Goal: Task Accomplishment & Management: Complete application form

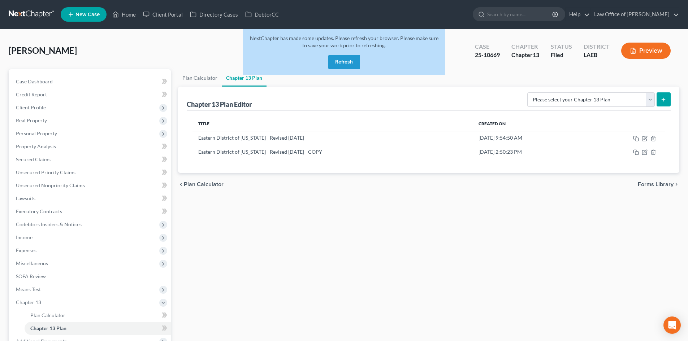
click at [336, 66] on button "Refresh" at bounding box center [344, 62] width 32 height 14
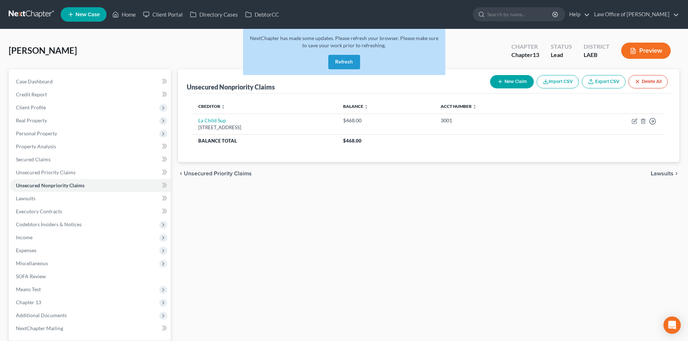
click at [343, 59] on button "Refresh" at bounding box center [344, 62] width 32 height 14
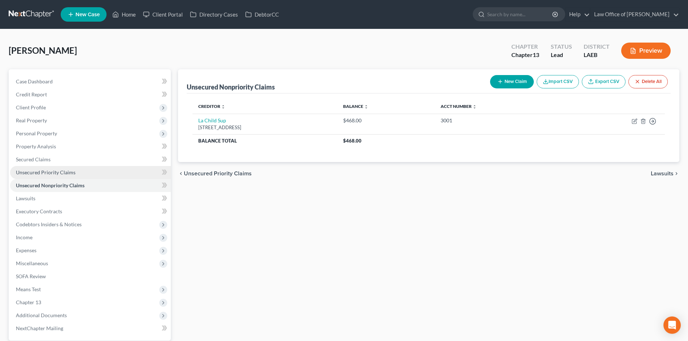
click at [38, 172] on span "Unsecured Priority Claims" at bounding box center [46, 172] width 60 height 6
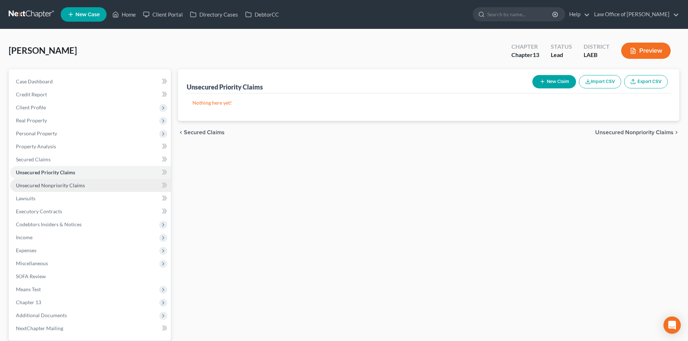
click at [39, 186] on span "Unsecured Nonpriority Claims" at bounding box center [50, 185] width 69 height 6
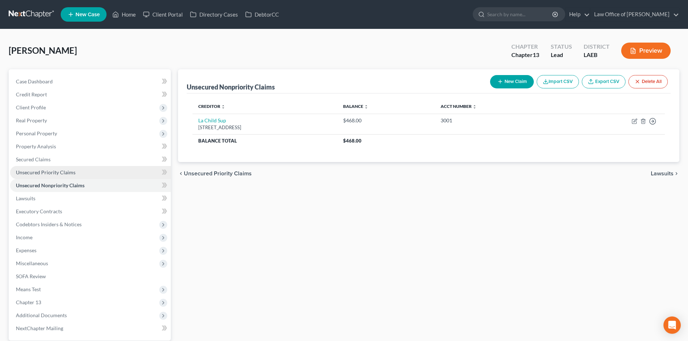
click at [39, 178] on link "Unsecured Priority Claims" at bounding box center [90, 172] width 161 height 13
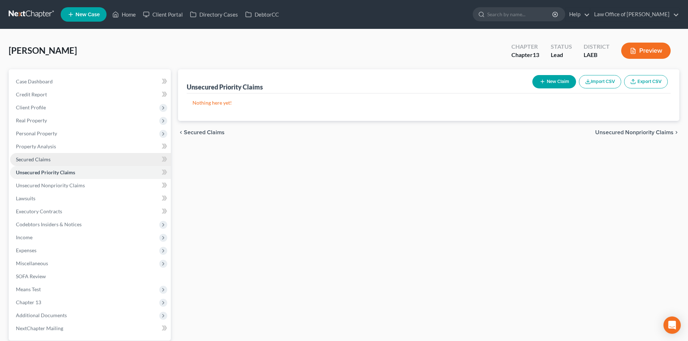
click at [35, 161] on span "Secured Claims" at bounding box center [33, 159] width 35 height 6
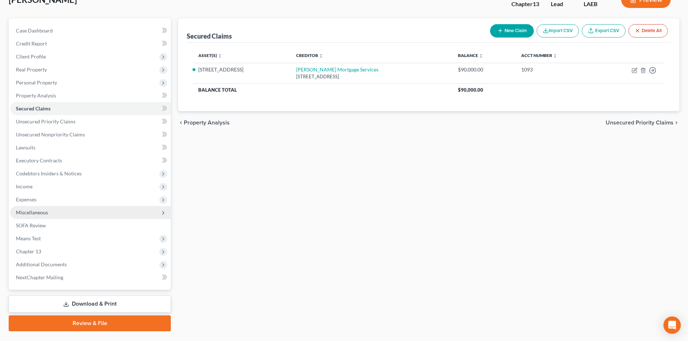
scroll to position [69, 0]
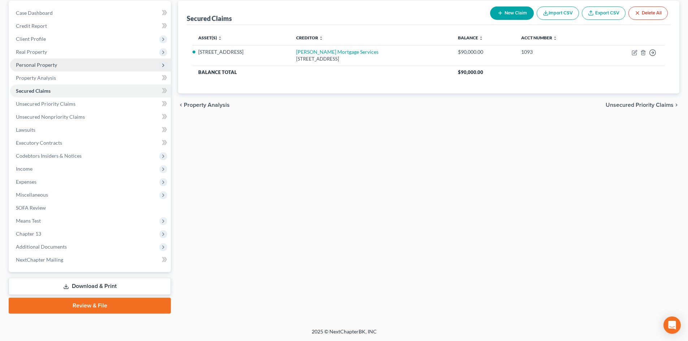
click at [31, 65] on span "Personal Property" at bounding box center [36, 65] width 41 height 6
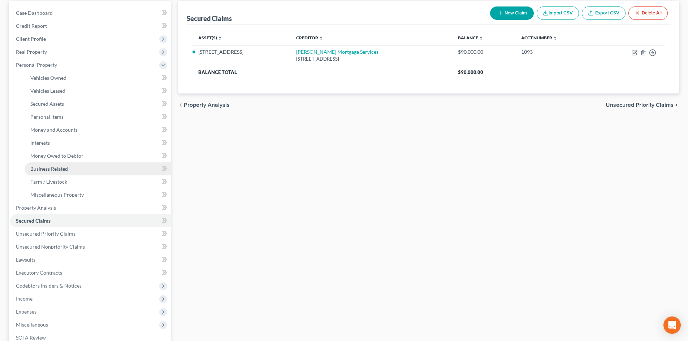
click at [52, 166] on span "Business Related" at bounding box center [49, 169] width 38 height 6
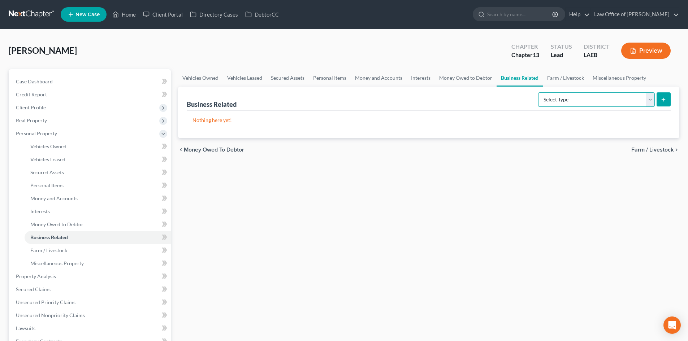
click at [590, 92] on select "Select Type Customer Lists Franchises Inventory Licenses Machinery Office Equip…" at bounding box center [596, 99] width 117 height 14
click at [467, 83] on link "Money Owed to Debtor" at bounding box center [466, 77] width 62 height 17
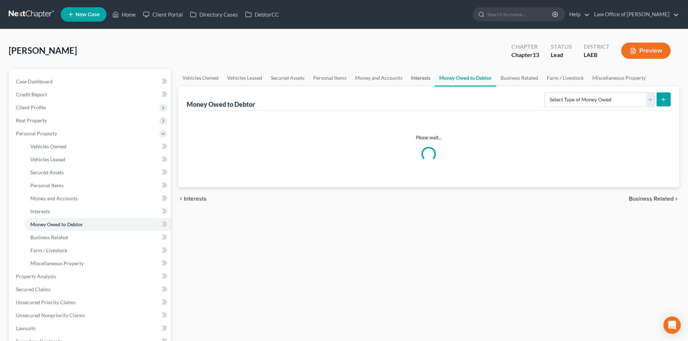
click at [412, 81] on link "Interests" at bounding box center [421, 77] width 28 height 17
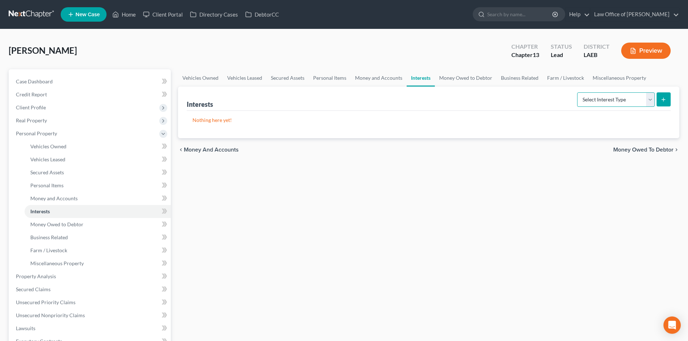
click at [604, 102] on select "Select Interest Type 401K Annuity Bond Education IRA Government Bond Government…" at bounding box center [616, 99] width 78 height 14
select select "incorporated_business"
click at [578, 92] on select "Select Interest Type 401K Annuity Bond Education IRA Government Bond Government…" at bounding box center [616, 99] width 78 height 14
click at [661, 99] on icon "submit" at bounding box center [664, 100] width 6 height 6
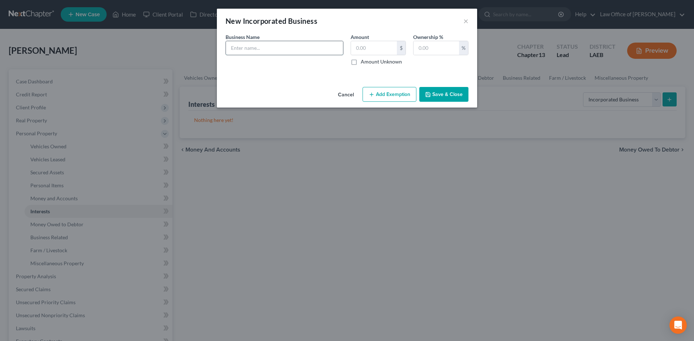
click at [287, 43] on input "text" at bounding box center [284, 48] width 117 height 14
paste input "PRESTIGE RIDING LLC"
click at [367, 48] on input "text" at bounding box center [374, 48] width 46 height 14
click at [307, 46] on input "PRESTIGE RIDING LLC" at bounding box center [284, 48] width 117 height 14
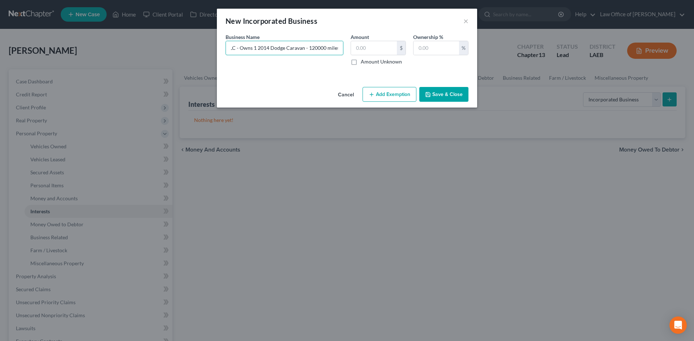
type input "PRESTIGE RIDING LLC - Owns 1 2014 Dodge Caravan - 120000 miles"
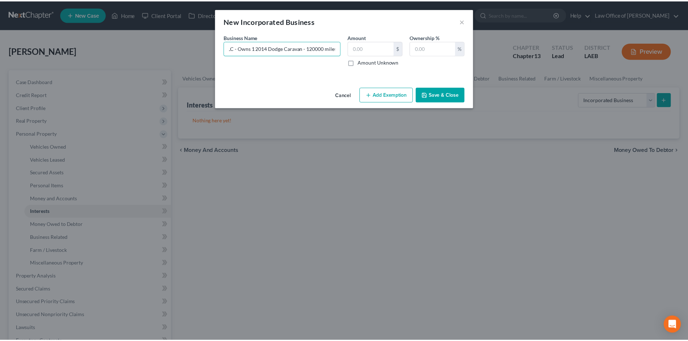
scroll to position [0, 0]
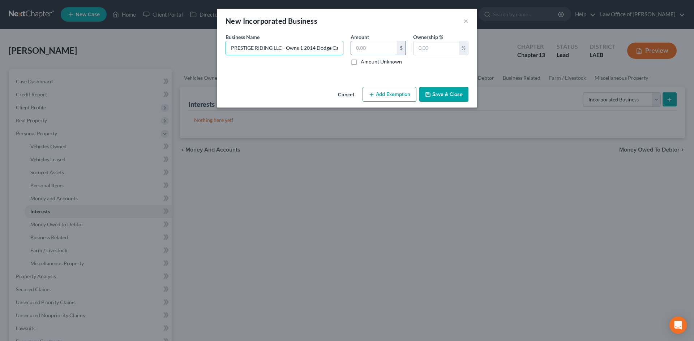
click at [375, 43] on input "text" at bounding box center [374, 48] width 46 height 14
type input "5,000"
click at [462, 62] on div "Ownership % %" at bounding box center [440, 49] width 63 height 32
click at [439, 48] on input "text" at bounding box center [436, 48] width 46 height 14
type input "100"
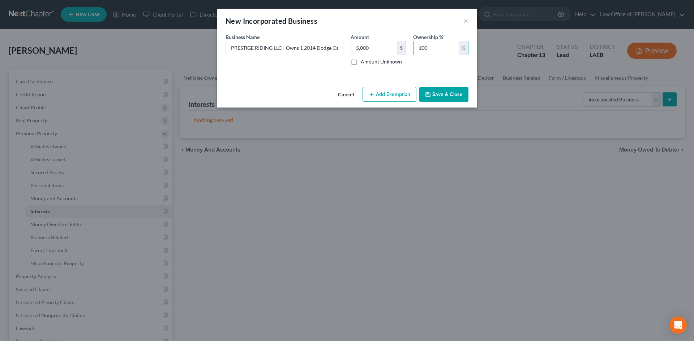
click at [456, 98] on button "Save & Close" at bounding box center [443, 94] width 49 height 15
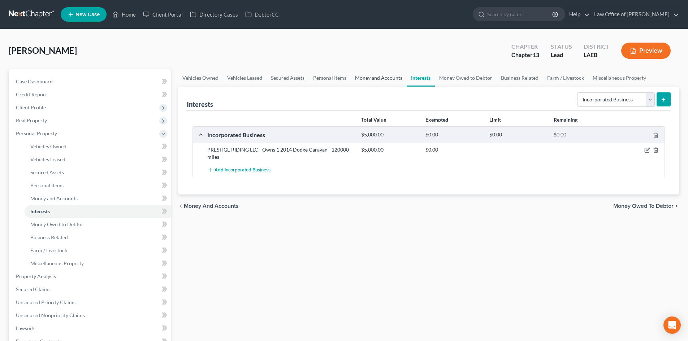
click at [378, 77] on link "Money and Accounts" at bounding box center [379, 77] width 56 height 17
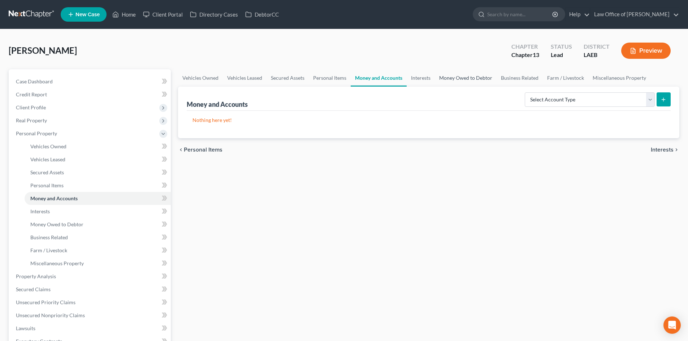
click at [449, 79] on link "Money Owed to Debtor" at bounding box center [466, 77] width 62 height 17
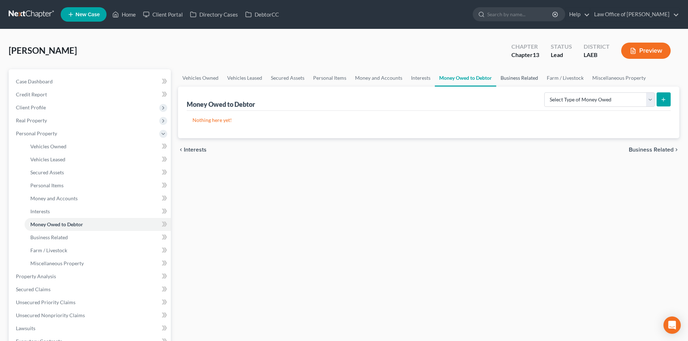
click at [518, 82] on link "Business Related" at bounding box center [519, 77] width 46 height 17
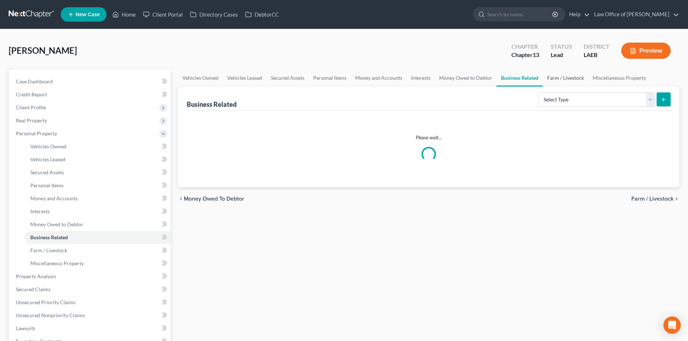
click at [562, 77] on link "Farm / Livestock" at bounding box center [566, 77] width 46 height 17
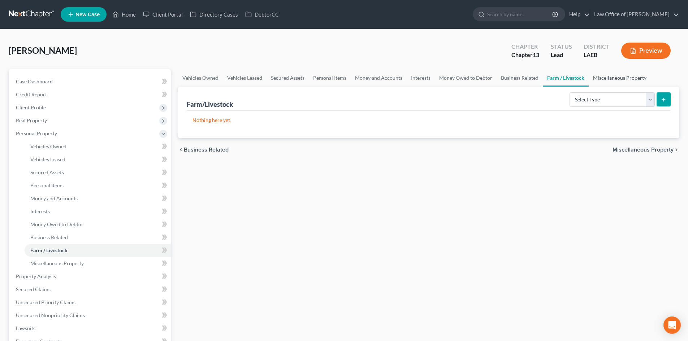
click at [617, 81] on link "Miscellaneous Property" at bounding box center [620, 77] width 62 height 17
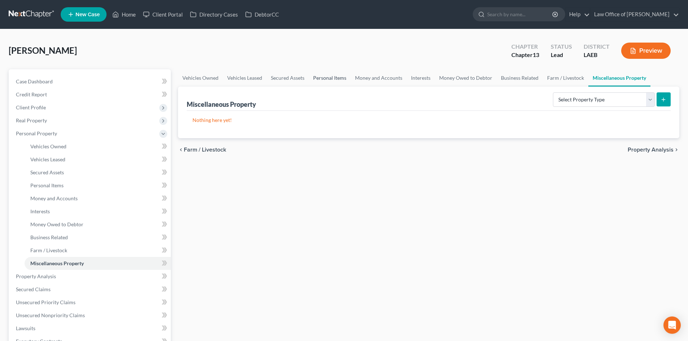
click at [316, 77] on link "Personal Items" at bounding box center [330, 77] width 42 height 17
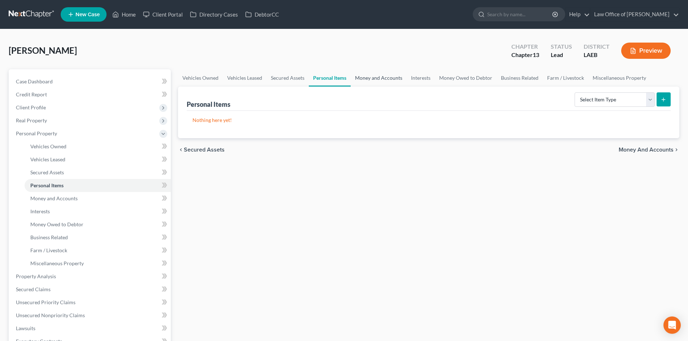
click at [375, 74] on link "Money and Accounts" at bounding box center [379, 77] width 56 height 17
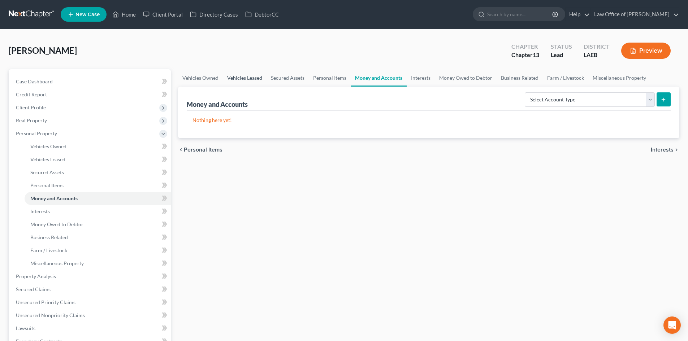
click at [257, 83] on link "Vehicles Leased" at bounding box center [245, 77] width 44 height 17
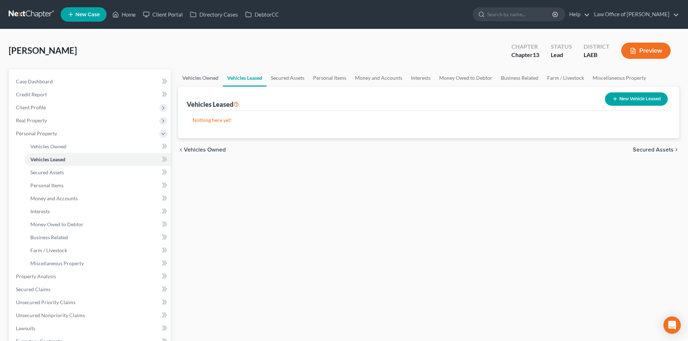
click at [202, 81] on link "Vehicles Owned" at bounding box center [200, 77] width 45 height 17
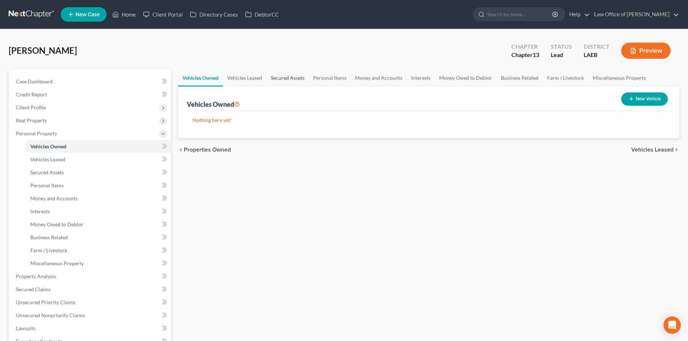
click at [281, 81] on link "Secured Assets" at bounding box center [288, 77] width 42 height 17
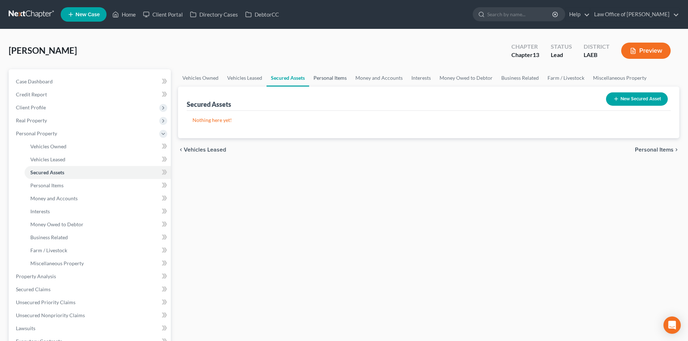
click at [326, 82] on link "Personal Items" at bounding box center [330, 77] width 42 height 17
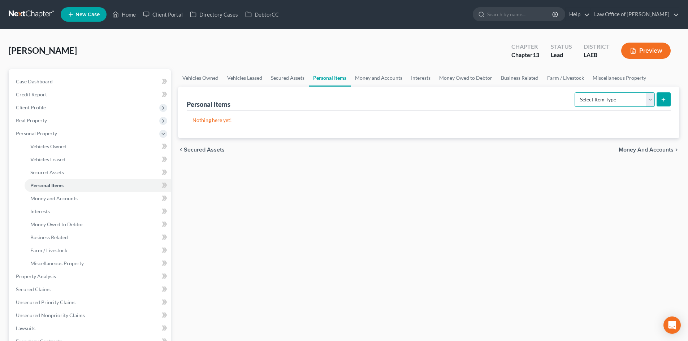
click at [594, 102] on select "Select Item Type Clothing Collectibles Of Value Electronics Firearms Household …" at bounding box center [615, 99] width 80 height 14
select select "clothing"
click at [576, 92] on select "Select Item Type Clothing Collectibles Of Value Electronics Firearms Household …" at bounding box center [615, 99] width 80 height 14
click at [668, 94] on button "submit" at bounding box center [664, 99] width 14 height 14
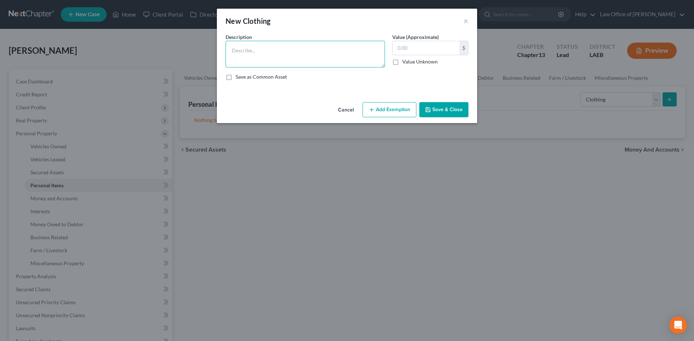
click at [311, 47] on textarea at bounding box center [304, 54] width 159 height 27
type textarea "Clothing"
type input "200"
click at [396, 103] on button "Add Exemption" at bounding box center [389, 109] width 54 height 15
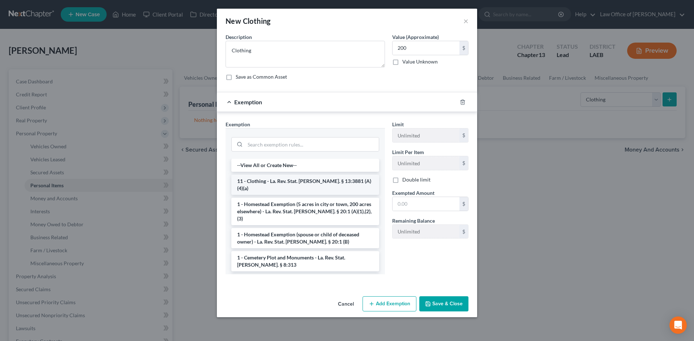
click at [273, 180] on li "11 - Clothing - La. Rev. Stat. Ann. § 13:3881 (A)(4)(a)" at bounding box center [305, 185] width 148 height 20
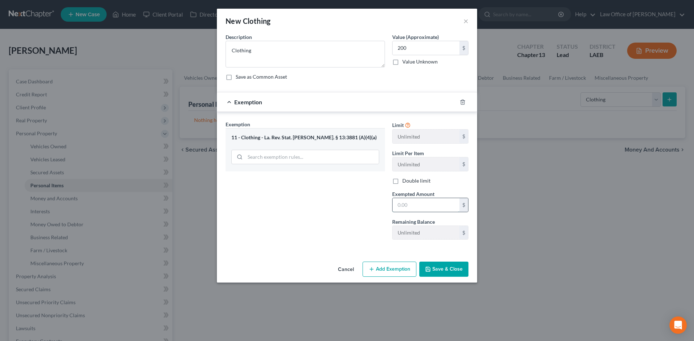
click at [436, 211] on input "text" at bounding box center [425, 205] width 67 height 14
type input "200"
click at [454, 268] on button "Save & Close" at bounding box center [443, 269] width 49 height 15
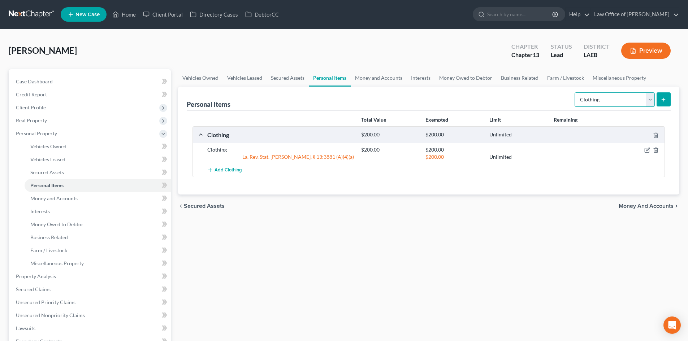
click at [606, 103] on select "Select Item Type Clothing Collectibles Of Value Electronics Firearms Household …" at bounding box center [615, 99] width 80 height 14
select select "household_goods"
click at [576, 92] on select "Select Item Type Clothing Collectibles Of Value Electronics Firearms Household …" at bounding box center [615, 99] width 80 height 14
click at [669, 100] on button "submit" at bounding box center [664, 99] width 14 height 14
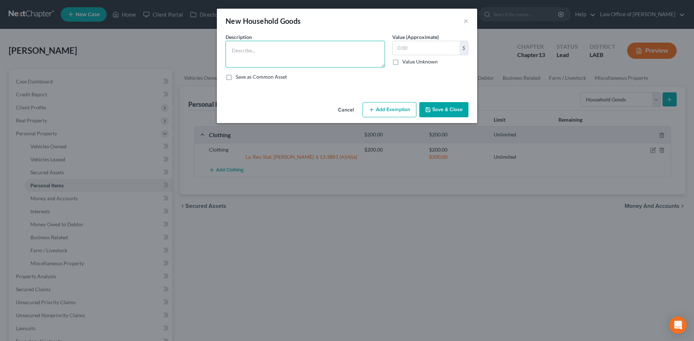
click at [267, 62] on textarea at bounding box center [304, 54] width 159 height 27
type textarea "Furniture and Appliances"
type input "4,000"
click at [385, 105] on button "Add Exemption" at bounding box center [389, 109] width 54 height 15
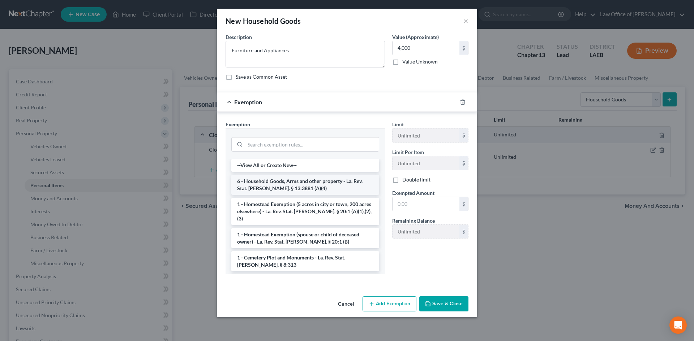
click at [267, 182] on li "6 - Household Goods, Arms and other property - La. Rev. Stat. Ann. § 13:3881 (A…" at bounding box center [305, 185] width 148 height 20
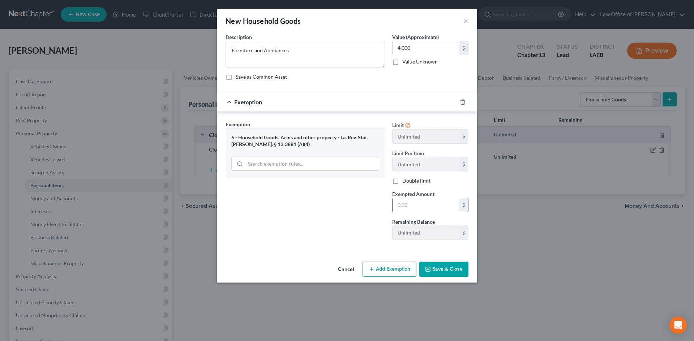
click at [425, 206] on input "text" at bounding box center [425, 205] width 67 height 14
type input "4,000"
click at [443, 265] on button "Save & Close" at bounding box center [443, 269] width 49 height 15
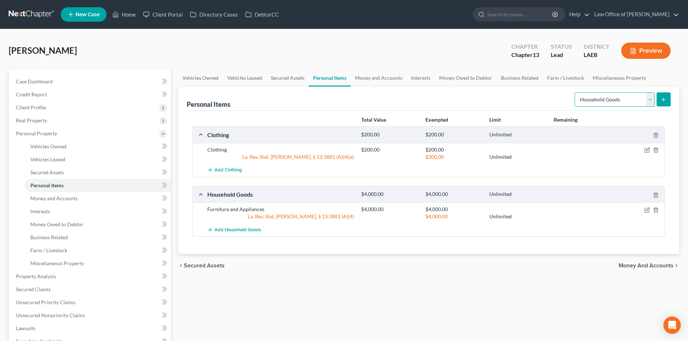
click at [600, 98] on select "Select Item Type Clothing Collectibles Of Value Electronics Firearms Household …" at bounding box center [615, 99] width 80 height 14
select select "electronics"
click at [576, 92] on select "Select Item Type Clothing Collectibles Of Value Electronics Firearms Household …" at bounding box center [615, 99] width 80 height 14
click at [660, 103] on button "submit" at bounding box center [664, 99] width 14 height 14
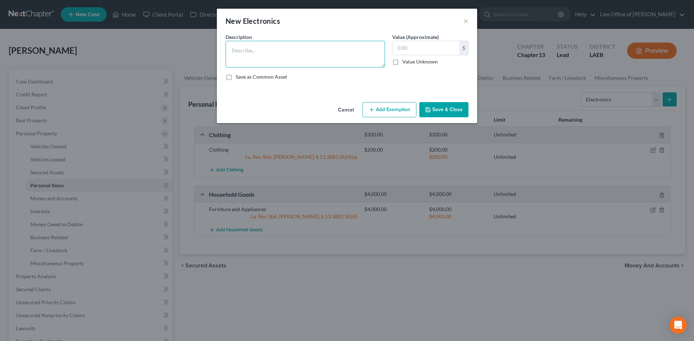
click at [286, 50] on textarea at bounding box center [304, 54] width 159 height 27
type textarea "TV and Computer"
type input "100"
click at [437, 109] on button "Save & Close" at bounding box center [443, 109] width 49 height 15
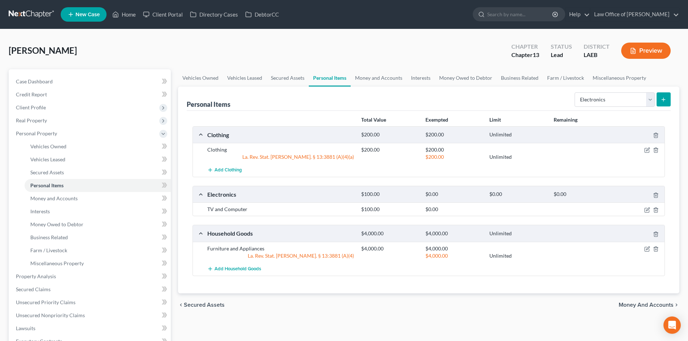
click at [601, 108] on div "Select Item Type Clothing Collectibles Of Value Electronics Firearms Household …" at bounding box center [621, 99] width 99 height 19
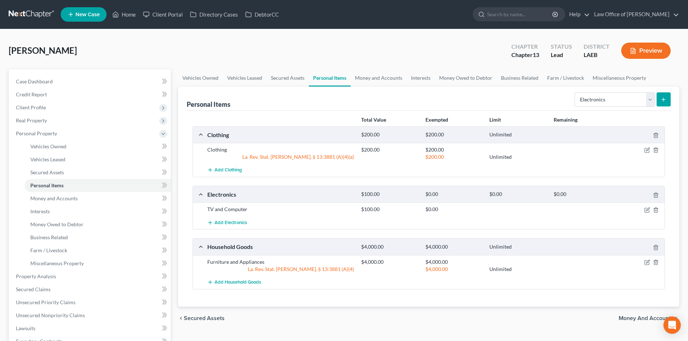
click at [600, 107] on div "Select Item Type Clothing Collectibles Of Value Electronics Firearms Household …" at bounding box center [621, 99] width 99 height 19
click at [602, 100] on select "Select Item Type Clothing Collectibles Of Value Electronics Firearms Household …" at bounding box center [615, 99] width 80 height 14
select select "pets"
click at [576, 92] on select "Select Item Type Clothing Collectibles Of Value Electronics Firearms Household …" at bounding box center [615, 99] width 80 height 14
click at [668, 96] on button "submit" at bounding box center [664, 99] width 14 height 14
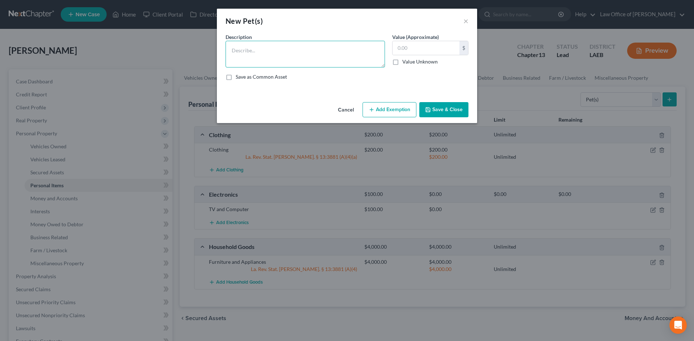
click at [307, 61] on textarea at bounding box center [304, 54] width 159 height 27
type textarea "Dog"
type input "500"
click at [385, 103] on button "Add Exemption" at bounding box center [389, 109] width 54 height 15
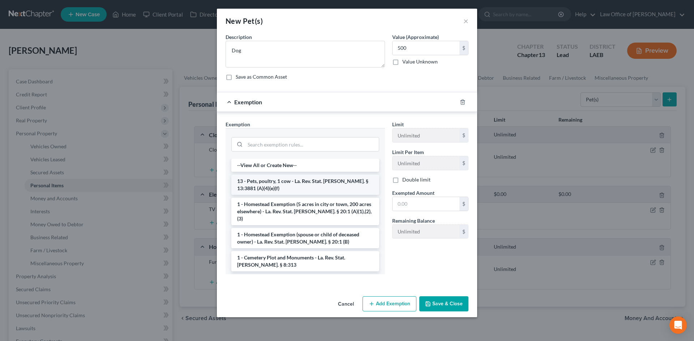
click at [281, 183] on li "13 - Pets, poultry, 1 cow - La. Rev. Stat. Ann. § 13:3881 (A)(4)(e)(f)" at bounding box center [305, 185] width 148 height 20
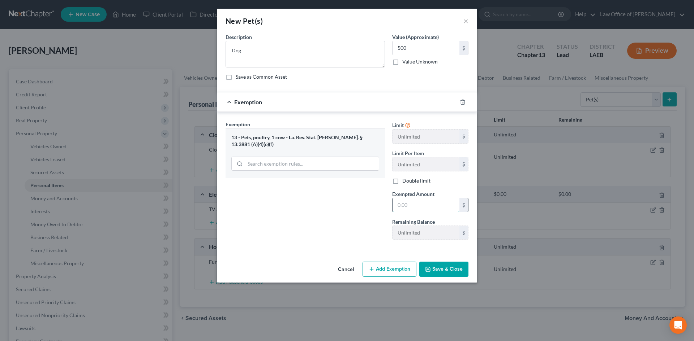
click at [428, 203] on input "text" at bounding box center [425, 205] width 67 height 14
type input "500"
click at [454, 267] on button "Save & Close" at bounding box center [443, 269] width 49 height 15
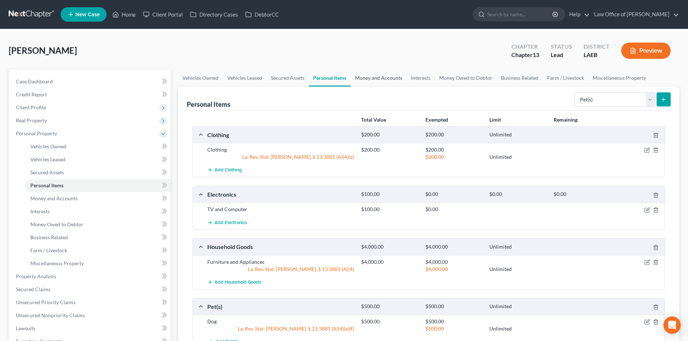
click at [375, 77] on link "Money and Accounts" at bounding box center [379, 77] width 56 height 17
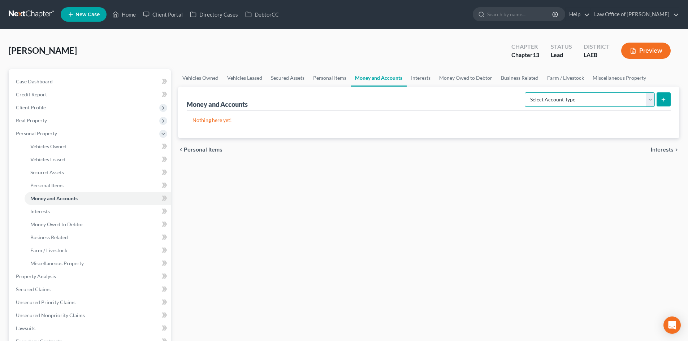
click at [612, 103] on select "Select Account Type Brokerage Cash on Hand Certificates of Deposit Checking Acc…" at bounding box center [590, 99] width 130 height 14
select select "checking"
click at [526, 92] on select "Select Account Type Brokerage Cash on Hand Certificates of Deposit Checking Acc…" at bounding box center [590, 99] width 130 height 14
click at [663, 103] on button "submit" at bounding box center [664, 99] width 14 height 14
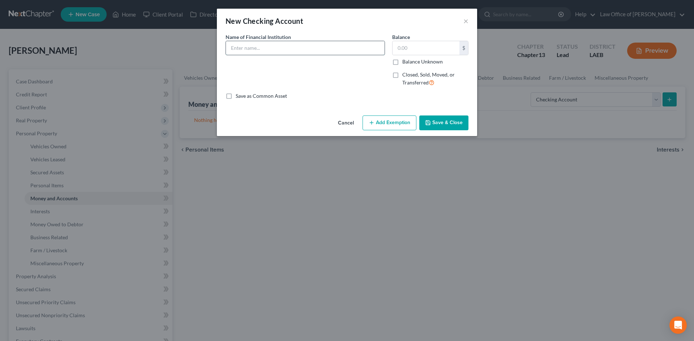
click at [254, 45] on input "text" at bounding box center [305, 48] width 159 height 14
type input "Capital One"
type input "100"
click at [439, 121] on button "Save & Close" at bounding box center [443, 123] width 49 height 15
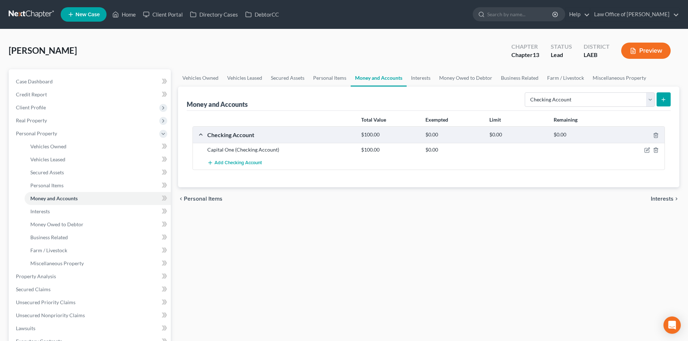
click at [669, 101] on button "submit" at bounding box center [664, 99] width 14 height 14
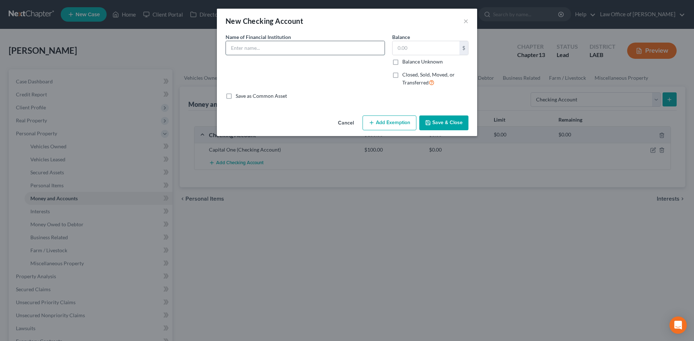
click at [277, 53] on input "text" at bounding box center [305, 48] width 159 height 14
type input "Chime"
type input "100"
click at [456, 124] on button "Save & Close" at bounding box center [443, 123] width 49 height 15
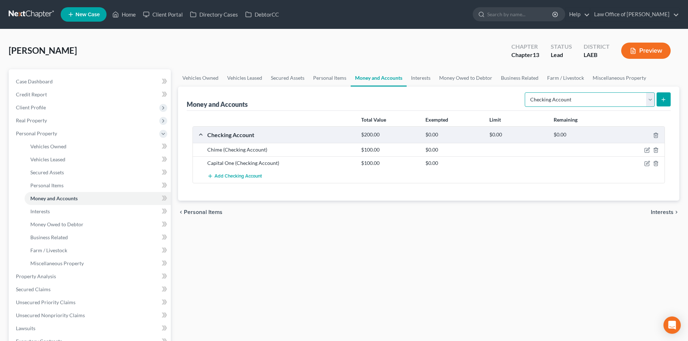
click at [635, 103] on select "Select Account Type Brokerage Cash on Hand Certificates of Deposit Checking Acc…" at bounding box center [590, 99] width 130 height 14
select select "savings"
click at [526, 92] on select "Select Account Type Brokerage Cash on Hand Certificates of Deposit Checking Acc…" at bounding box center [590, 99] width 130 height 14
click at [667, 98] on button "submit" at bounding box center [664, 99] width 14 height 14
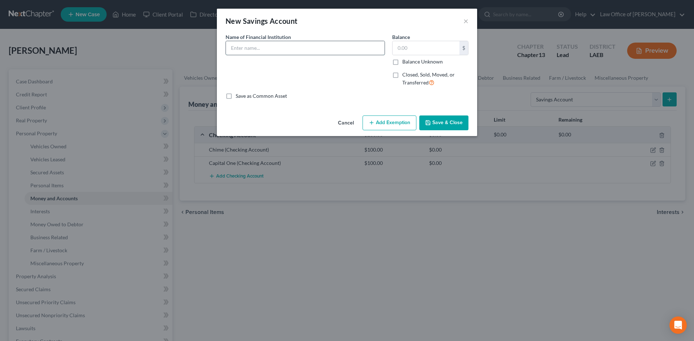
click at [307, 48] on input "text" at bounding box center [305, 48] width 159 height 14
type input "Capital One"
click at [409, 53] on input "text" at bounding box center [425, 48] width 67 height 14
type input "0"
click at [436, 124] on button "Save & Close" at bounding box center [443, 123] width 49 height 15
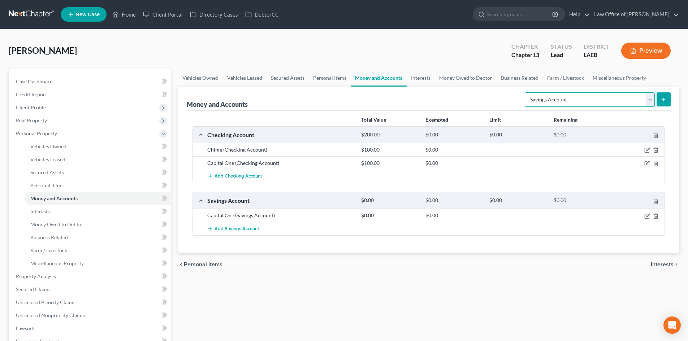
click at [587, 98] on select "Select Account Type Brokerage Cash on Hand Certificates of Deposit Checking Acc…" at bounding box center [590, 99] width 130 height 14
select select "brokerage"
click at [526, 92] on select "Select Account Type Brokerage Cash on Hand Certificates of Deposit Checking Acc…" at bounding box center [590, 99] width 130 height 14
click at [664, 101] on line "submit" at bounding box center [664, 99] width 0 height 3
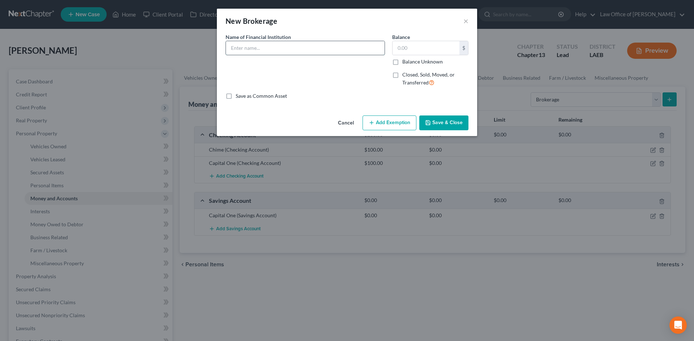
drag, startPoint x: 318, startPoint y: 48, endPoint x: 314, endPoint y: 52, distance: 5.4
click at [315, 49] on input "text" at bounding box center [305, 48] width 159 height 14
type input "Robinhood"
type input "0"
click at [444, 122] on button "Save & Close" at bounding box center [443, 123] width 49 height 15
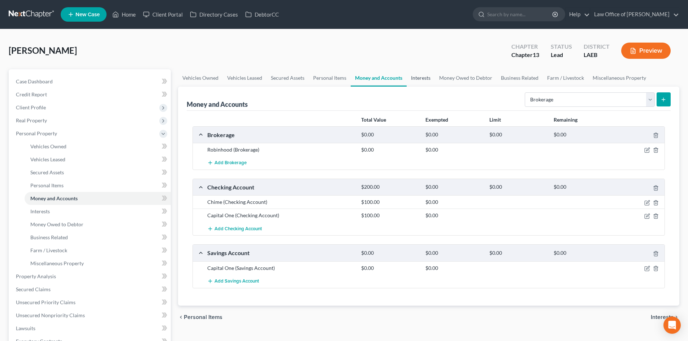
click at [425, 77] on link "Interests" at bounding box center [421, 77] width 28 height 17
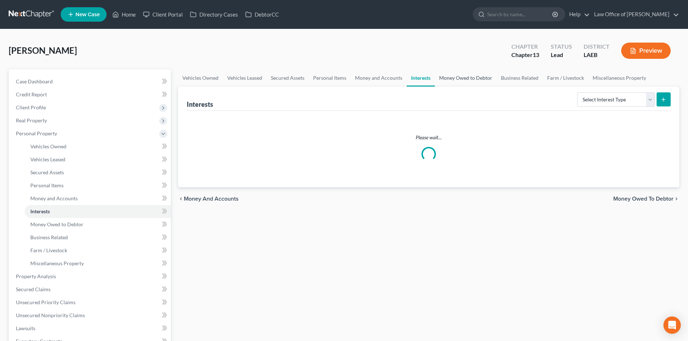
click at [466, 79] on link "Money Owed to Debtor" at bounding box center [466, 77] width 62 height 17
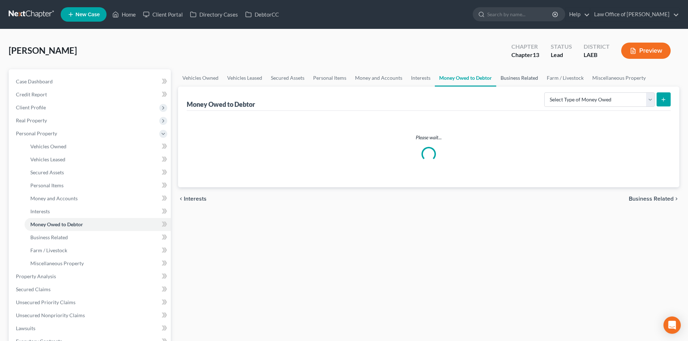
click at [527, 78] on link "Business Related" at bounding box center [519, 77] width 46 height 17
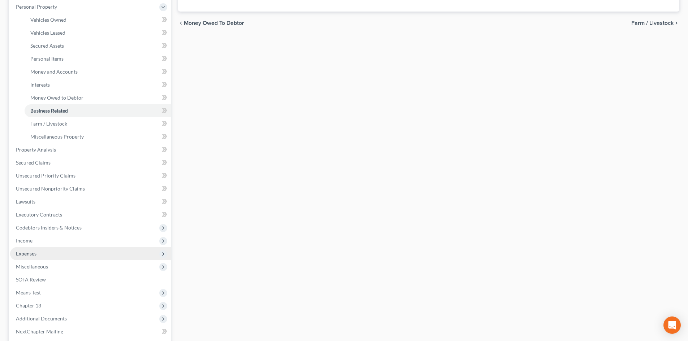
scroll to position [145, 0]
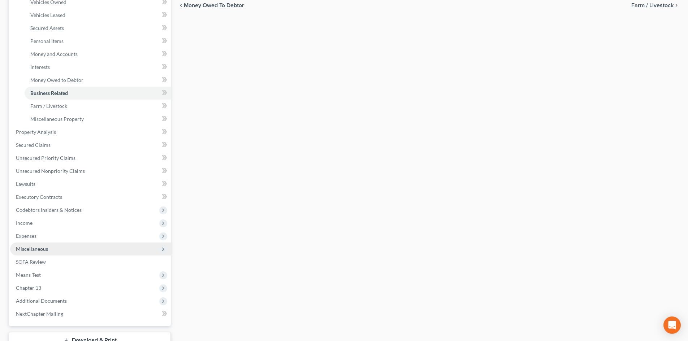
click at [43, 250] on span "Miscellaneous" at bounding box center [32, 249] width 32 height 6
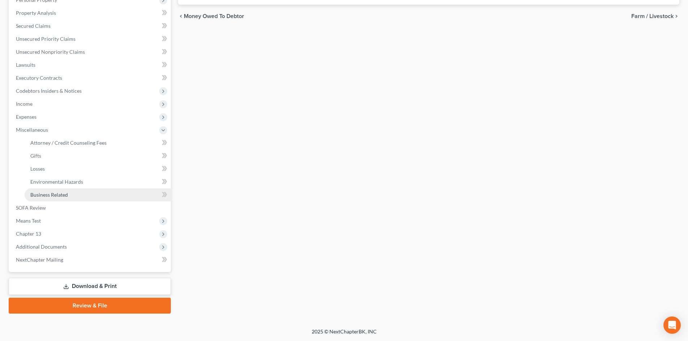
click at [58, 192] on span "Business Related" at bounding box center [49, 195] width 38 height 6
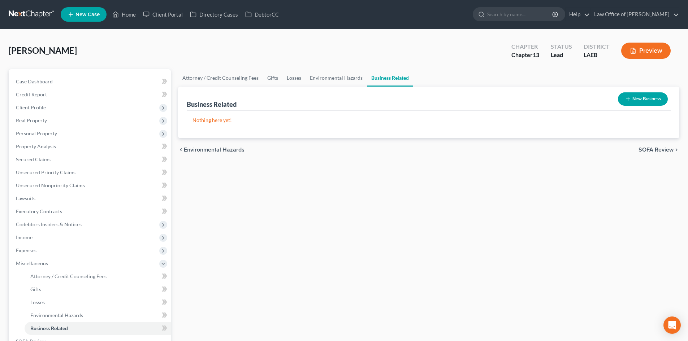
click at [627, 101] on icon "button" at bounding box center [628, 99] width 6 height 6
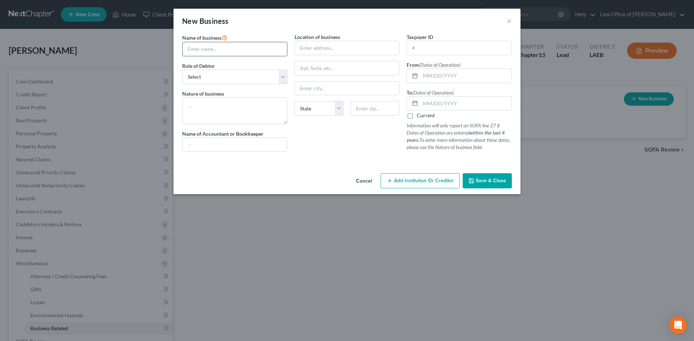
click at [218, 54] on input "text" at bounding box center [234, 49] width 104 height 14
paste input "PRESTIGE RIDING LLC"
type input "PRESTIGE RIDING LLC"
click at [201, 102] on textarea at bounding box center [234, 111] width 105 height 27
click at [201, 74] on select "Select A member of a limited liability company (LLC) or limited liability partn…" at bounding box center [234, 77] width 105 height 14
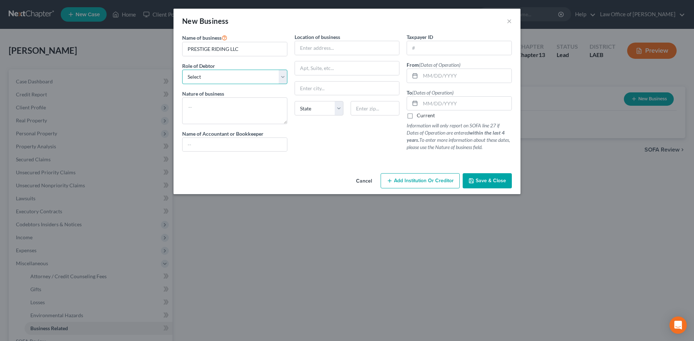
select select "member"
click at [182, 70] on select "Select A member of a limited liability company (LLC) or limited liability partn…" at bounding box center [234, 77] width 105 height 14
click at [208, 105] on textarea at bounding box center [234, 111] width 105 height 27
type textarea "Transportation"
paste input "PRESTIGE RIDING LLC"
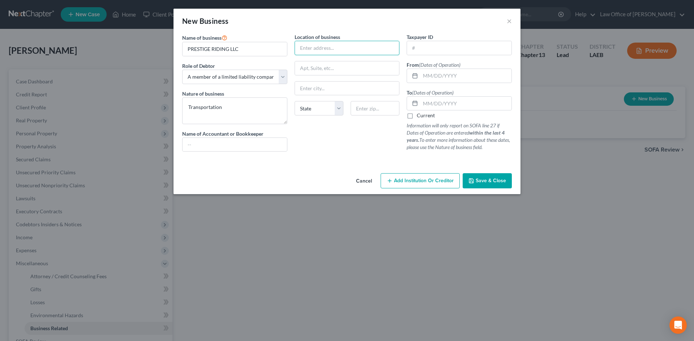
type input "PRESTIGE RIDING LLC"
drag, startPoint x: 356, startPoint y: 42, endPoint x: 297, endPoint y: 42, distance: 59.6
click at [297, 42] on input "PRESTIGE RIDING LLC" at bounding box center [347, 48] width 104 height 14
click at [309, 50] on input "text" at bounding box center [347, 48] width 104 height 14
type input "8530 Gervais St"
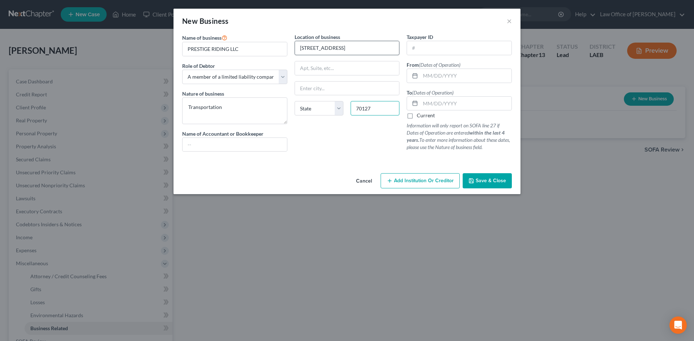
type input "70127"
type input "New Orleans"
select select "19"
click at [434, 76] on input "text" at bounding box center [465, 76] width 91 height 14
type input "08/01/2025"
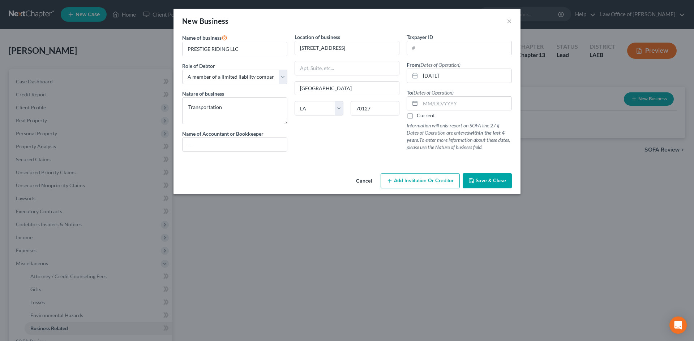
click at [417, 117] on label "Current" at bounding box center [426, 115] width 18 height 7
click at [419, 117] on input "Current" at bounding box center [421, 114] width 5 height 5
checkbox input "true"
click at [500, 184] on button "Save & Close" at bounding box center [486, 180] width 49 height 15
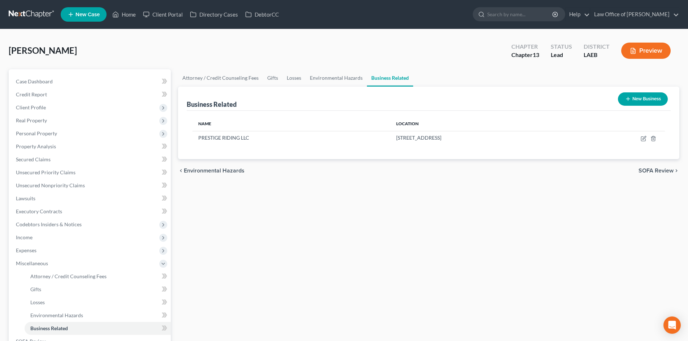
click at [649, 98] on button "New Business" at bounding box center [643, 98] width 50 height 13
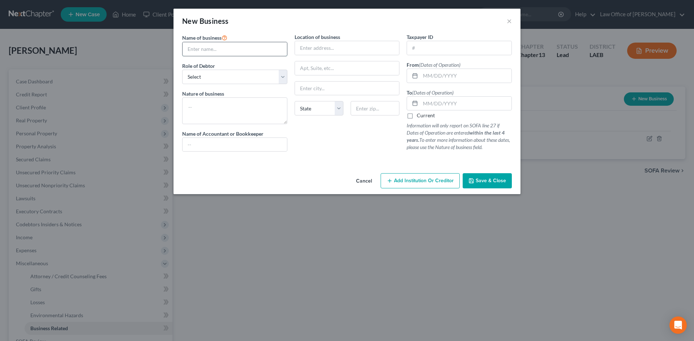
click at [227, 48] on input "text" at bounding box center [234, 49] width 104 height 14
type input "Nobles Transportation LLC"
type textarea "Transportation"
click at [222, 81] on select "Select A member of a limited liability company (LLC) or limited liability partn…" at bounding box center [234, 77] width 105 height 14
select select "member"
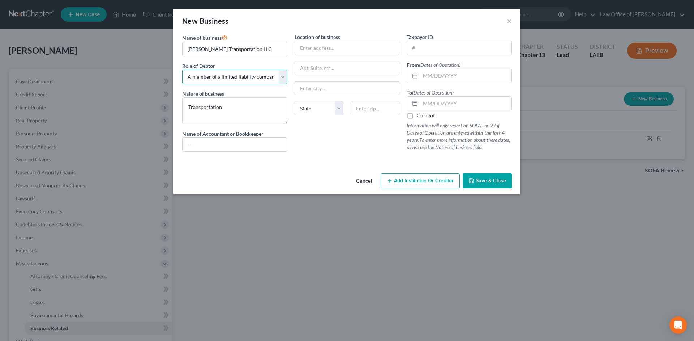
click at [182, 70] on select "Select A member of a limited liability company (LLC) or limited liability partn…" at bounding box center [234, 77] width 105 height 14
click at [309, 48] on input "text" at bounding box center [347, 48] width 104 height 14
type input "8532 Gervais St."
type input "70127"
type input "New Orleans"
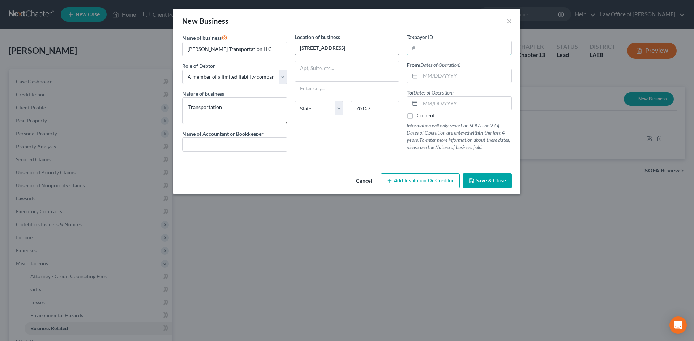
select select "19"
type input "01/29/2020"
type input "01/12/2023"
click at [483, 183] on span "Save & Close" at bounding box center [490, 181] width 30 height 6
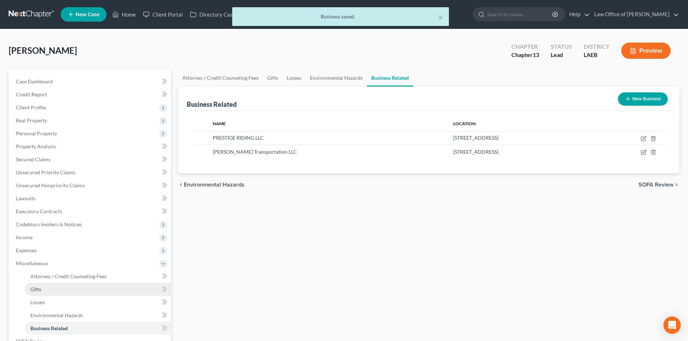
click at [57, 283] on link "Gifts" at bounding box center [98, 289] width 146 height 13
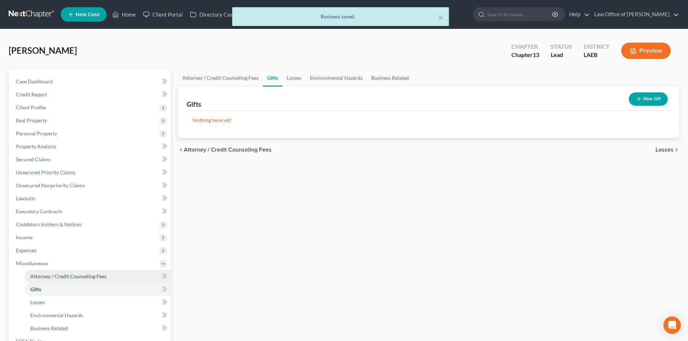
click at [57, 277] on span "Attorney / Credit Counseling Fees" at bounding box center [68, 276] width 76 height 6
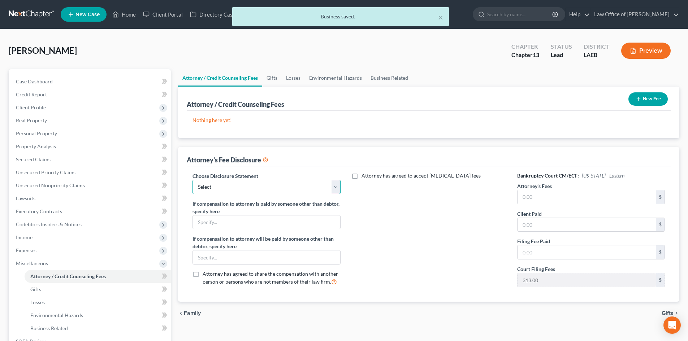
drag, startPoint x: 294, startPoint y: 189, endPoint x: 283, endPoint y: 190, distance: 11.6
click at [294, 189] on select "Select Law Office Of Sean Reichert" at bounding box center [267, 187] width 148 height 14
select select "0"
click at [193, 180] on select "Select Law Office Of Sean Reichert" at bounding box center [267, 187] width 148 height 14
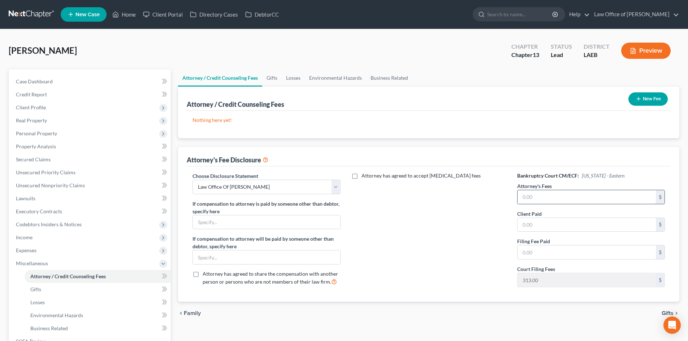
click at [550, 200] on input "text" at bounding box center [587, 197] width 138 height 14
type input "4,000"
type input "2,000"
type input "313"
click at [641, 99] on button "New Fee" at bounding box center [648, 98] width 39 height 13
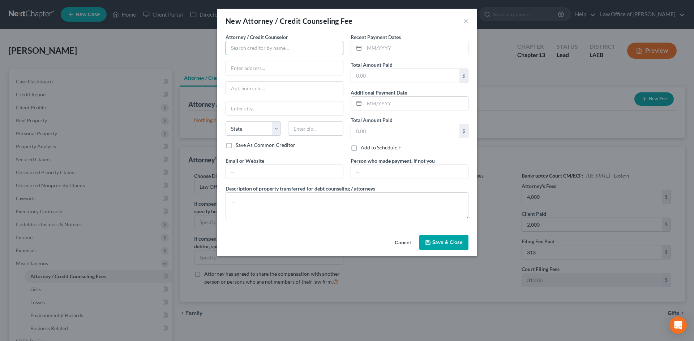
click at [285, 50] on input "text" at bounding box center [284, 48] width 118 height 14
type input "Sean Reichert, Esq."
type input "4035 Washington Ave."
type input "New Orleans"
select select "19"
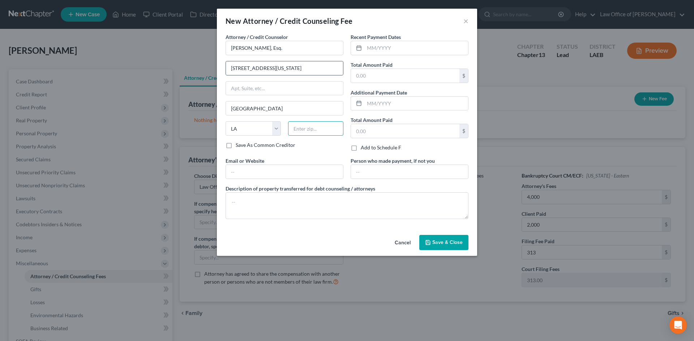
type input "70125"
type input "[PERSON_NAME][EMAIL_ADDRESS][DOMAIN_NAME]"
click at [382, 43] on input "text" at bounding box center [416, 48] width 104 height 14
type input "8/7/2025"
type input "2,000"
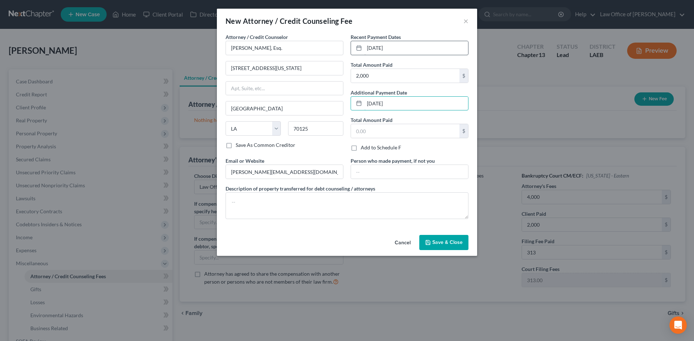
type input "8/7/2025"
type input "313"
click at [456, 244] on span "Save & Close" at bounding box center [447, 243] width 30 height 6
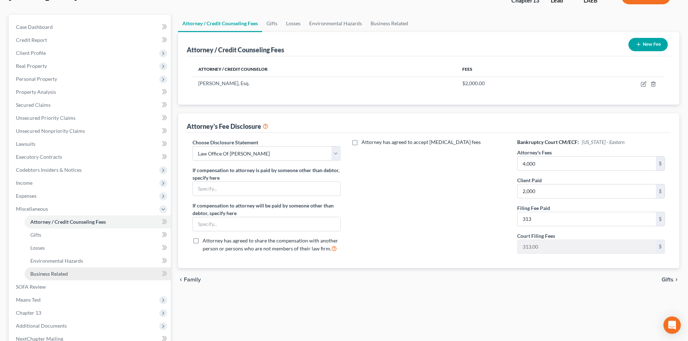
scroll to position [72, 0]
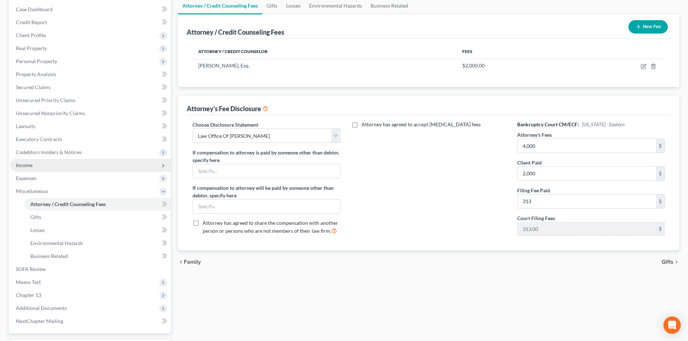
click at [35, 165] on span "Income" at bounding box center [90, 165] width 161 height 13
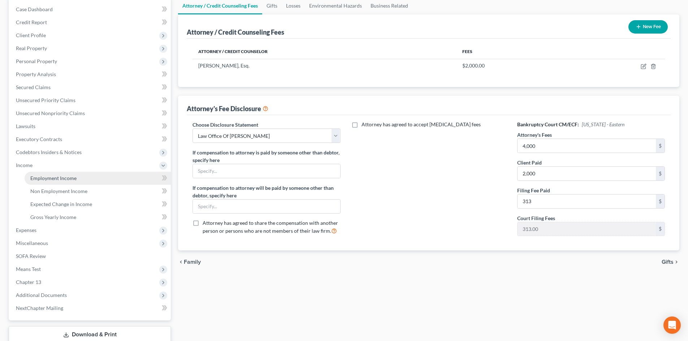
click at [35, 177] on span "Employment Income" at bounding box center [53, 178] width 46 height 6
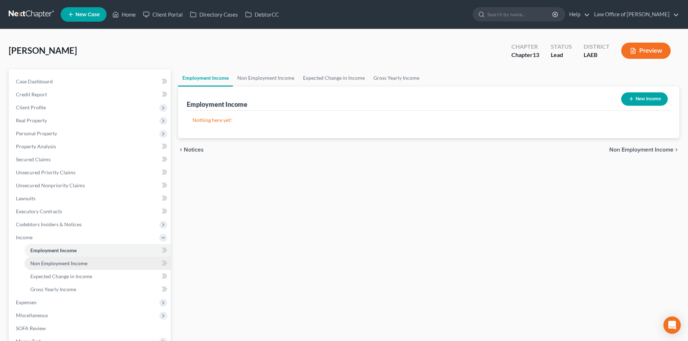
click at [46, 260] on span "Non Employment Income" at bounding box center [58, 263] width 57 height 6
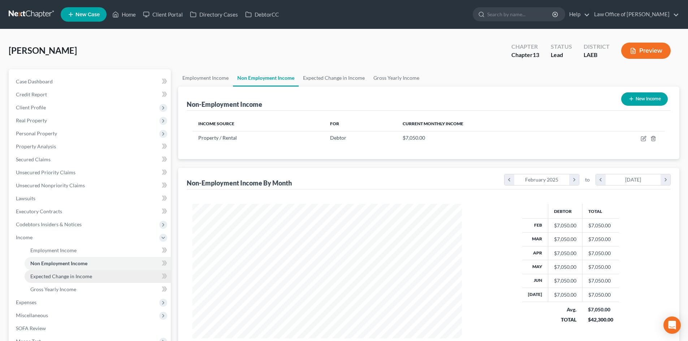
scroll to position [135, 284]
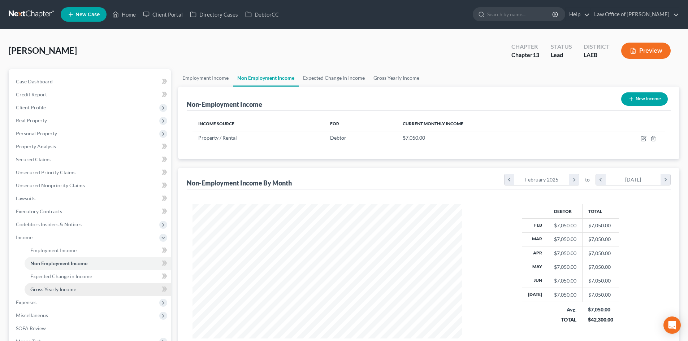
click at [60, 285] on link "Gross Yearly Income" at bounding box center [98, 289] width 146 height 13
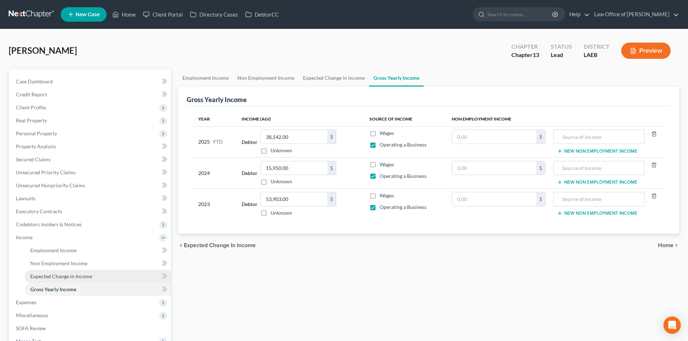
click at [59, 280] on link "Expected Change in Income" at bounding box center [98, 276] width 146 height 13
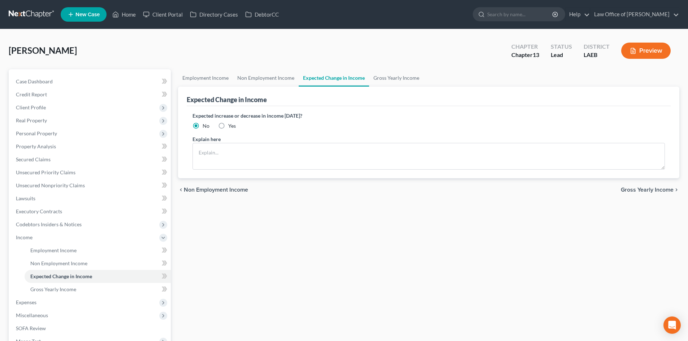
drag, startPoint x: 220, startPoint y: 125, endPoint x: 220, endPoint y: 130, distance: 4.7
click at [228, 125] on label "Yes" at bounding box center [232, 125] width 8 height 7
click at [231, 125] on input "Yes" at bounding box center [233, 124] width 5 height 5
radio input "true"
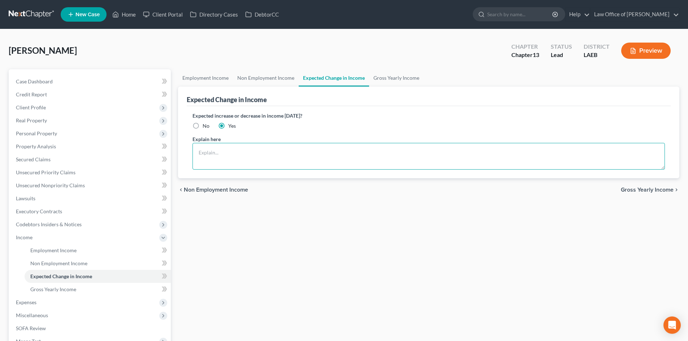
click at [219, 149] on textarea at bounding box center [429, 156] width 473 height 27
paste textarea "PRESTIGE RIDING LLC"
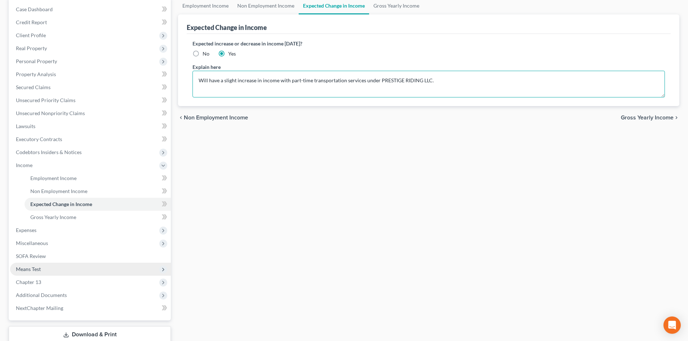
scroll to position [121, 0]
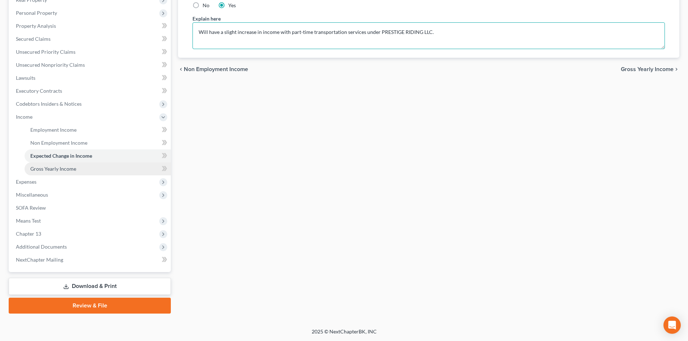
type textarea "Will have a slight increase in income with part-time transportation services un…"
click at [44, 171] on span "Gross Yearly Income" at bounding box center [53, 169] width 46 height 6
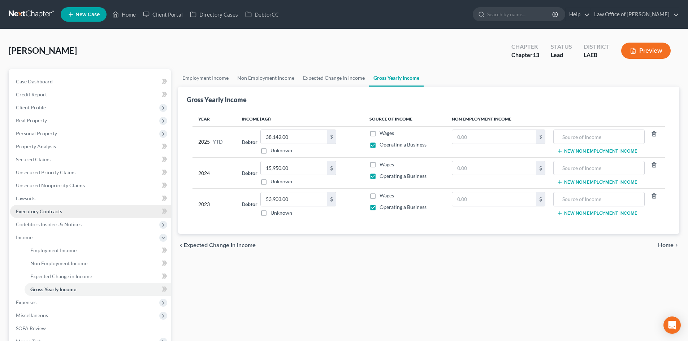
scroll to position [72, 0]
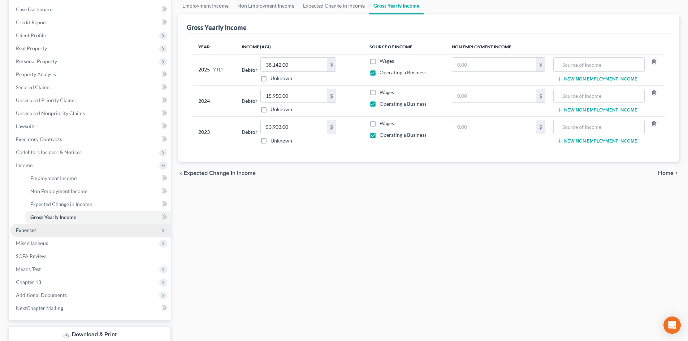
click at [33, 231] on span "Expenses" at bounding box center [26, 230] width 21 height 6
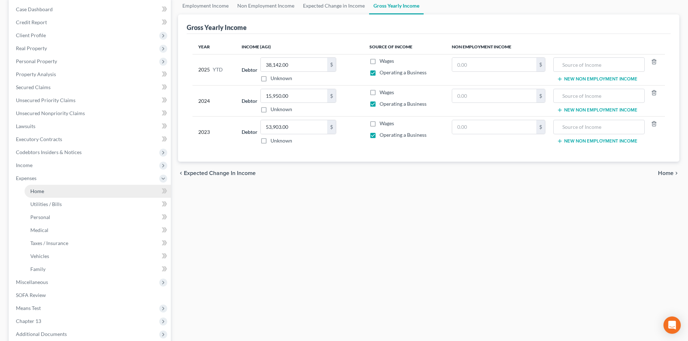
click at [40, 193] on span "Home" at bounding box center [37, 191] width 14 height 6
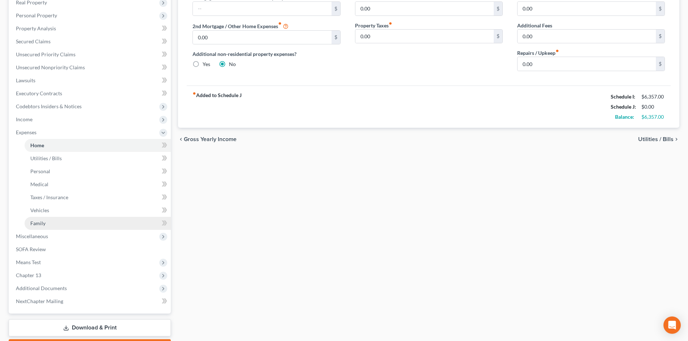
scroll to position [145, 0]
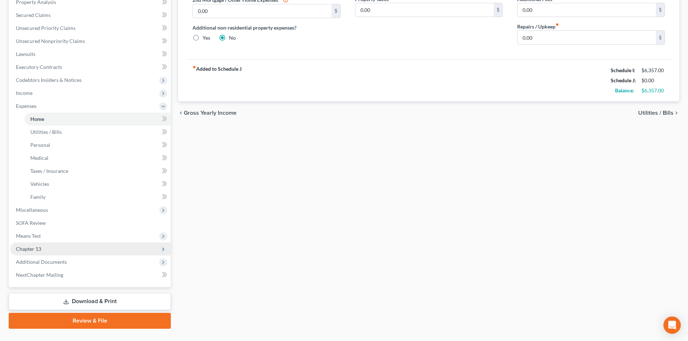
click at [37, 251] on span "Chapter 13" at bounding box center [28, 249] width 25 height 6
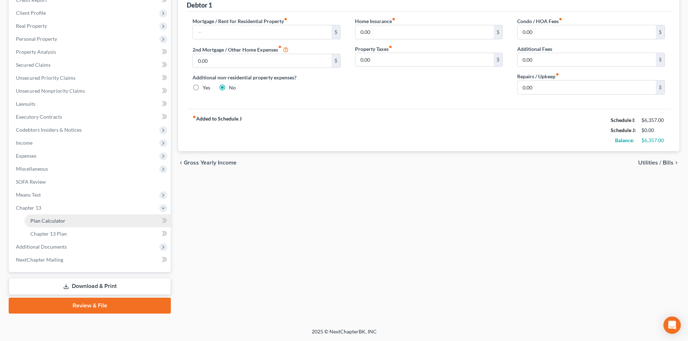
click at [54, 223] on span "Plan Calculator" at bounding box center [47, 221] width 35 height 6
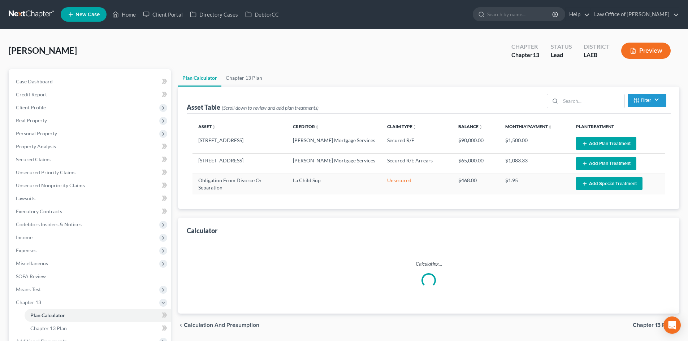
select select "59"
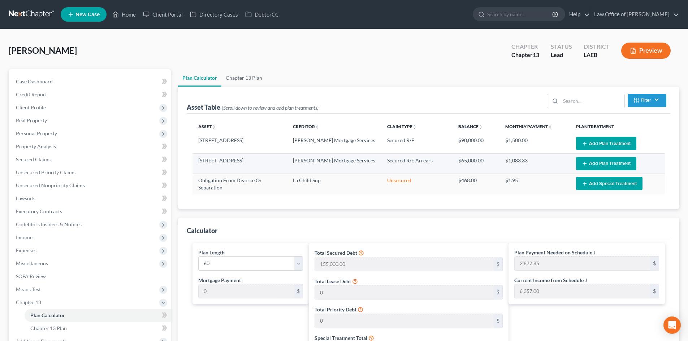
click at [611, 163] on button "Add Plan Treatment" at bounding box center [606, 163] width 60 height 13
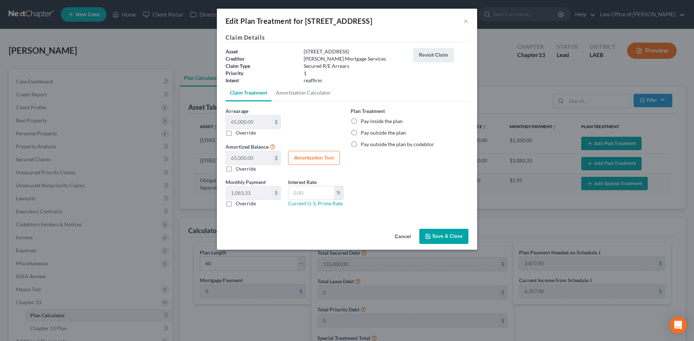
click at [367, 123] on label "Pay inside the plan" at bounding box center [382, 121] width 42 height 7
click at [367, 122] on input "Pay inside the plan" at bounding box center [365, 120] width 5 height 5
radio input "true"
click at [453, 239] on button "Save & Close" at bounding box center [443, 236] width 49 height 15
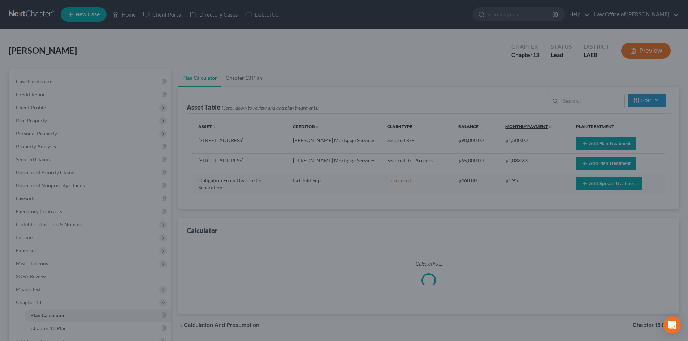
select select "59"
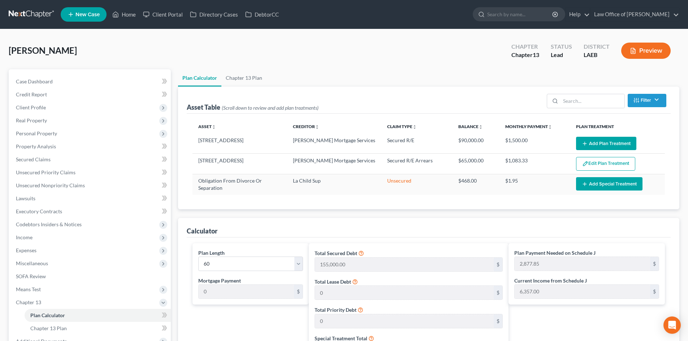
click at [617, 144] on button "Add Plan Treatment" at bounding box center [606, 143] width 60 height 13
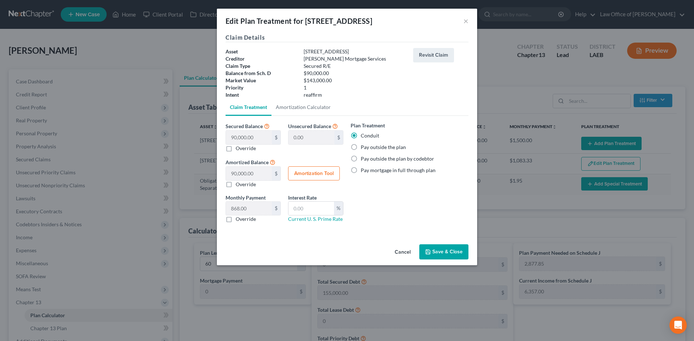
click at [236, 150] on label "Override" at bounding box center [246, 148] width 20 height 7
click at [238, 150] on input "Override" at bounding box center [240, 147] width 5 height 5
checkbox input "true"
click at [242, 139] on input "text" at bounding box center [249, 138] width 46 height 14
type input "3"
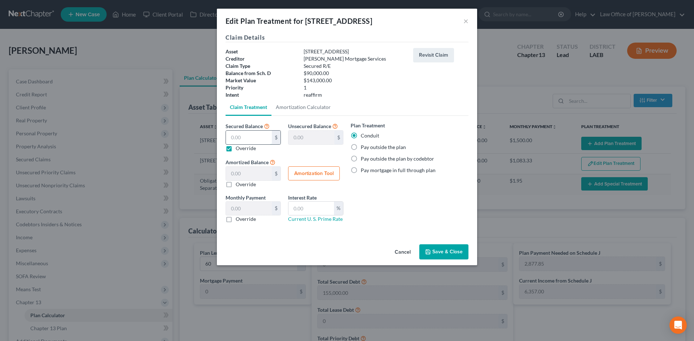
type input "89,997.00"
type input "3.00"
type input "0.05"
type input "30"
type input "89,970.00"
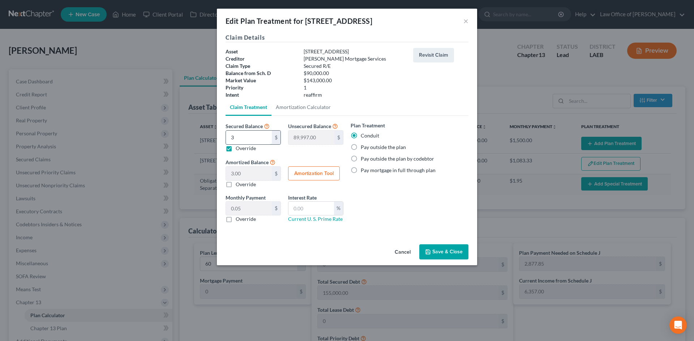
type input "30.00"
type input "0.50"
type input "300"
type input "89,700.00"
type input "300.00"
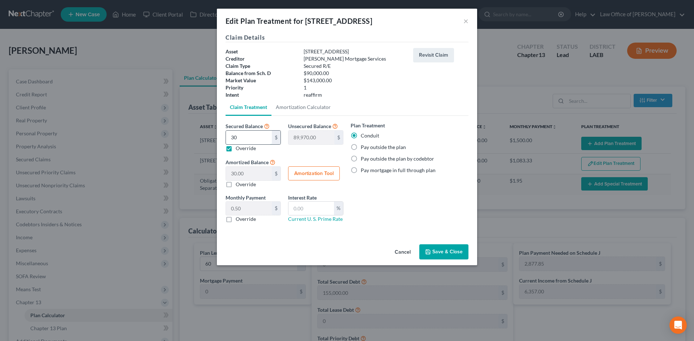
type input "5.00"
type input "3000"
type input "87,000.00"
type input "3,000.00"
type input "50.00"
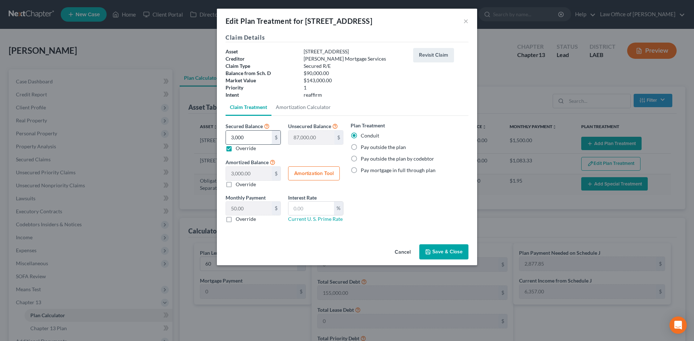
type input "3,0000"
type input "60,000.00"
type input "30,000.00"
type input "500.00"
drag, startPoint x: 253, startPoint y: 138, endPoint x: 225, endPoint y: 138, distance: 28.6
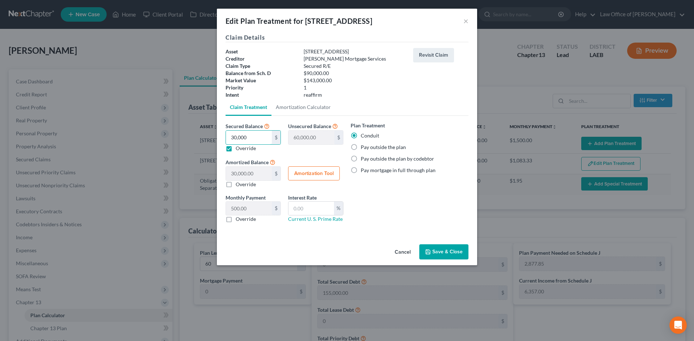
click at [225, 138] on div "Secured Balance 90,000.00 $ 30,000 $ Override" at bounding box center [253, 137] width 63 height 30
type input "2"
type input "89,998.00"
type input "2.00"
type input "0.03"
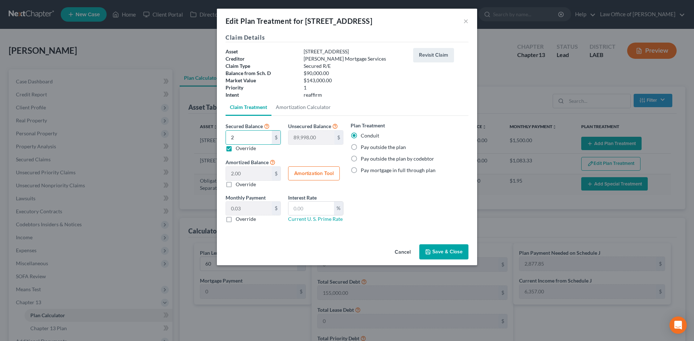
type input "28"
type input "89,972.00"
type input "28.00"
type input "0.46"
type input "280"
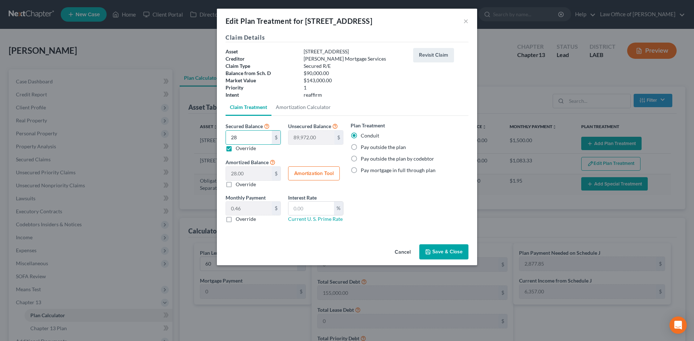
type input "89,720.00"
type input "280.00"
type input "4.66"
type input "2800"
type input "87,200.00"
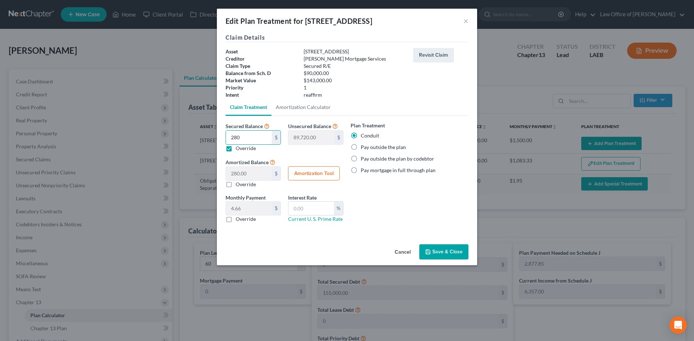
type input "2,800.00"
type input "46.66"
type input "2,8000"
type input "62,000.00"
type input "28,000.00"
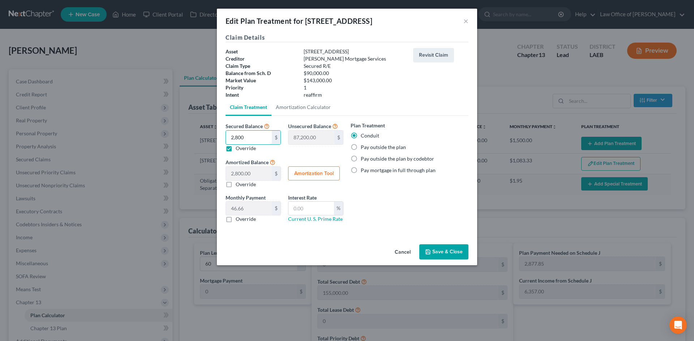
type input "466.66"
type input "28,000"
click at [310, 177] on button "Amortization Tool" at bounding box center [314, 174] width 52 height 14
type input "28,000.00"
type input "60"
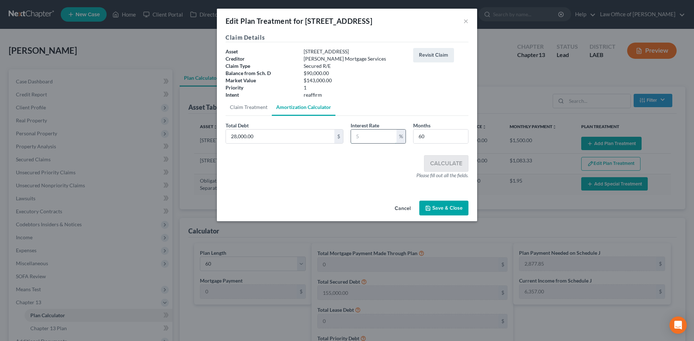
click at [385, 138] on input "text" at bounding box center [374, 137] width 46 height 14
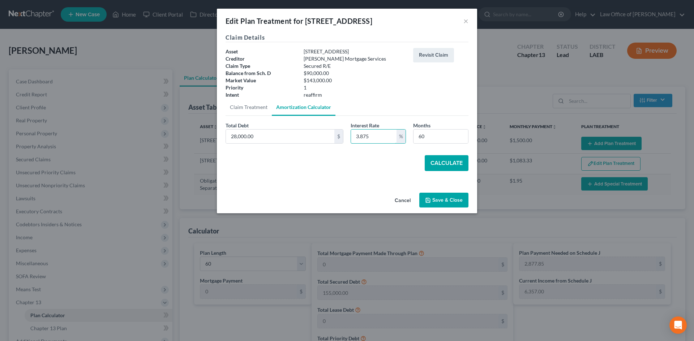
type input "3.875"
click at [449, 165] on button "Calculate" at bounding box center [447, 163] width 44 height 16
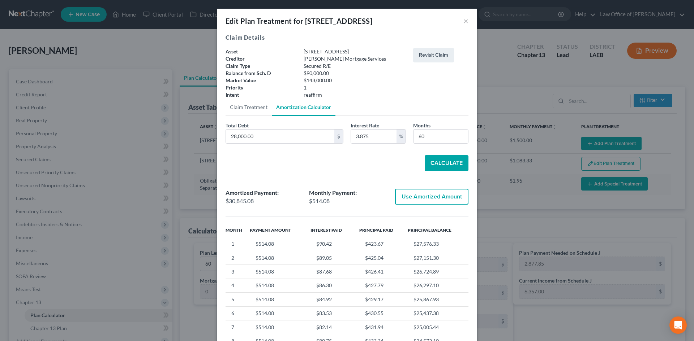
click at [433, 199] on button "Use Amortized Amount" at bounding box center [431, 197] width 73 height 16
type input "30,845.07"
checkbox input "true"
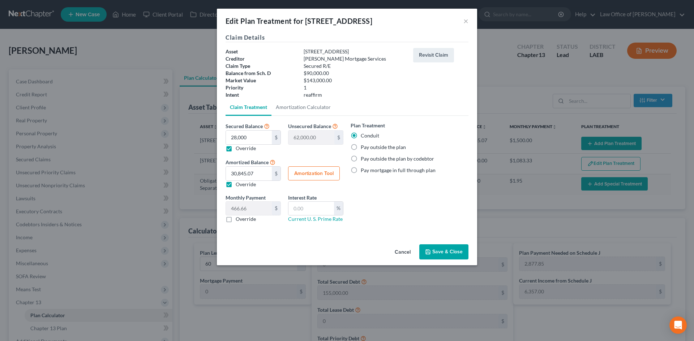
click at [380, 173] on label "Pay mortgage in full through plan" at bounding box center [398, 170] width 75 height 7
click at [368, 172] on input "Pay mortgage in full through plan" at bounding box center [365, 169] width 5 height 5
radio input "true"
click at [302, 175] on button "Amortization Tool" at bounding box center [314, 174] width 52 height 14
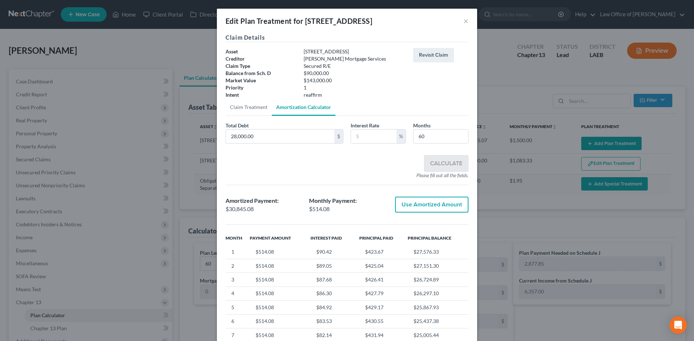
click at [425, 205] on button "Use Amortized Amount" at bounding box center [431, 205] width 73 height 16
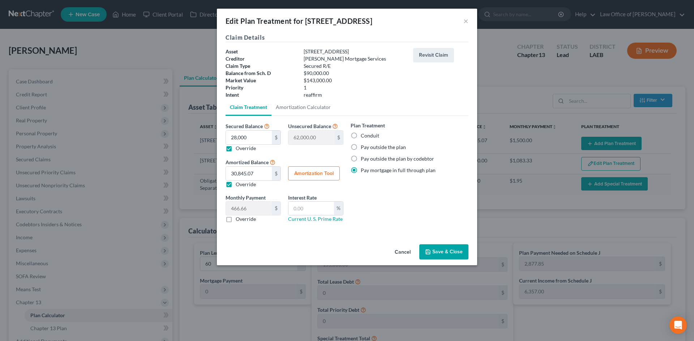
click at [312, 176] on button "Amortization Tool" at bounding box center [314, 174] width 52 height 14
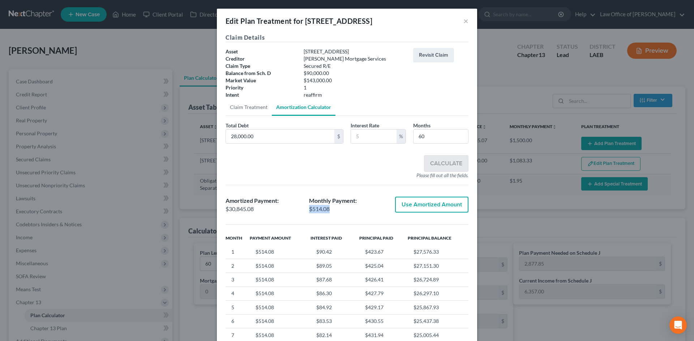
drag, startPoint x: 332, startPoint y: 210, endPoint x: 307, endPoint y: 212, distance: 25.0
click at [309, 212] on div "$514.08" at bounding box center [347, 209] width 76 height 8
copy div "$514.08"
click at [463, 21] on button "×" at bounding box center [465, 21] width 5 height 9
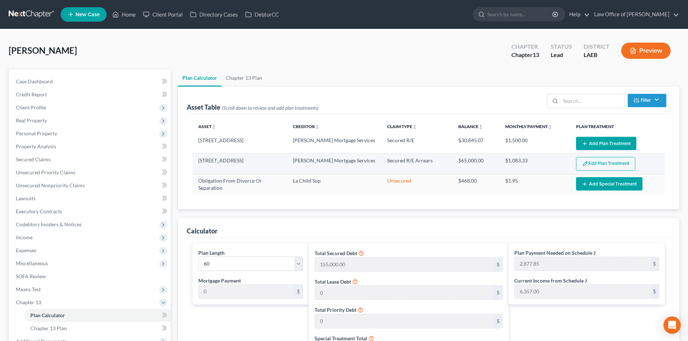
click at [607, 167] on button "Edit Plan Treatment" at bounding box center [605, 164] width 59 height 14
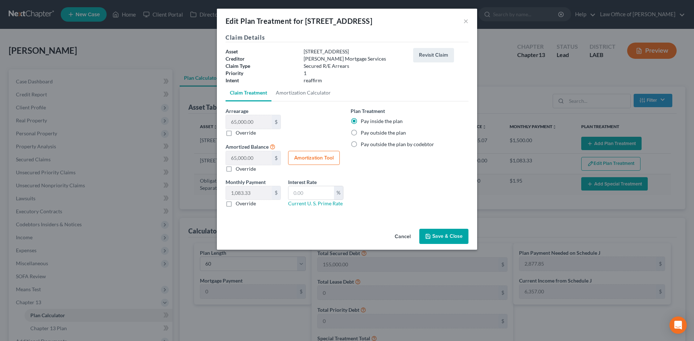
click at [236, 133] on label "Override" at bounding box center [246, 132] width 20 height 7
click at [238, 133] on input "Override" at bounding box center [240, 131] width 5 height 5
checkbox input "true"
type input "0.00"
type input "0"
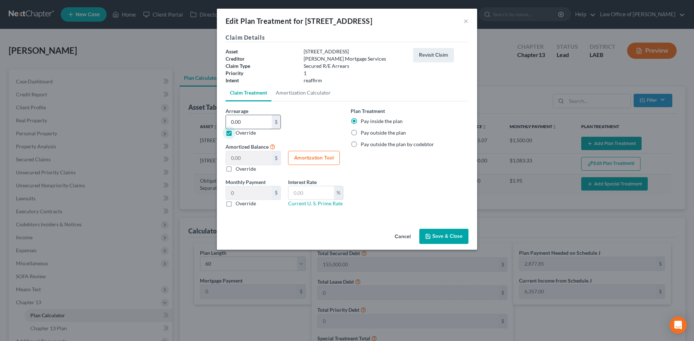
click at [251, 126] on input "0.00" at bounding box center [249, 122] width 46 height 14
type input "2"
type input "2.00"
type input "0.03"
type input "28"
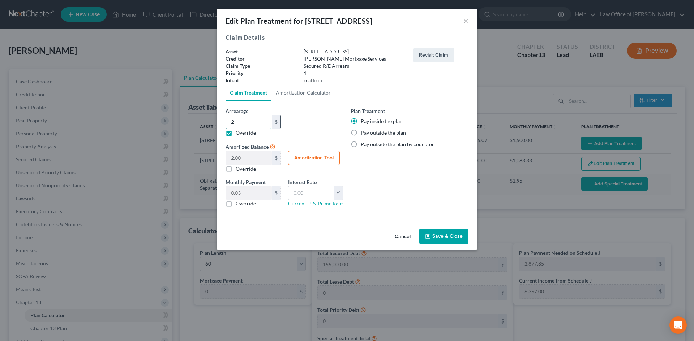
type input "28.00"
type input "0.46"
type input "280"
type input "280.00"
type input "4.66"
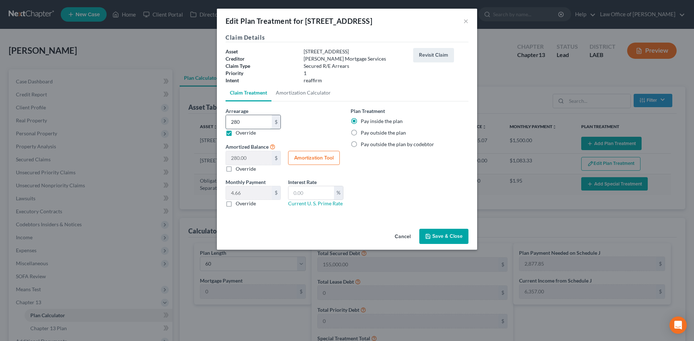
type input "2800"
type input "2,800.00"
type input "46.66"
type input "2,8000"
type input "28,000.00"
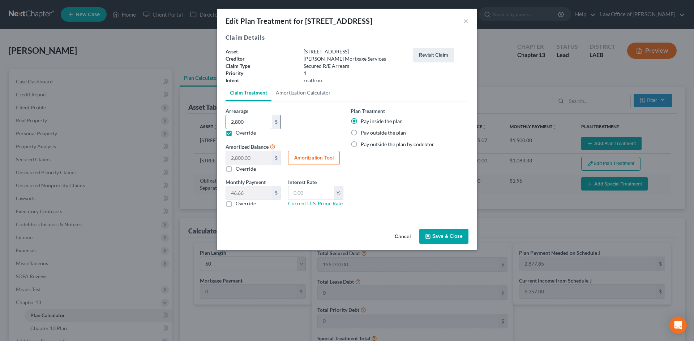
type input "466.66"
type input "28,000"
click at [406, 236] on button "Cancel" at bounding box center [402, 237] width 27 height 14
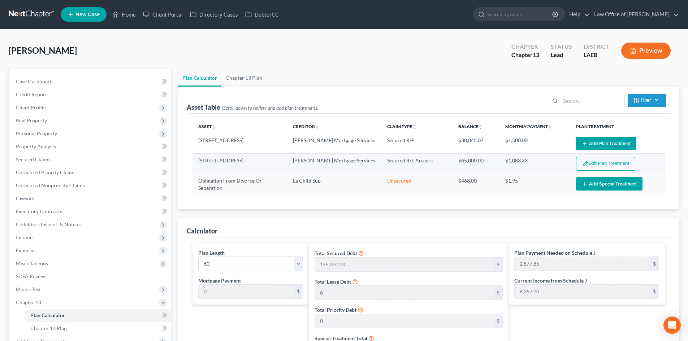
click at [608, 161] on button "Edit Plan Treatment" at bounding box center [605, 164] width 59 height 14
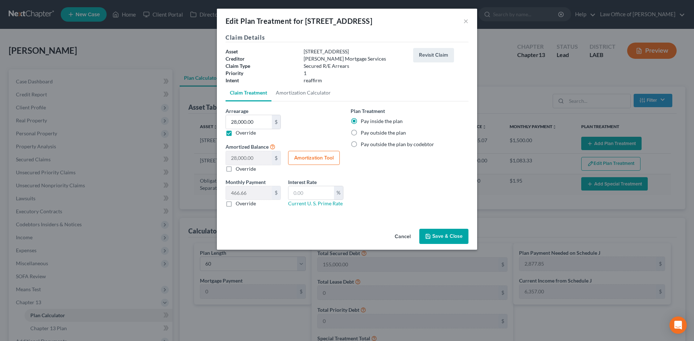
click at [236, 135] on label "Override" at bounding box center [246, 132] width 20 height 7
click at [238, 134] on input "Override" at bounding box center [240, 131] width 5 height 5
checkbox input "false"
type input "65,000.00"
type input "1,083.33"
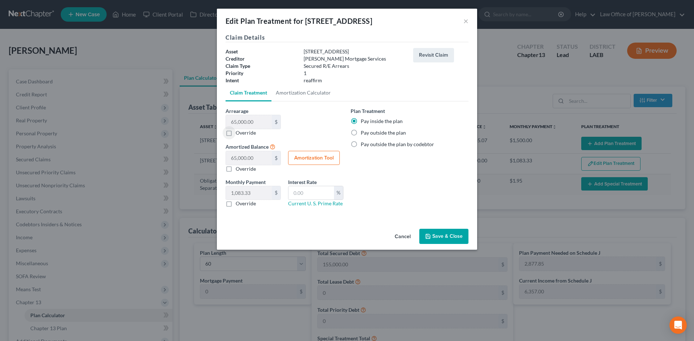
click at [453, 243] on button "Save & Close" at bounding box center [443, 236] width 49 height 15
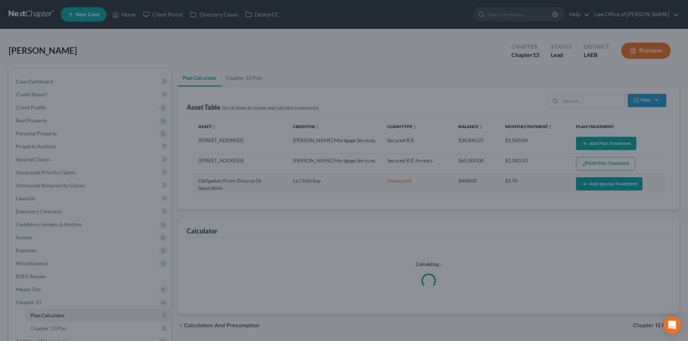
select select "59"
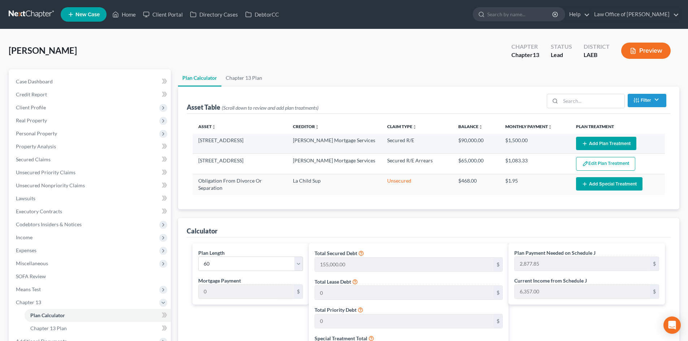
click at [605, 145] on button "Add Plan Treatment" at bounding box center [606, 143] width 60 height 13
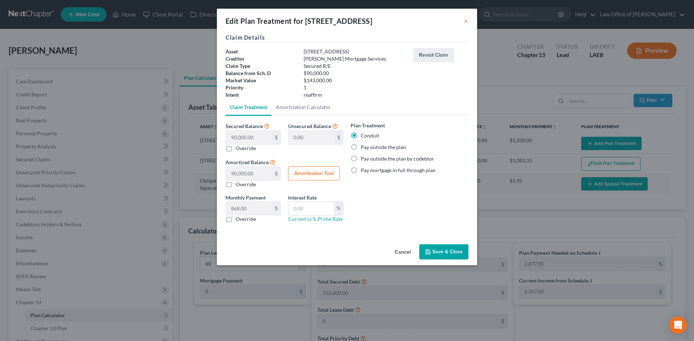
click at [236, 151] on label "Override" at bounding box center [246, 148] width 20 height 7
click at [238, 150] on input "Override" at bounding box center [240, 147] width 5 height 5
checkbox input "true"
click at [236, 137] on input "text" at bounding box center [249, 138] width 46 height 14
type input "2"
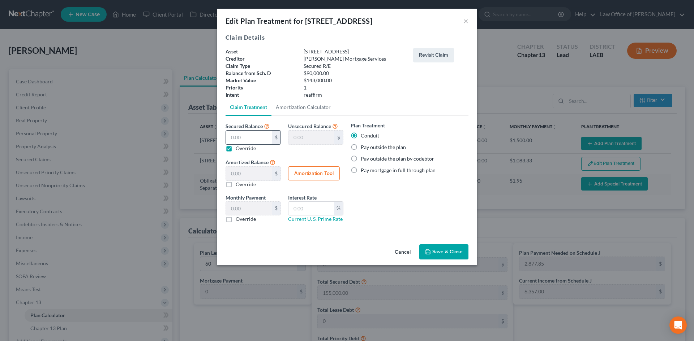
type input "89,998.00"
type input "2.00"
type input "0.03"
type input "28"
type input "89,972.00"
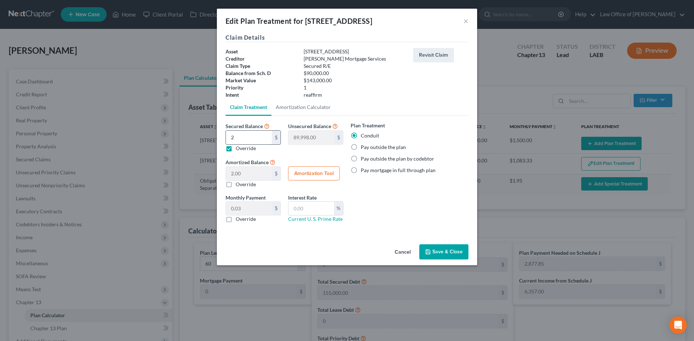
type input "28.00"
type input "0.46"
type input "280"
type input "89,720.00"
type input "280.00"
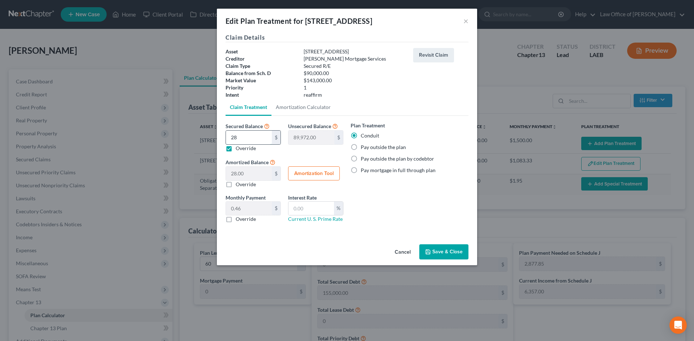
type input "4.66"
type input "2800"
type input "87,200.00"
type input "2,800.00"
type input "46.66"
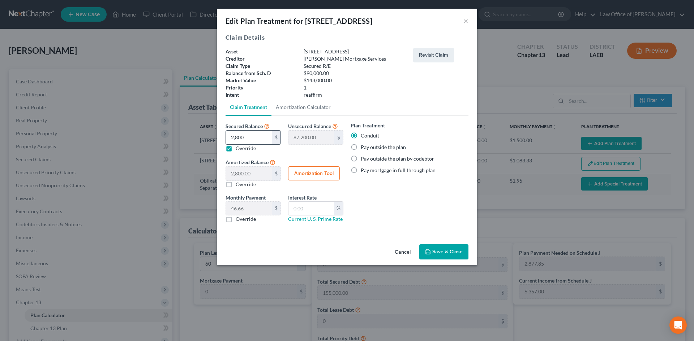
type input "2,8000"
type input "62,000.00"
type input "28,000.00"
type input "466.66"
type input "28,000"
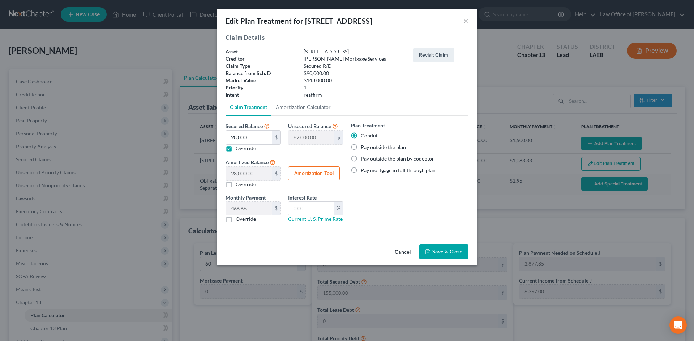
click at [375, 172] on label "Pay mortgage in full through plan" at bounding box center [398, 170] width 75 height 7
click at [368, 172] on input "Pay mortgage in full through plan" at bounding box center [365, 169] width 5 height 5
radio input "true"
click at [303, 176] on button "Amortization Tool" at bounding box center [314, 174] width 52 height 14
type input "28,000.00"
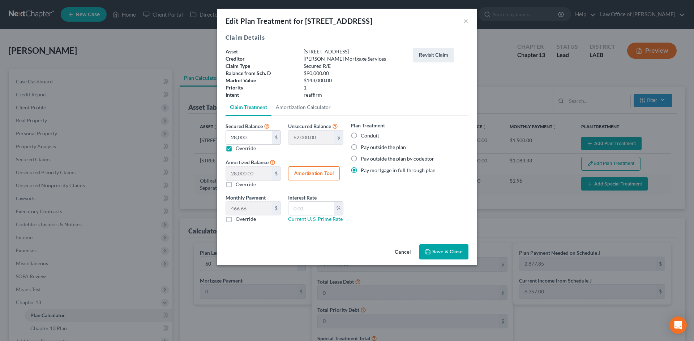
type input "60"
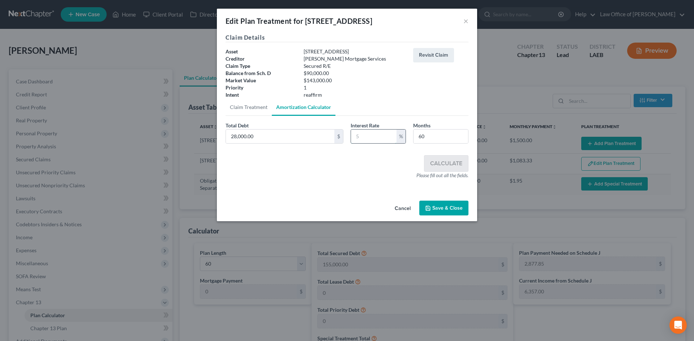
click at [369, 137] on input "text" at bounding box center [374, 137] width 46 height 14
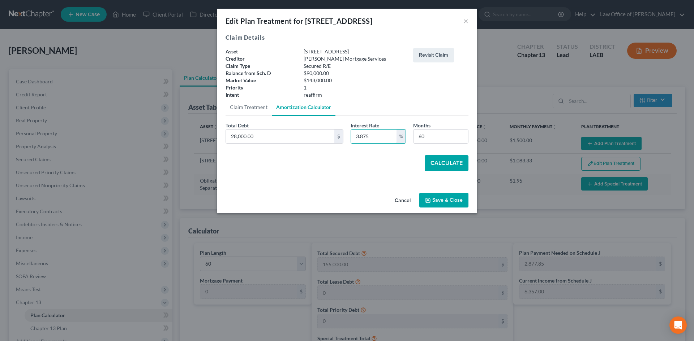
type input "3.875"
click at [461, 168] on button "Calculate" at bounding box center [447, 163] width 44 height 16
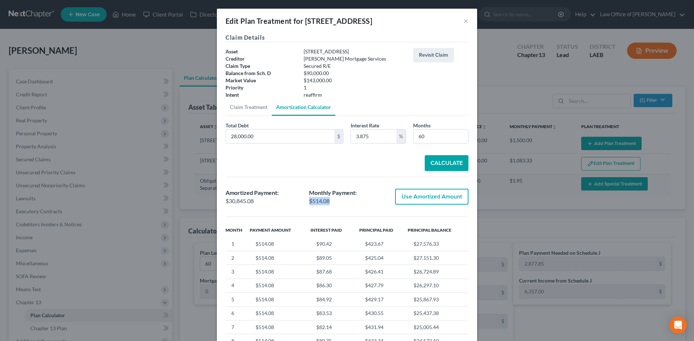
drag, startPoint x: 329, startPoint y: 201, endPoint x: 307, endPoint y: 202, distance: 22.4
click at [309, 202] on div "$514.08" at bounding box center [347, 201] width 76 height 8
click at [427, 193] on button "Use Amortized Amount" at bounding box center [431, 197] width 73 height 16
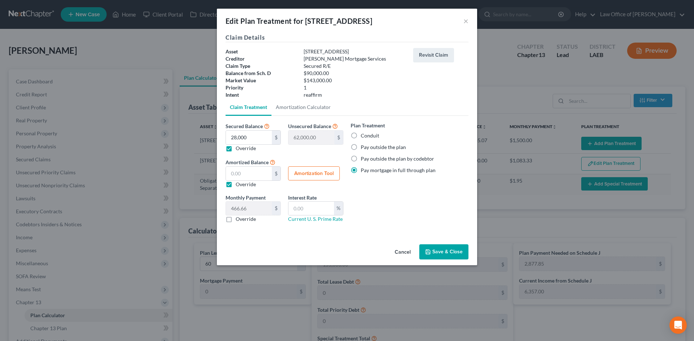
type input "30,845.07"
checkbox input "true"
click at [236, 221] on label "Override" at bounding box center [246, 219] width 20 height 7
click at [238, 220] on input "Override" at bounding box center [240, 218] width 5 height 5
checkbox input "true"
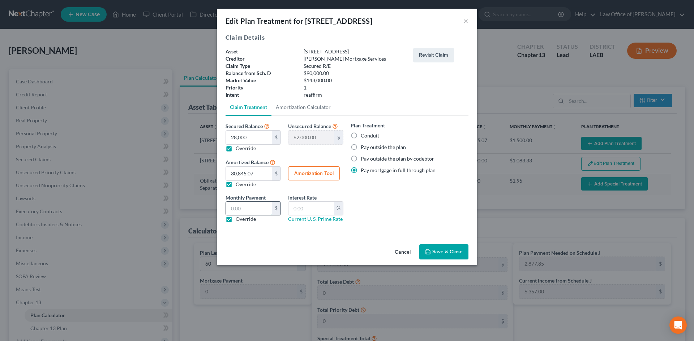
click at [245, 209] on input "text" at bounding box center [249, 209] width 46 height 14
type input "515"
click at [453, 255] on button "Save & Close" at bounding box center [443, 252] width 49 height 15
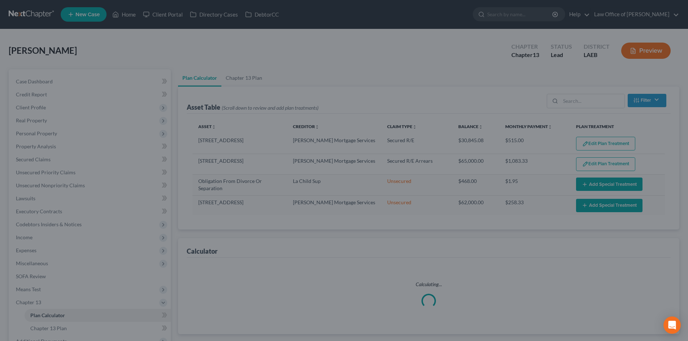
select select "59"
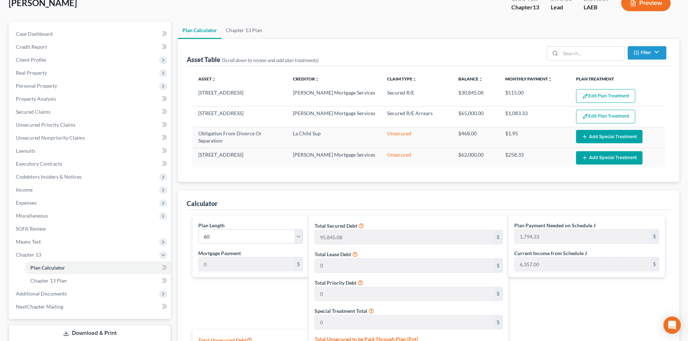
scroll to position [72, 0]
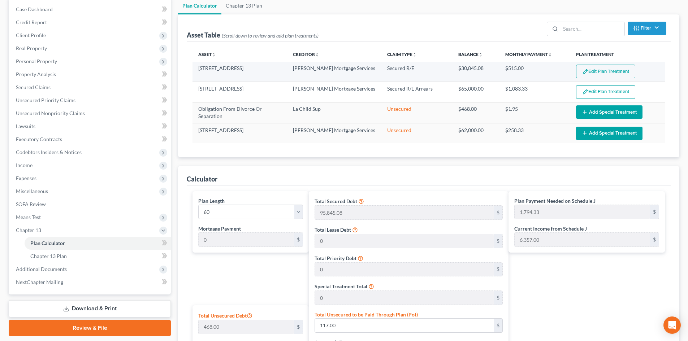
click at [616, 74] on button "Edit Plan Treatment" at bounding box center [605, 72] width 59 height 14
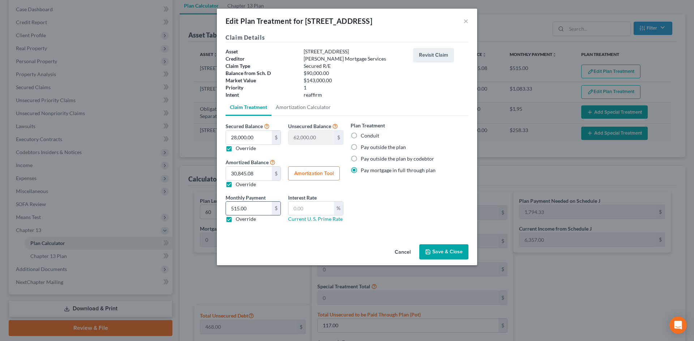
click at [255, 214] on input "515.00" at bounding box center [249, 209] width 46 height 14
click at [425, 197] on div "Plan Treatment Conduit Pay outside the plan Pay outside the plan by codebtor Pa…" at bounding box center [409, 175] width 125 height 107
click at [445, 254] on button "Save & Close" at bounding box center [443, 252] width 49 height 15
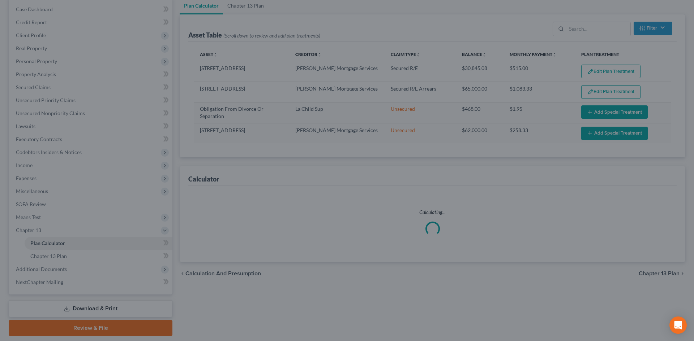
select select "59"
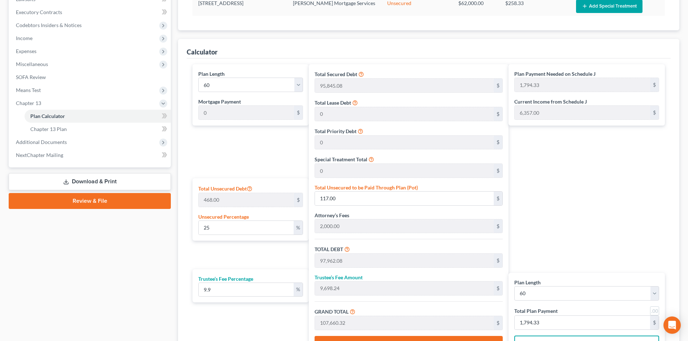
scroll to position [217, 0]
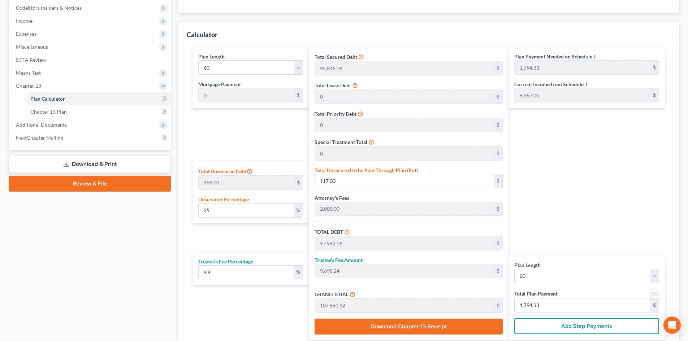
click at [655, 295] on link at bounding box center [654, 293] width 9 height 9
type input "1,794.00"
click at [232, 210] on input "25" at bounding box center [246, 211] width 95 height 14
drag, startPoint x: 232, startPoint y: 210, endPoint x: 221, endPoint y: 210, distance: 10.8
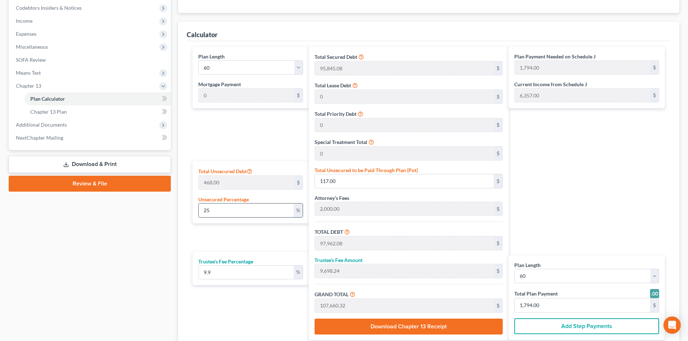
click at [221, 210] on input "25" at bounding box center [246, 211] width 95 height 14
type input "1"
type input "4.68"
type input "97,849.76"
type input "9,687.12"
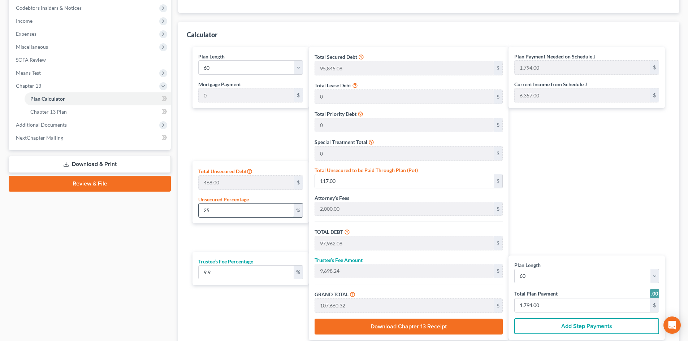
type input "107,536.88"
type input "1,792.00"
type input "10"
type input "46.80"
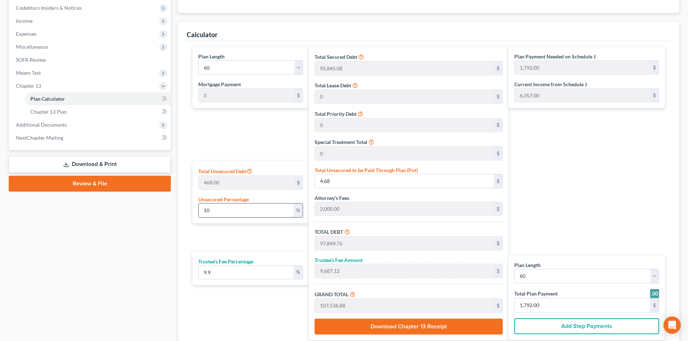
type input "97,891.88"
type input "9,691.29"
type input "107,583.17"
type input "1,793.00"
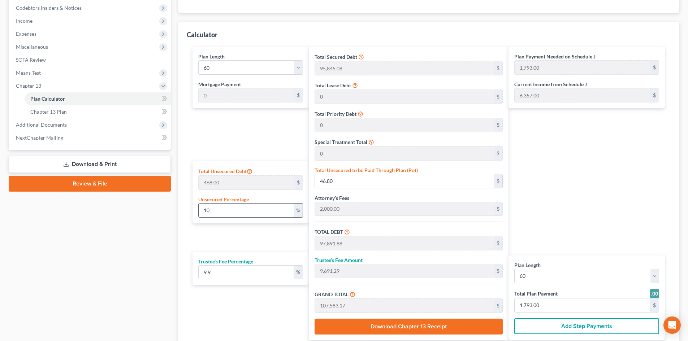
type input "100"
click at [592, 195] on div "Plan Payment Needed on Schedule J 1,801.00 $ Current Income from Schedule J 6,3…" at bounding box center [589, 193] width 160 height 293
click at [578, 197] on div "Plan Payment Needed on Schedule J 1,820.00 $ Current Income from Schedule J 6,3…" at bounding box center [589, 193] width 160 height 293
click at [616, 199] on div "Plan Payment Needed on Schedule J 1,820.00 $ Current Income from Schedule J 6,3…" at bounding box center [589, 193] width 160 height 293
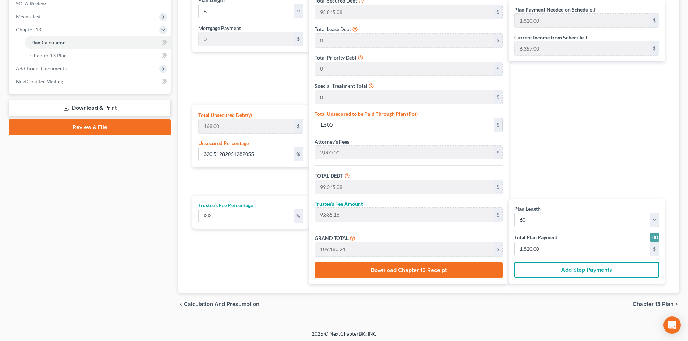
scroll to position [275, 0]
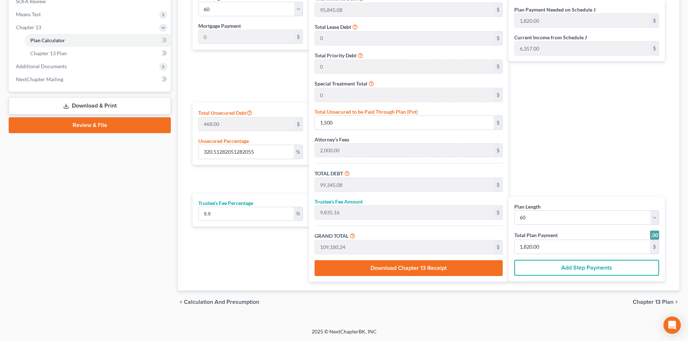
click at [655, 304] on span "Chapter 13 Plan" at bounding box center [653, 303] width 41 height 6
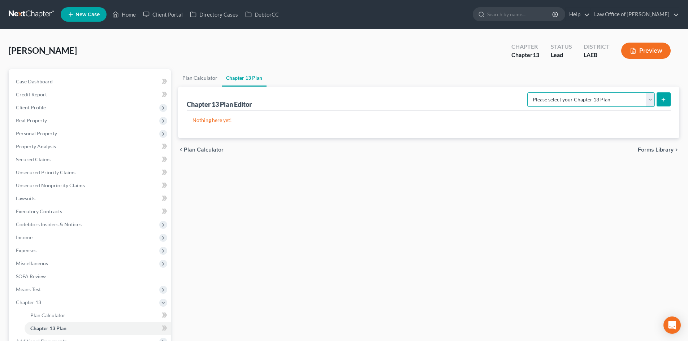
click at [619, 105] on select "Please select your Chapter 13 Plan Eastern District of Louisiana Eastern Distri…" at bounding box center [591, 99] width 128 height 14
click at [527, 92] on select "Please select your Chapter 13 Plan Eastern District of Louisiana Eastern Distri…" at bounding box center [591, 99] width 128 height 14
click at [663, 99] on icon "submit" at bounding box center [664, 100] width 6 height 6
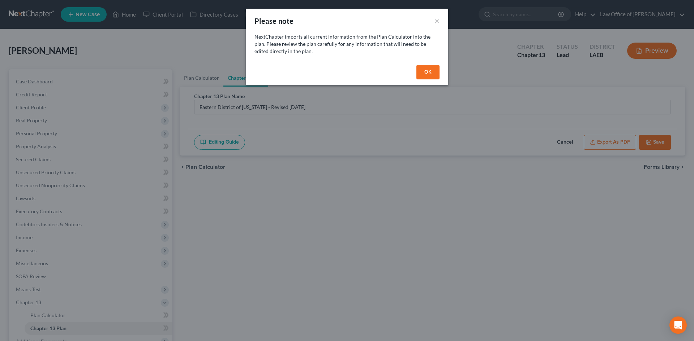
click at [429, 73] on button "OK" at bounding box center [427, 72] width 23 height 14
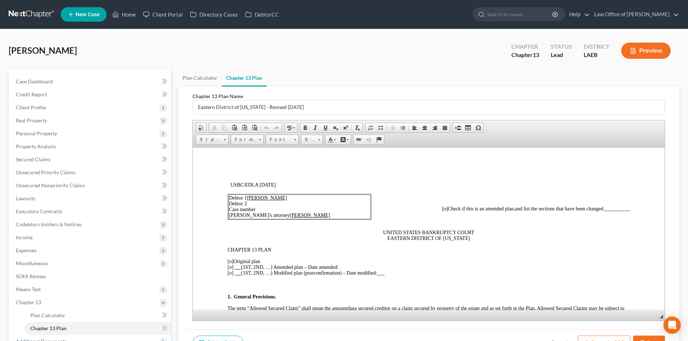
click at [231, 262] on span "[o]" at bounding box center [231, 261] width 6 height 5
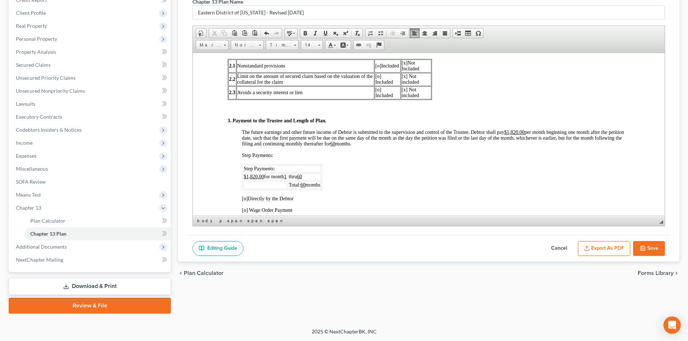
scroll to position [361, 0]
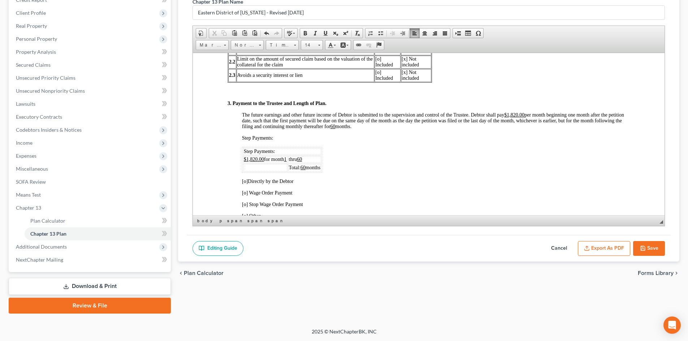
click at [244, 180] on span "[o]" at bounding box center [245, 180] width 6 height 5
click at [514, 114] on u "$1,820.00" at bounding box center [514, 114] width 20 height 5
click at [517, 139] on p "Step Payments:" at bounding box center [436, 138] width 388 height 6
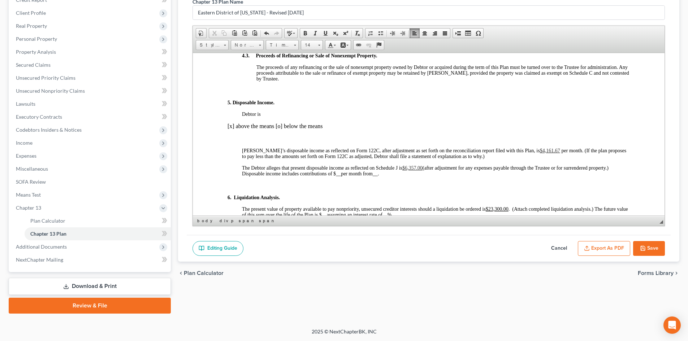
scroll to position [723, 0]
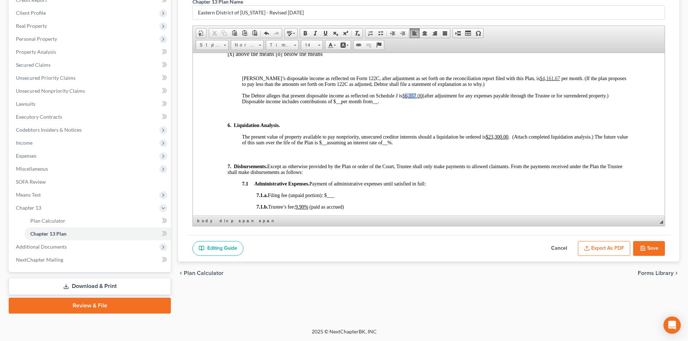
drag, startPoint x: 417, startPoint y: 97, endPoint x: 405, endPoint y: 91, distance: 12.9
click at [493, 181] on p "7.1 Administrative Expenses. Payment of administrative expenses until satisfied…" at bounding box center [436, 184] width 388 height 6
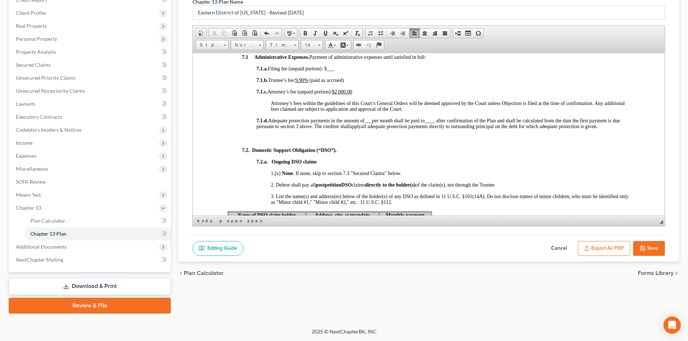
scroll to position [867, 0]
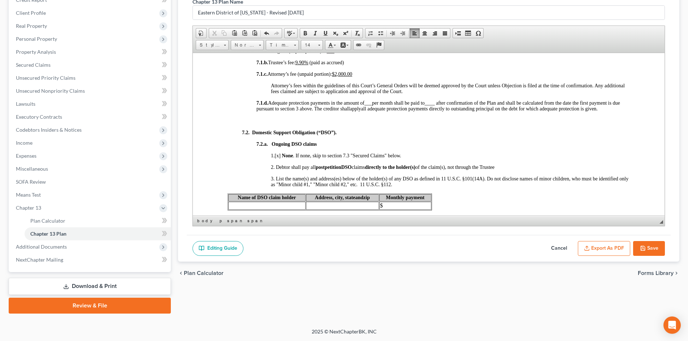
click at [307, 63] on u "9.90%" at bounding box center [302, 62] width 13 height 5
click at [558, 247] on button "Cancel" at bounding box center [559, 248] width 32 height 15
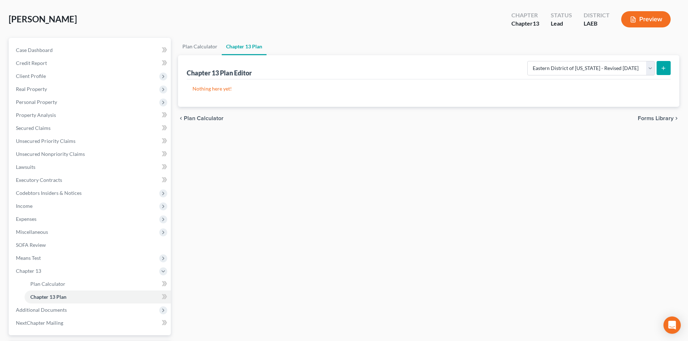
scroll to position [0, 0]
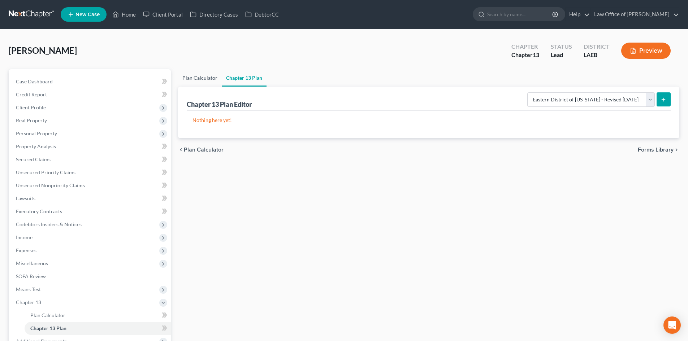
click at [205, 81] on link "Plan Calculator" at bounding box center [200, 77] width 44 height 17
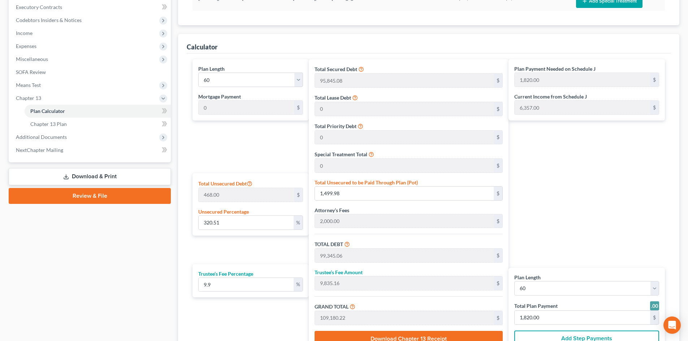
scroll to position [217, 0]
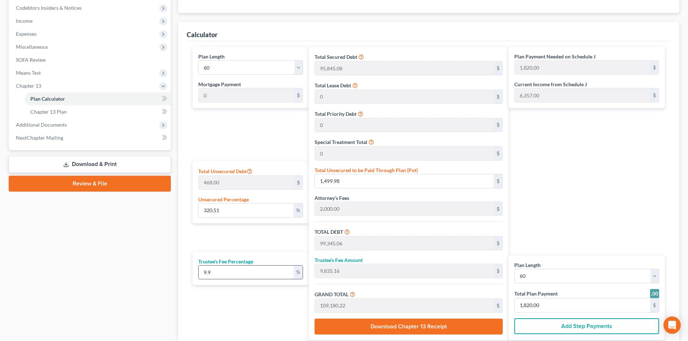
click at [221, 272] on input "9.9" at bounding box center [246, 273] width 95 height 14
click at [572, 209] on div "Plan Payment Needed on Schedule J 1,821.00 $ Current Income from Schedule J 6,3…" at bounding box center [589, 193] width 160 height 293
drag, startPoint x: 682, startPoint y: 202, endPoint x: 645, endPoint y: 204, distance: 36.9
click at [682, 202] on div "Plan Calculator Chapter 13 Plan Asset Table (Scroll down to review and add plan…" at bounding box center [429, 113] width 509 height 520
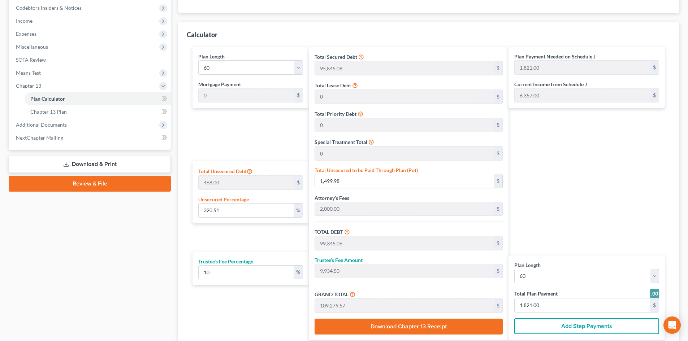
click at [623, 217] on div "Plan Payment Needed on Schedule J 1,821.00 $ Current Income from Schedule J 6,3…" at bounding box center [589, 193] width 160 height 293
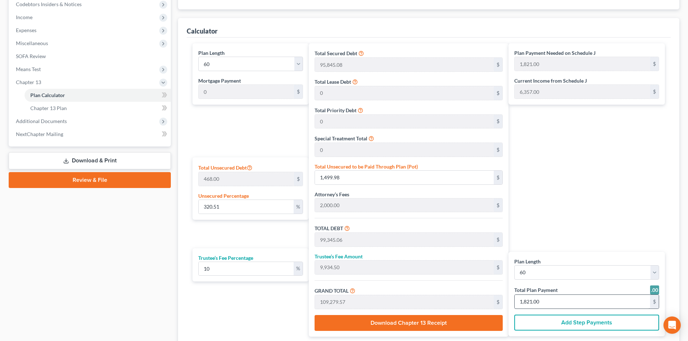
scroll to position [203, 0]
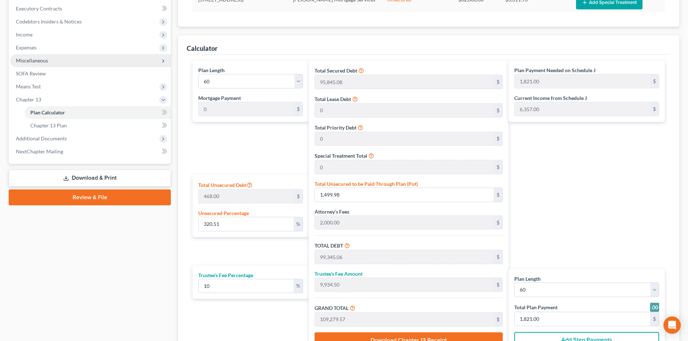
click at [35, 66] on span "Miscellaneous" at bounding box center [90, 60] width 161 height 13
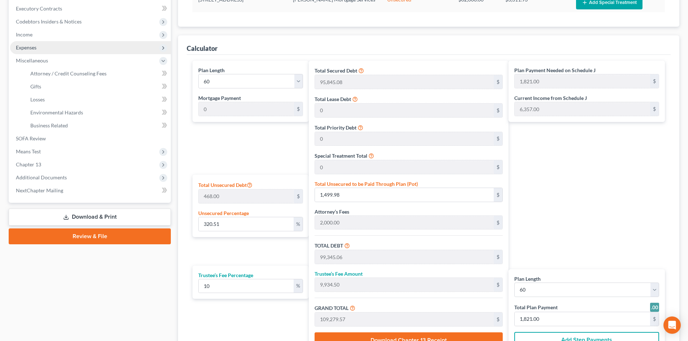
click at [25, 46] on span "Expenses" at bounding box center [26, 47] width 21 height 6
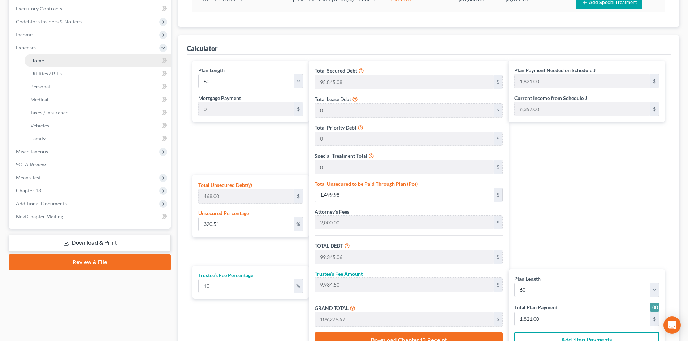
click at [38, 64] on link "Home" at bounding box center [98, 60] width 146 height 13
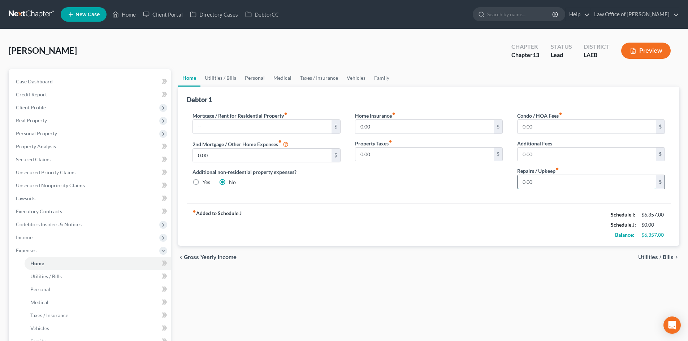
click at [541, 180] on input "0.00" at bounding box center [587, 182] width 138 height 14
click at [228, 79] on link "Utilities / Bills" at bounding box center [221, 77] width 40 height 17
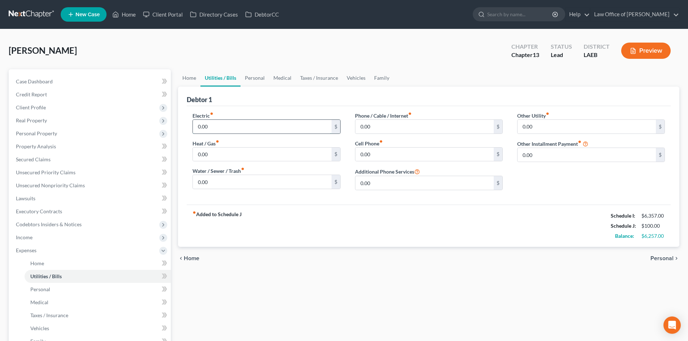
click at [226, 126] on input "0.00" at bounding box center [262, 127] width 138 height 14
click at [358, 78] on link "Vehicles" at bounding box center [356, 77] width 27 height 17
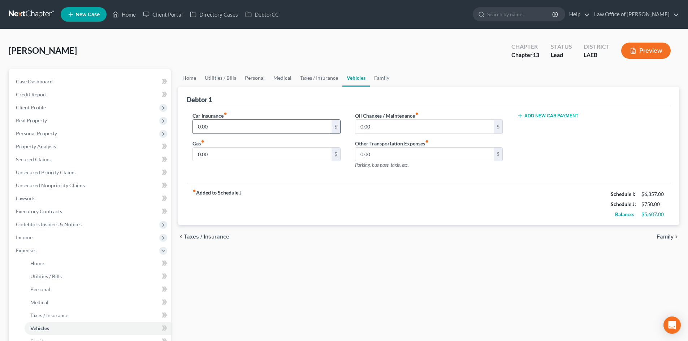
click at [251, 124] on input "0.00" at bounding box center [262, 127] width 138 height 14
click at [248, 78] on link "Personal" at bounding box center [255, 77] width 29 height 17
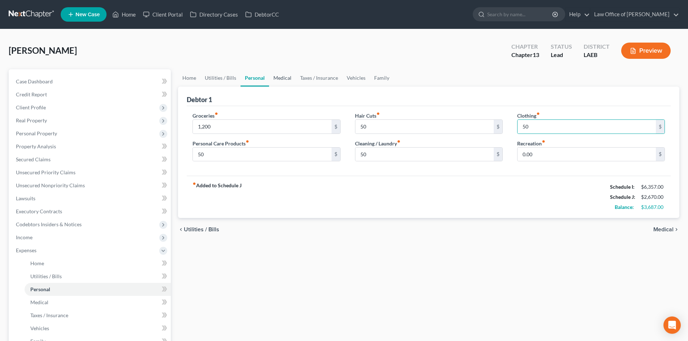
drag, startPoint x: 280, startPoint y: 94, endPoint x: 281, endPoint y: 86, distance: 8.4
click at [280, 94] on div "Debtor 1" at bounding box center [429, 97] width 484 height 20
click at [279, 80] on link "Medical" at bounding box center [282, 77] width 27 height 17
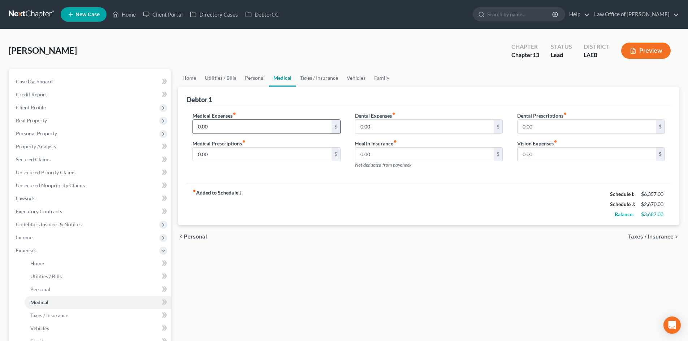
click at [234, 125] on input "0.00" at bounding box center [262, 127] width 138 height 14
drag, startPoint x: 215, startPoint y: 119, endPoint x: 184, endPoint y: 128, distance: 32.5
click at [184, 128] on div "Debtor 1 Medical Expenses fiber_manual_record 250 $ Medical Prescriptions fiber…" at bounding box center [428, 156] width 501 height 139
click at [470, 186] on div "fiber_manual_record Added to Schedule J Schedule I: $6,357.00 Schedule J: $3,17…" at bounding box center [429, 204] width 484 height 42
click at [312, 78] on link "Taxes / Insurance" at bounding box center [319, 77] width 47 height 17
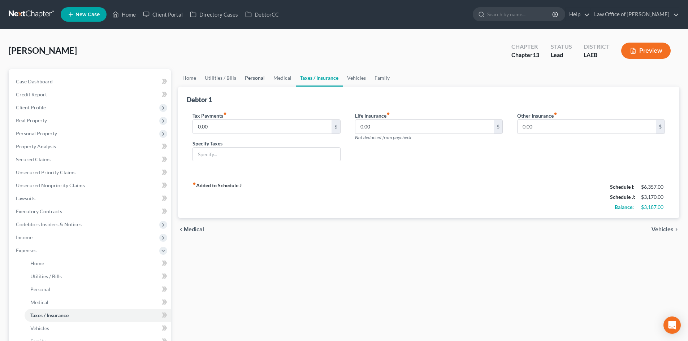
click at [259, 81] on link "Personal" at bounding box center [255, 77] width 29 height 17
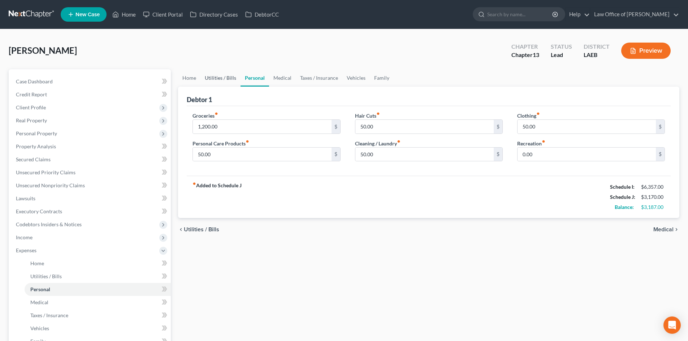
click at [214, 81] on link "Utilities / Bills" at bounding box center [221, 77] width 40 height 17
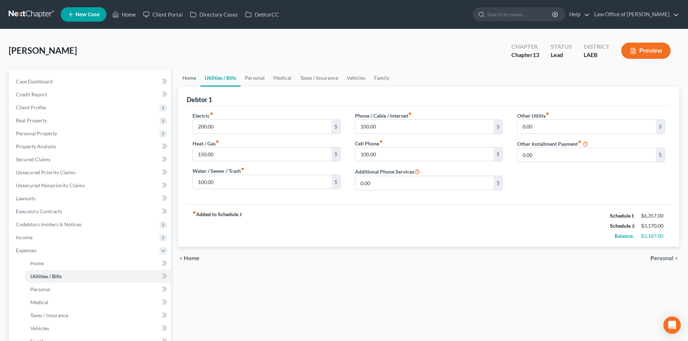
click at [183, 81] on link "Home" at bounding box center [189, 77] width 22 height 17
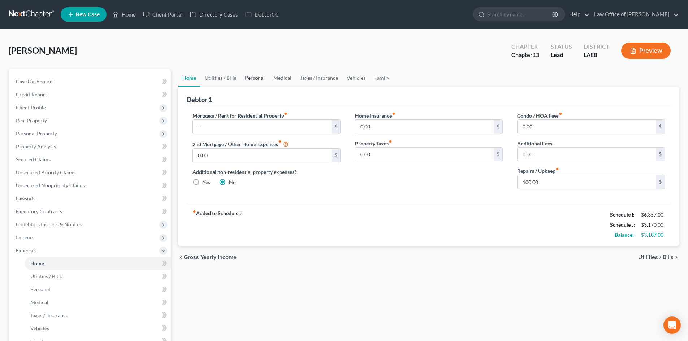
click at [257, 82] on link "Personal" at bounding box center [255, 77] width 29 height 17
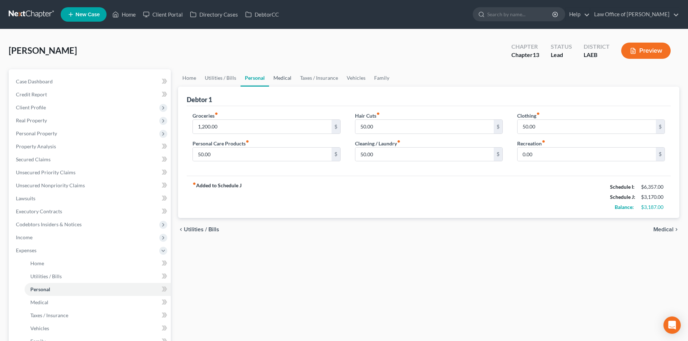
click at [281, 78] on link "Medical" at bounding box center [282, 77] width 27 height 17
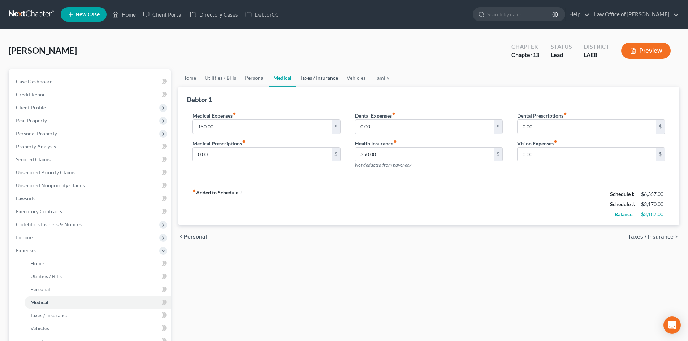
click at [305, 78] on link "Taxes / Insurance" at bounding box center [319, 77] width 47 height 17
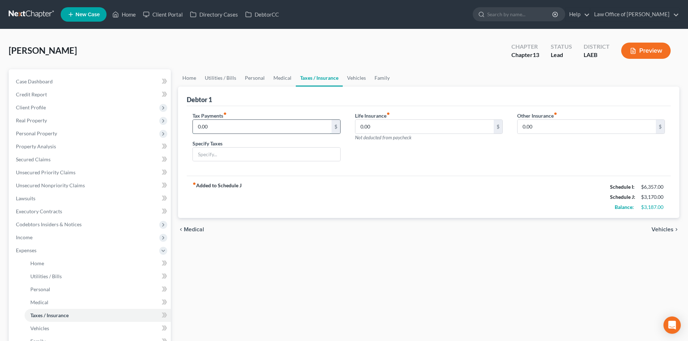
click at [215, 126] on input "0.00" at bounding box center [262, 127] width 138 height 14
click at [413, 162] on div "Life Insurance fiber_manual_record 0.00 $ Not deducted from paycheck" at bounding box center [429, 140] width 162 height 56
click at [276, 77] on link "Medical" at bounding box center [282, 77] width 27 height 17
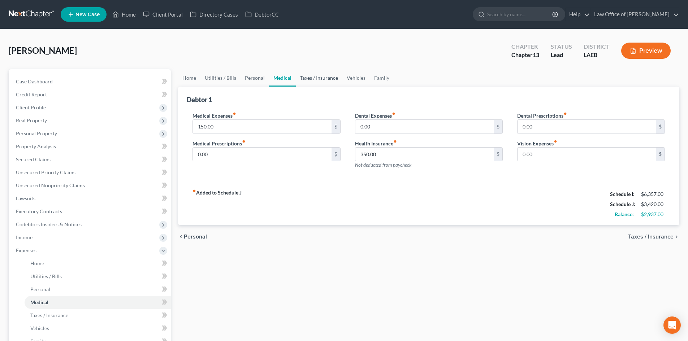
click at [325, 81] on link "Taxes / Insurance" at bounding box center [319, 77] width 47 height 17
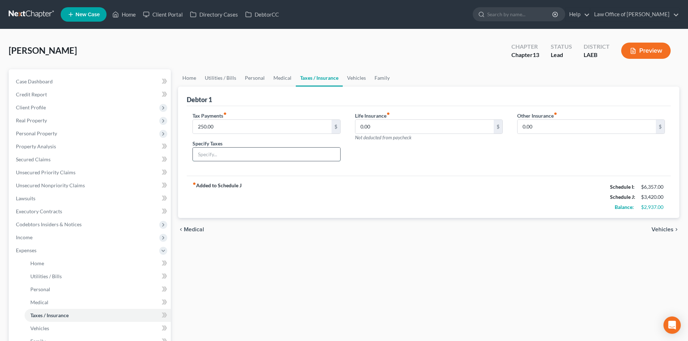
click at [239, 154] on input "text" at bounding box center [266, 155] width 147 height 14
click at [416, 171] on div "Tax Payments fiber_manual_record 250.00 $ Specify Taxes Income Taxes from Self …" at bounding box center [429, 141] width 484 height 70
click at [277, 75] on link "Medical" at bounding box center [282, 77] width 27 height 17
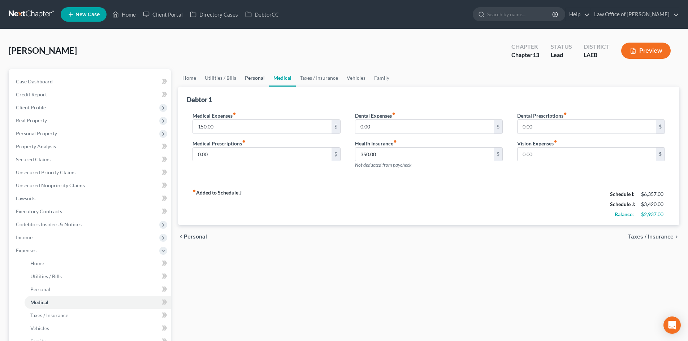
click at [248, 78] on link "Personal" at bounding box center [255, 77] width 29 height 17
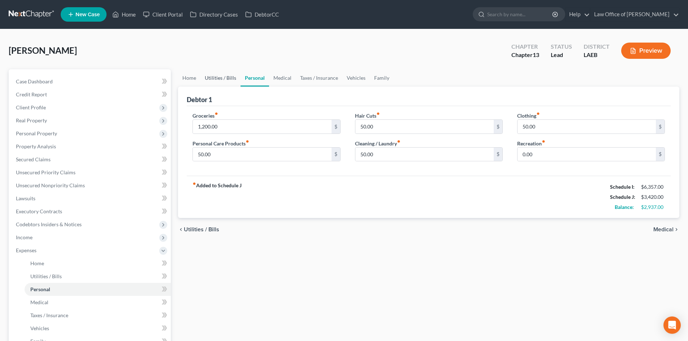
click at [216, 76] on link "Utilities / Bills" at bounding box center [221, 77] width 40 height 17
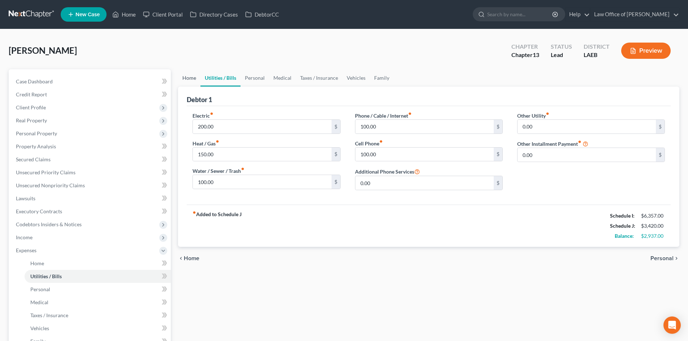
click at [197, 80] on link "Home" at bounding box center [189, 77] width 22 height 17
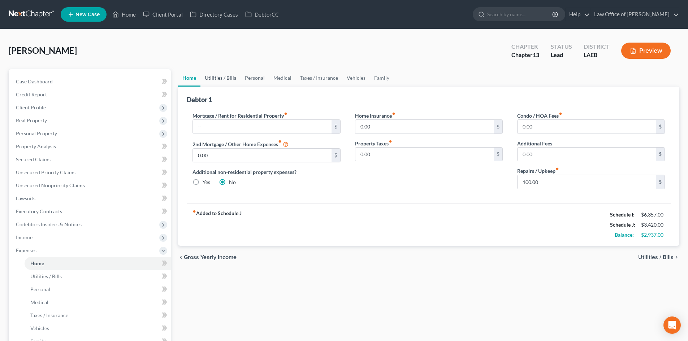
click at [237, 75] on link "Utilities / Bills" at bounding box center [221, 77] width 40 height 17
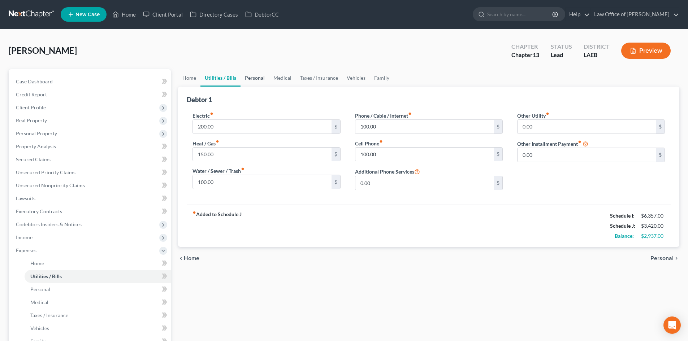
click at [253, 75] on link "Personal" at bounding box center [255, 77] width 29 height 17
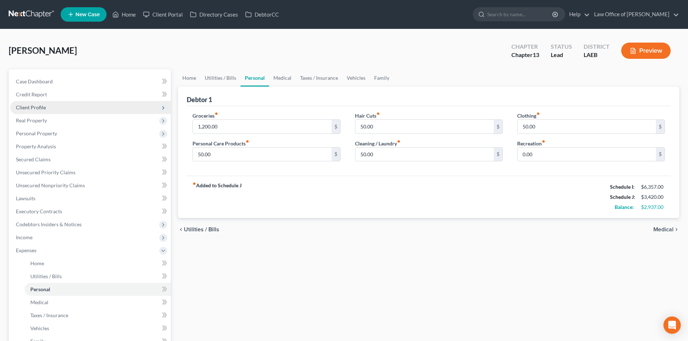
click at [38, 108] on span "Client Profile" at bounding box center [31, 107] width 30 height 6
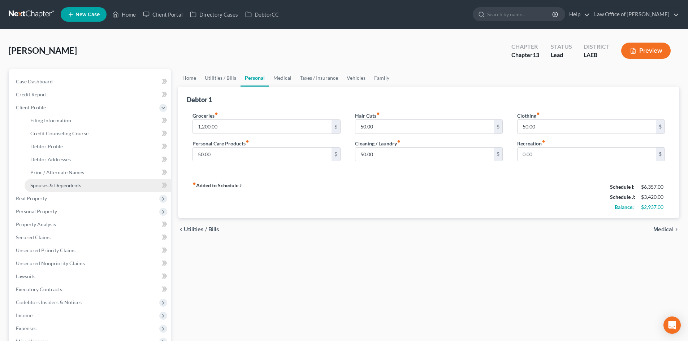
click at [56, 187] on span "Spouses & Dependents" at bounding box center [55, 185] width 51 height 6
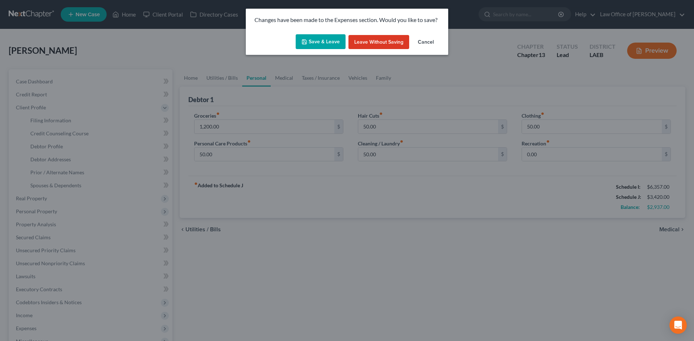
click at [316, 47] on button "Save & Leave" at bounding box center [321, 41] width 50 height 15
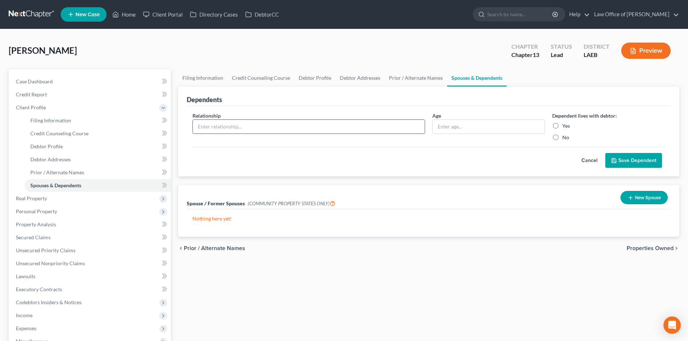
click at [356, 131] on input "text" at bounding box center [309, 127] width 232 height 14
click at [563, 122] on label "Yes" at bounding box center [567, 125] width 8 height 7
click at [565, 122] on input "Yes" at bounding box center [567, 124] width 5 height 5
click at [620, 161] on button "Save Dependent" at bounding box center [634, 160] width 57 height 15
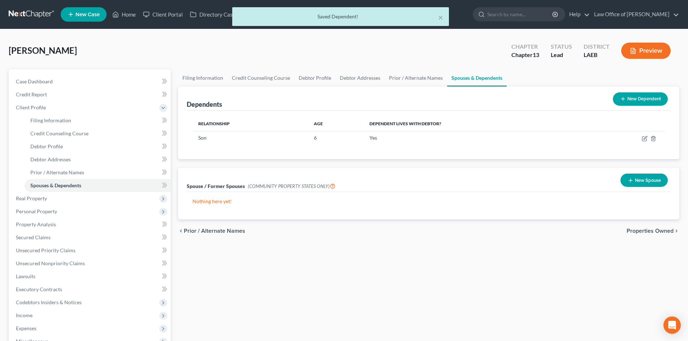
click at [646, 103] on button "New Dependent" at bounding box center [640, 98] width 55 height 13
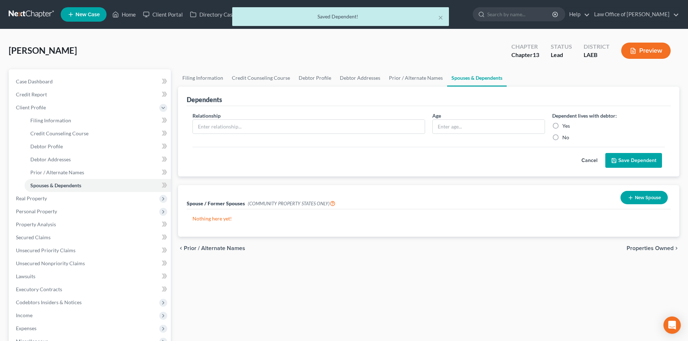
click at [366, 134] on div "Relationship *" at bounding box center [309, 126] width 240 height 29
click at [354, 122] on input "text" at bounding box center [309, 127] width 232 height 14
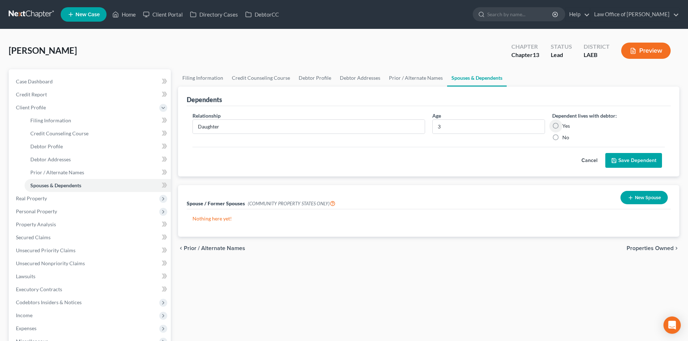
click at [563, 125] on label "Yes" at bounding box center [567, 125] width 8 height 7
click at [565, 125] on input "Yes" at bounding box center [567, 124] width 5 height 5
click at [625, 161] on button "Save Dependent" at bounding box center [634, 160] width 57 height 15
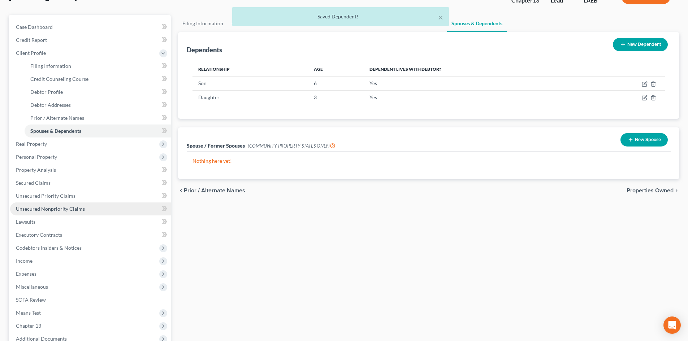
scroll to position [72, 0]
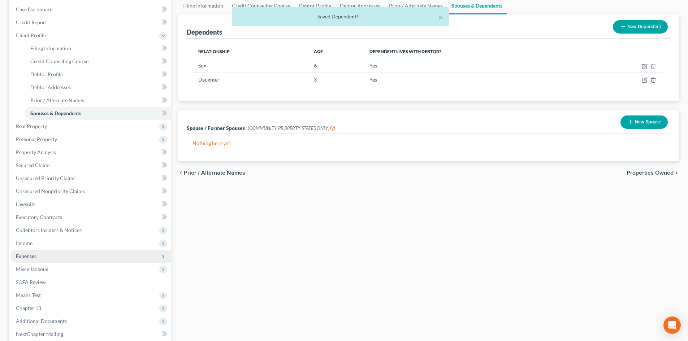
click at [39, 254] on span "Expenses" at bounding box center [90, 256] width 161 height 13
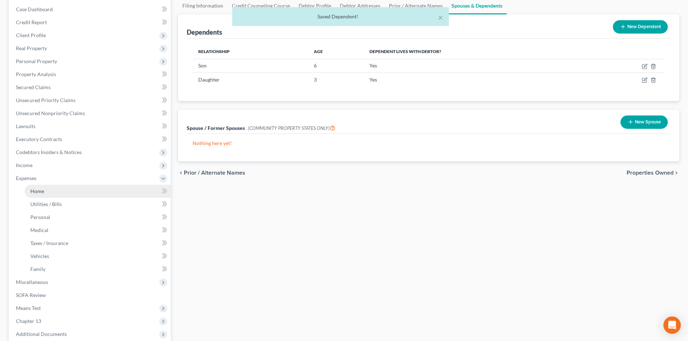
click at [46, 193] on link "Home" at bounding box center [98, 191] width 146 height 13
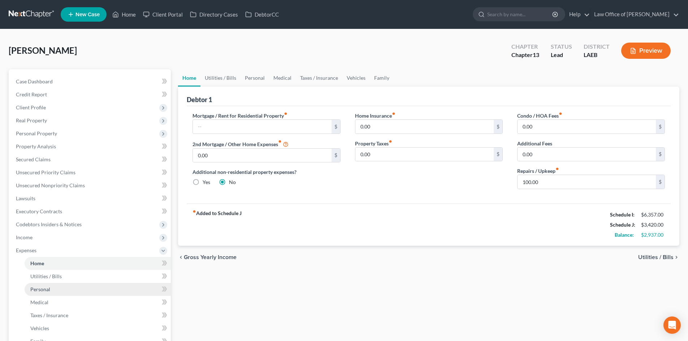
click at [42, 293] on link "Personal" at bounding box center [98, 289] width 146 height 13
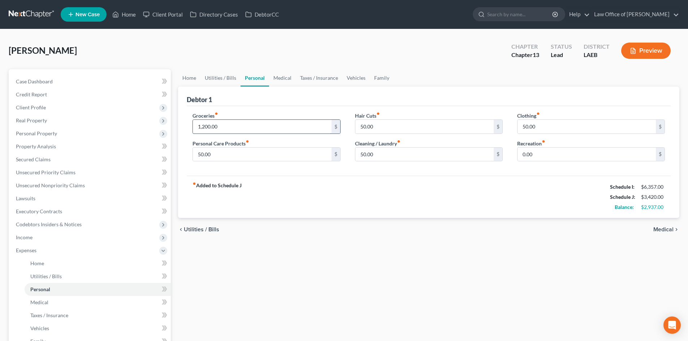
click at [238, 128] on input "1,200.00" at bounding box center [262, 127] width 138 height 14
click at [421, 186] on div "fiber_manual_record Added to Schedule J Schedule I: $6,357.00 Schedule J: $3,86…" at bounding box center [429, 197] width 484 height 42
drag, startPoint x: 251, startPoint y: 129, endPoint x: 246, endPoint y: 127, distance: 5.2
click at [251, 129] on input "1,500" at bounding box center [262, 127] width 138 height 14
click at [224, 85] on link "Utilities / Bills" at bounding box center [221, 77] width 40 height 17
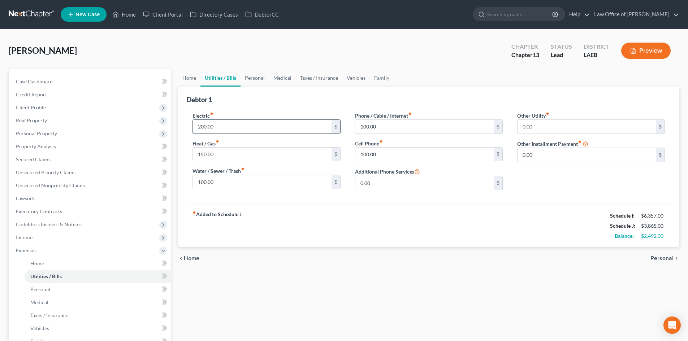
click at [232, 129] on input "200.00" at bounding box center [262, 127] width 138 height 14
click at [542, 188] on div "Other Utility fiber_manual_record 0.00 $ Other Installment Payment fiber_manual…" at bounding box center [591, 154] width 162 height 84
click at [253, 78] on link "Personal" at bounding box center [255, 77] width 29 height 17
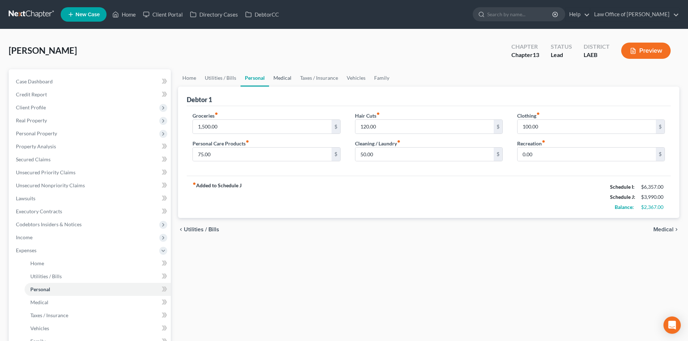
click at [293, 80] on link "Medical" at bounding box center [282, 77] width 27 height 17
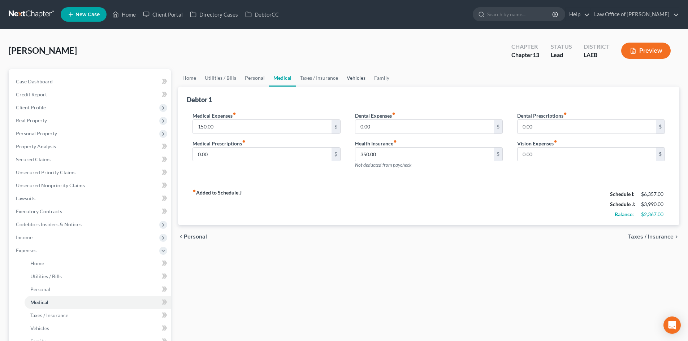
drag, startPoint x: 342, startPoint y: 82, endPoint x: 355, endPoint y: 81, distance: 13.1
click at [343, 82] on link "Vehicles" at bounding box center [356, 77] width 27 height 17
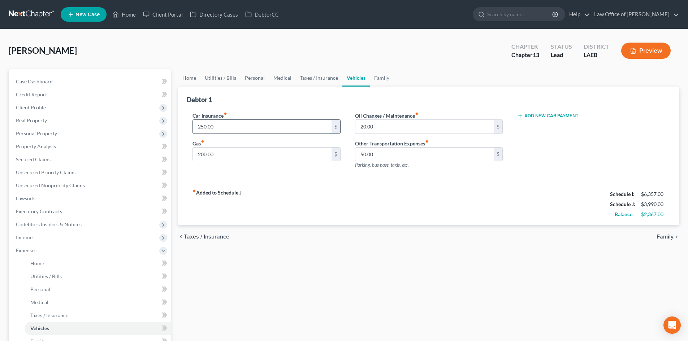
click at [239, 130] on input "250.00" at bounding box center [262, 127] width 138 height 14
click at [277, 76] on link "Medical" at bounding box center [282, 77] width 27 height 17
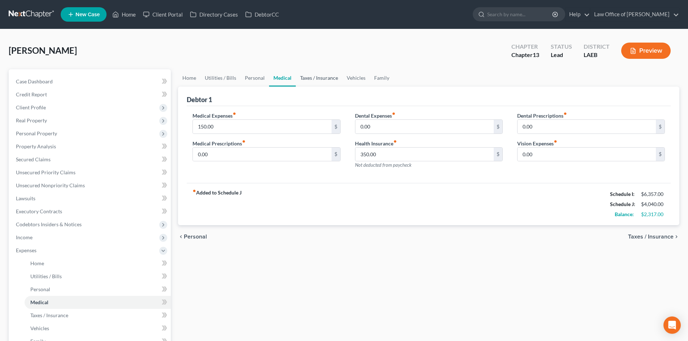
click at [305, 76] on link "Taxes / Insurance" at bounding box center [319, 77] width 47 height 17
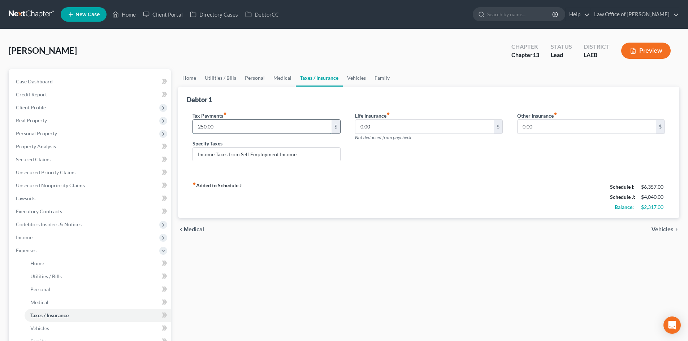
click at [216, 128] on input "250.00" at bounding box center [262, 127] width 138 height 14
click at [280, 80] on link "Medical" at bounding box center [282, 77] width 27 height 17
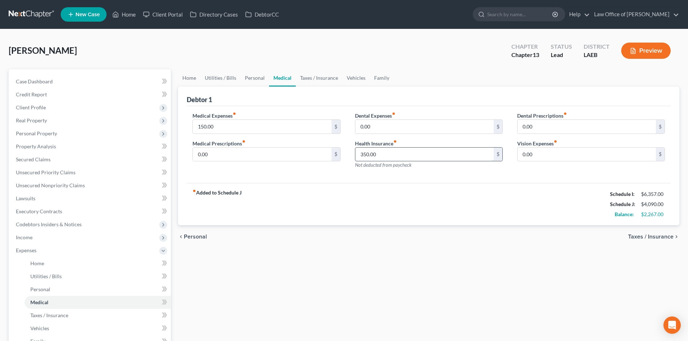
click at [390, 155] on input "350.00" at bounding box center [425, 155] width 138 height 14
click at [257, 77] on link "Personal" at bounding box center [255, 77] width 29 height 17
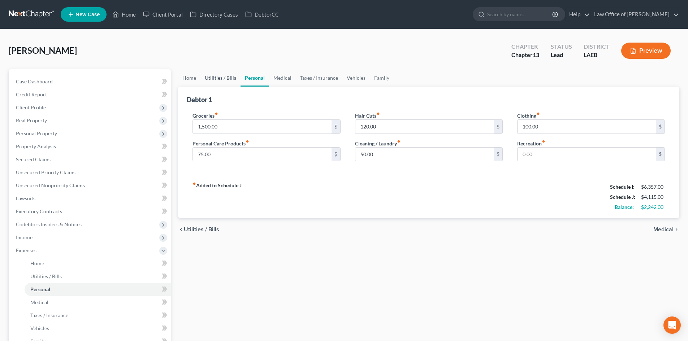
click at [231, 78] on link "Utilities / Bills" at bounding box center [221, 77] width 40 height 17
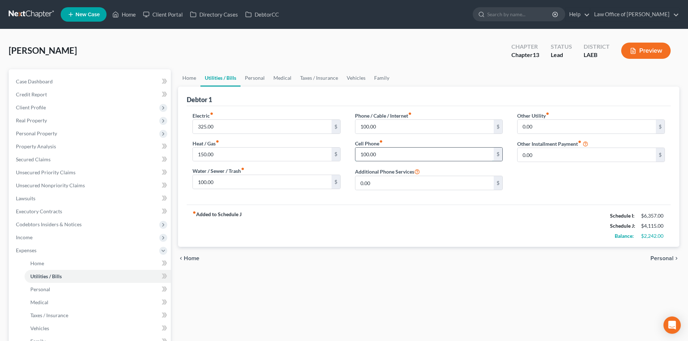
click at [385, 153] on input "100.00" at bounding box center [425, 155] width 138 height 14
click at [408, 221] on div "fiber_manual_record Added to Schedule J Schedule I: $6,357.00 Schedule J: $4,13…" at bounding box center [429, 226] width 484 height 42
click at [375, 155] on input "118" at bounding box center [425, 155] width 138 height 14
click at [379, 148] on input "119" at bounding box center [425, 155] width 138 height 14
click at [475, 234] on div "fiber_manual_record Added to Schedule J Schedule I: $6,357.00 Schedule J: $4,13…" at bounding box center [429, 226] width 484 height 42
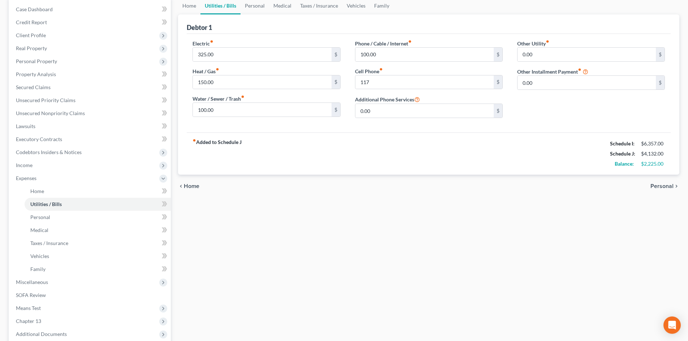
scroll to position [145, 0]
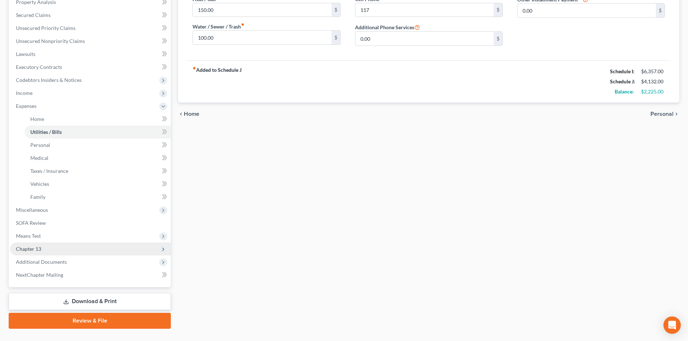
click at [33, 250] on span "Chapter 13" at bounding box center [28, 249] width 25 height 6
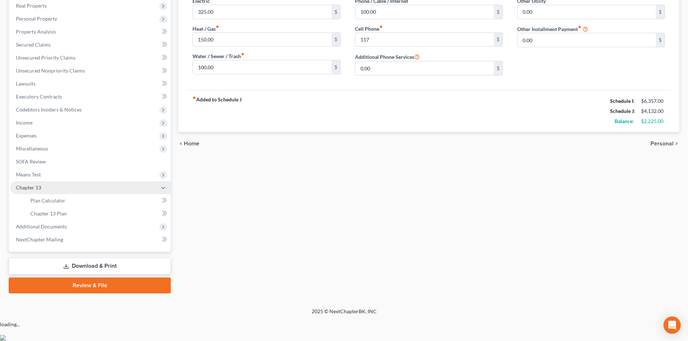
scroll to position [95, 0]
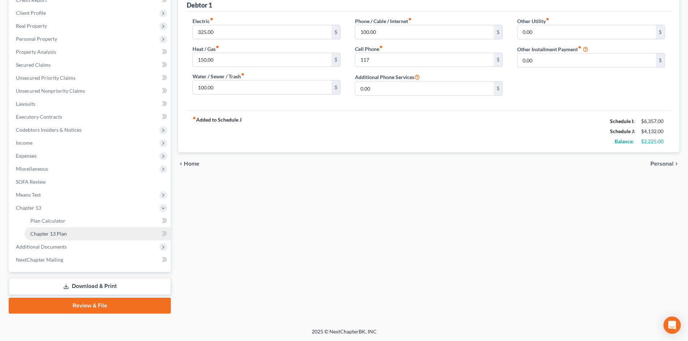
click at [50, 236] on span "Chapter 13 Plan" at bounding box center [48, 234] width 36 height 6
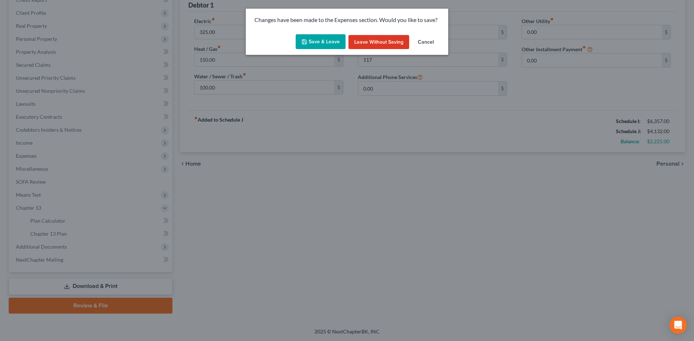
click at [315, 42] on button "Save & Leave" at bounding box center [321, 41] width 50 height 15
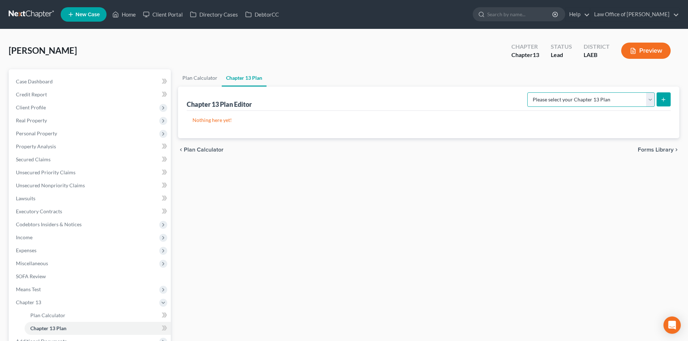
click at [576, 98] on select "Please select your Chapter 13 Plan Eastern District of Louisiana Eastern Distri…" at bounding box center [591, 99] width 128 height 14
click at [527, 92] on select "Please select your Chapter 13 Plan Eastern District of Louisiana Eastern Distri…" at bounding box center [591, 99] width 128 height 14
click at [610, 170] on div "Plan Calculator Chapter 13 Plan Chapter 13 Plan Editor Please select your Chapt…" at bounding box center [429, 238] width 509 height 339
click at [660, 99] on button "submit" at bounding box center [664, 99] width 14 height 14
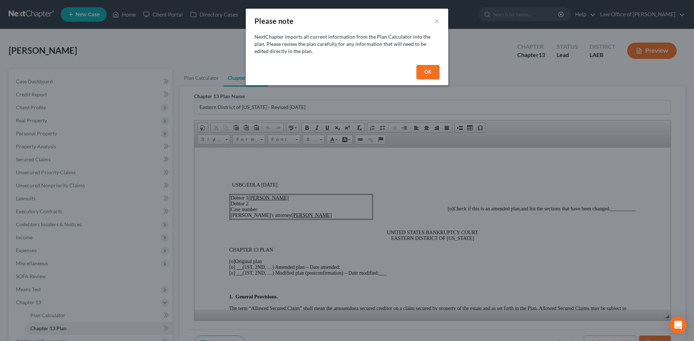
click at [431, 75] on button "OK" at bounding box center [427, 72] width 23 height 14
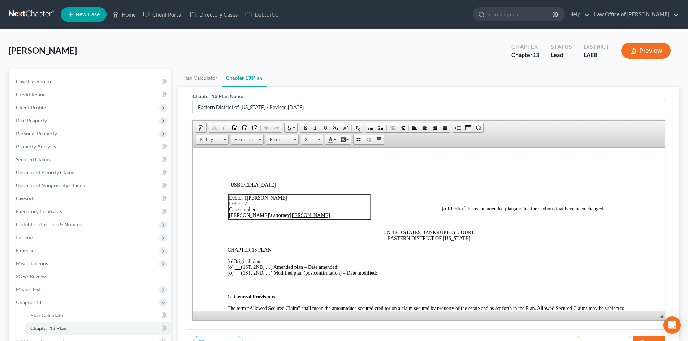
scroll to position [72, 0]
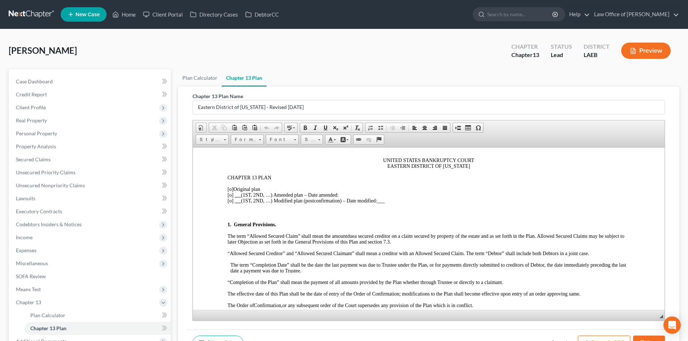
click at [229, 186] on span "[o]" at bounding box center [231, 188] width 6 height 5
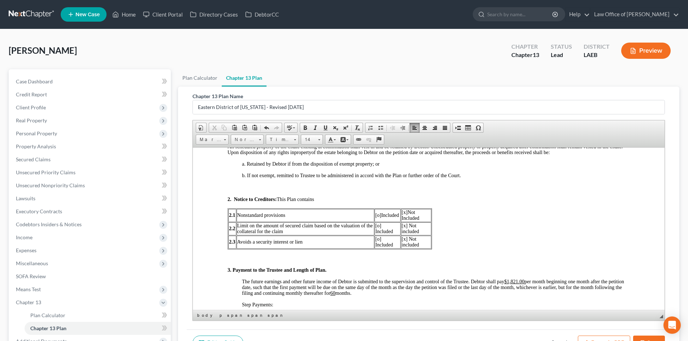
scroll to position [361, 0]
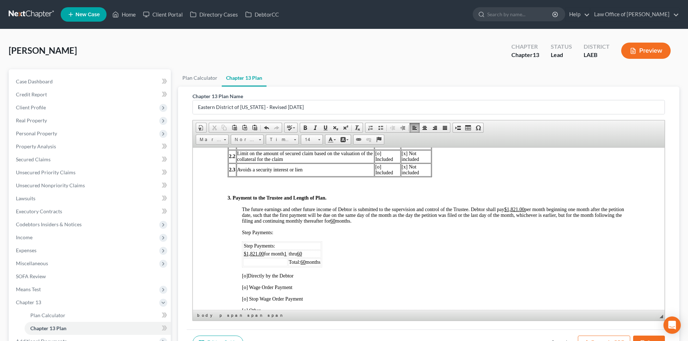
click at [516, 207] on u "$1,821.00" at bounding box center [514, 209] width 20 height 5
drag, startPoint x: 519, startPoint y: 207, endPoint x: 507, endPoint y: 211, distance: 12.7
click at [507, 211] on u "$1,821.00" at bounding box center [514, 209] width 20 height 5
drag, startPoint x: 257, startPoint y: 254, endPoint x: 246, endPoint y: 253, distance: 11.3
click at [246, 253] on u "$1,821.00" at bounding box center [254, 253] width 20 height 5
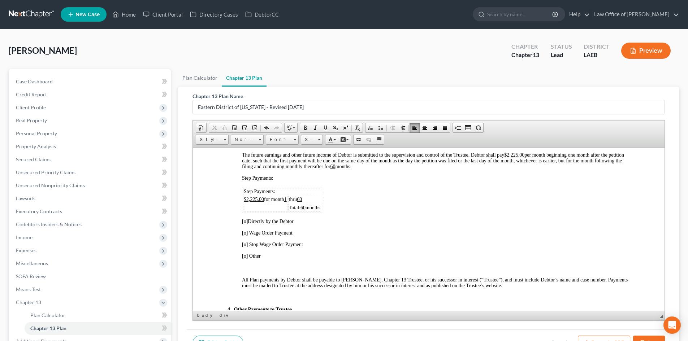
scroll to position [434, 0]
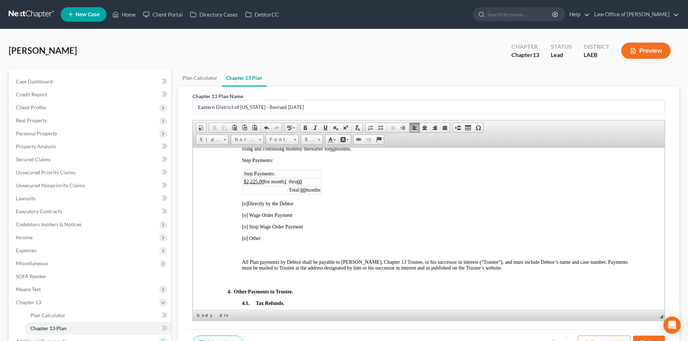
click at [247, 203] on span "[o]" at bounding box center [245, 203] width 6 height 5
click at [443, 231] on div "3. Payment to the Trustee and Length of Plan. The future earnings and other fut…" at bounding box center [429, 305] width 402 height 365
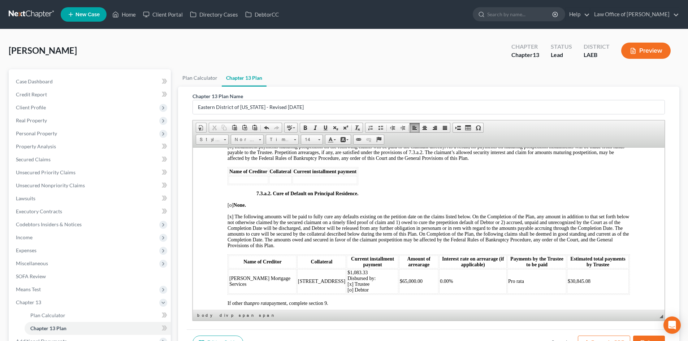
scroll to position [1590, 0]
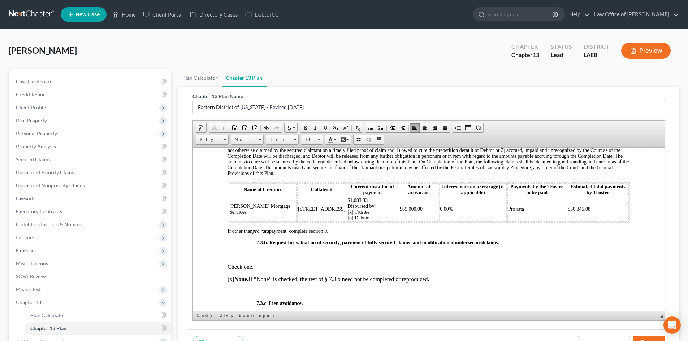
click at [354, 208] on td "$1,083.33 Disbursed by: [x] Trustee [o] Debtor" at bounding box center [373, 209] width 52 height 25
click at [368, 219] on td "$1,083.33 Disbursed by: [x] Trustee [o] Debtor" at bounding box center [373, 209] width 52 height 25
drag, startPoint x: 588, startPoint y: 252, endPoint x: 600, endPoint y: 244, distance: 14.2
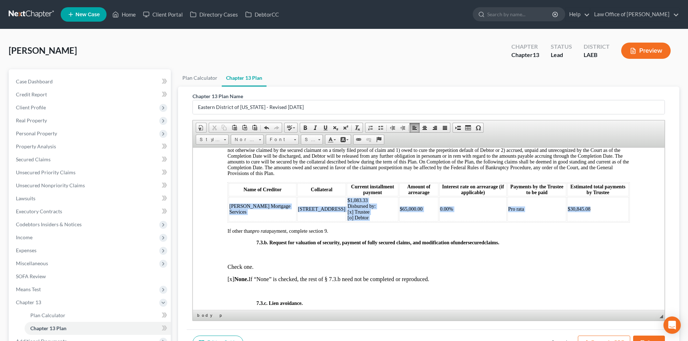
drag, startPoint x: 600, startPoint y: 216, endPoint x: 230, endPoint y: 214, distance: 370.0
click at [230, 214] on tr "Carrington Mortgage Services 8530-32 Gervais Street $1,083.33 Disbursed by: [x]…" at bounding box center [429, 209] width 400 height 25
copy tr "Carrington Mortgage Services 8530-32 Gervais Street $1,083.33 Disbursed by: [x]…"
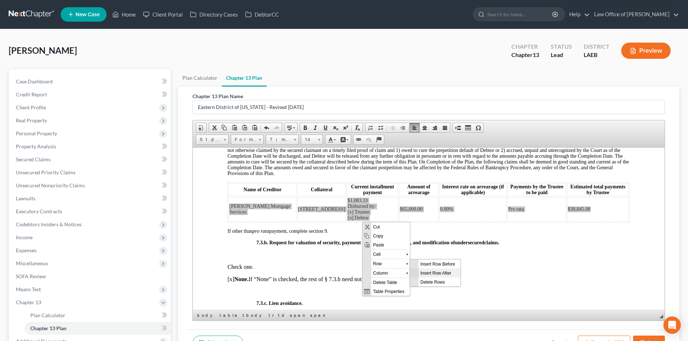
click at [433, 270] on span "Insert Row After" at bounding box center [440, 272] width 42 height 9
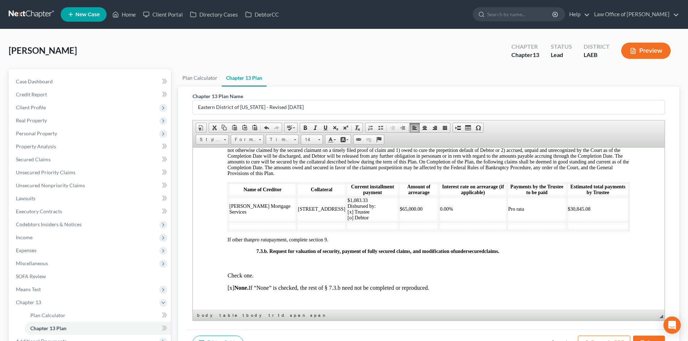
click at [262, 230] on td at bounding box center [263, 226] width 68 height 8
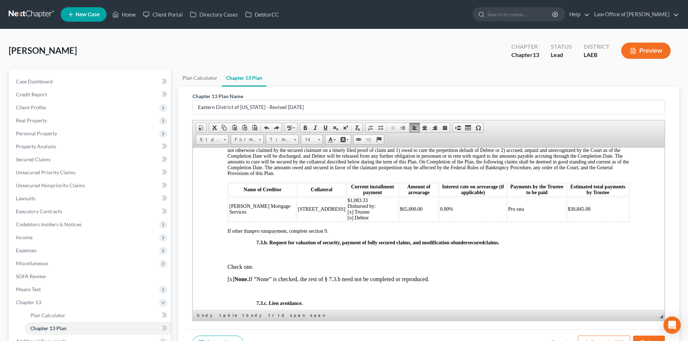
drag, startPoint x: 258, startPoint y: 225, endPoint x: 240, endPoint y: 226, distance: 18.4
click at [257, 221] on td "Carrington Mortgage Services" at bounding box center [263, 209] width 68 height 25
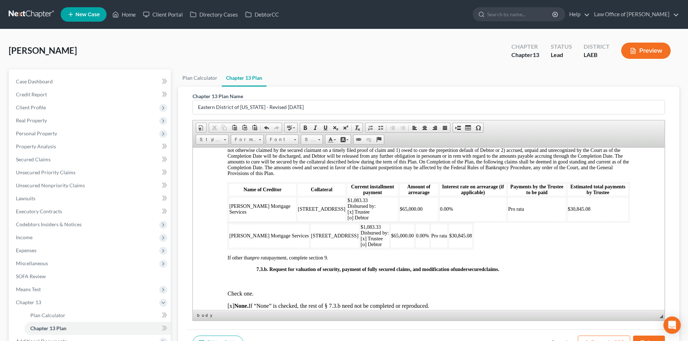
click table "Carrington Mortgage Services 8530-32 Gervais Street $1,083.33 Disbursed by: [x]…"
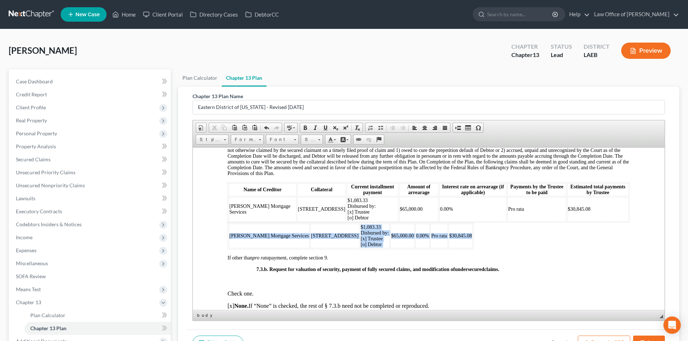
drag, startPoint x: 453, startPoint y: 245, endPoint x: 503, endPoint y: 251, distance: 49.9
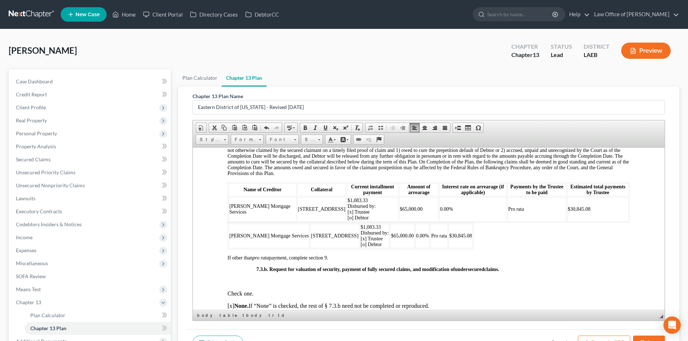
click at [240, 238] on span "Carrington Mortgage Services" at bounding box center [268, 235] width 79 height 5
click at [391, 248] on td "$65,000.00" at bounding box center [403, 236] width 24 height 25
click at [366, 233] on td "$1,083.33 Disbursed by: [x] Trustee [o] Debtor" at bounding box center [375, 236] width 30 height 25
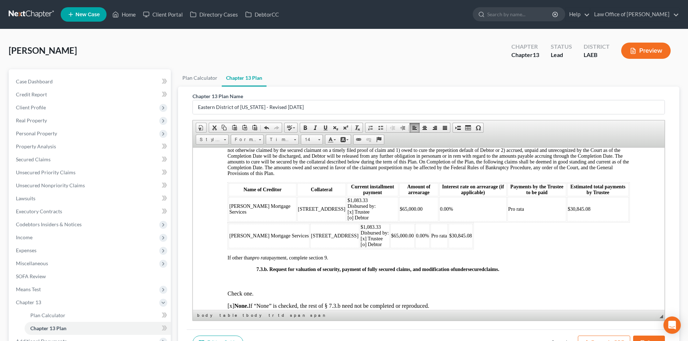
click at [416, 238] on span "0.00%" at bounding box center [422, 235] width 13 height 5
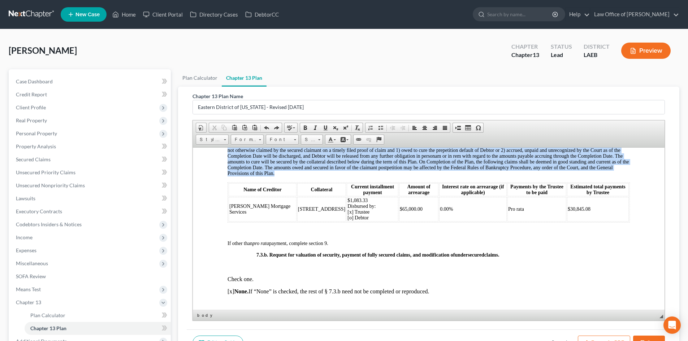
drag, startPoint x: 639, startPoint y: 218, endPoint x: 217, endPoint y: 196, distance: 422.5
copy span "[x] The following amounts will be paid to fully cure any defaults existing on t…"
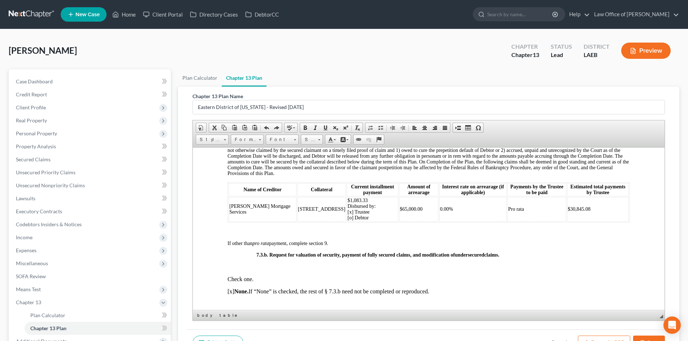
click at [245, 235] on p at bounding box center [429, 231] width 402 height 7
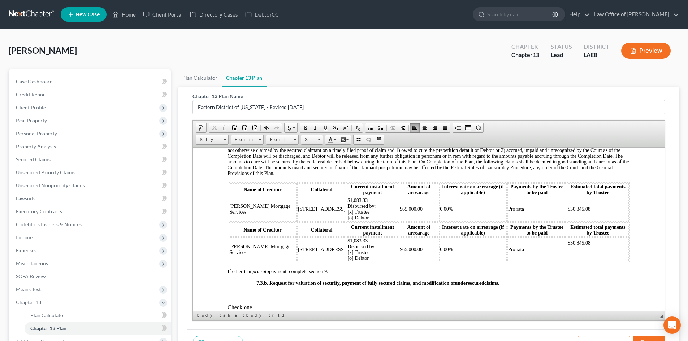
click at [357, 215] on td "$1,083.33 Disbursed by: [x] Trustee [o] Debtor" at bounding box center [373, 209] width 52 height 25
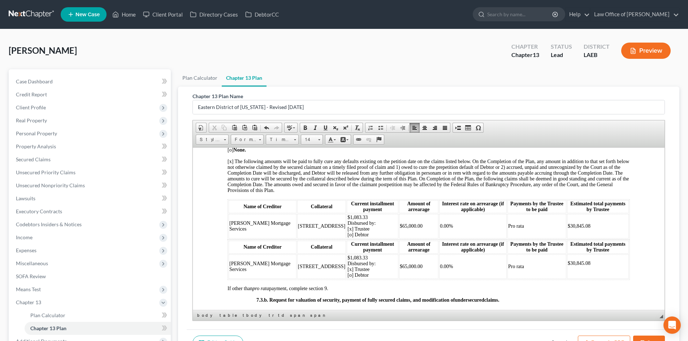
scroll to position [1590, 0]
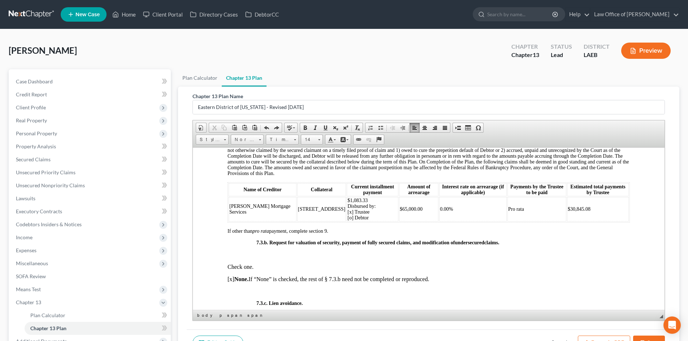
click at [481, 217] on td "0.00%" at bounding box center [473, 209] width 68 height 25
click at [552, 256] on span "Insert Column After" at bounding box center [555, 256] width 48 height 9
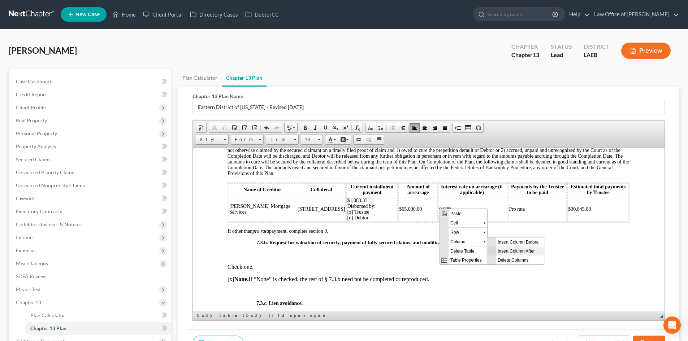
click at [524, 251] on span "Insert Column After" at bounding box center [520, 250] width 48 height 9
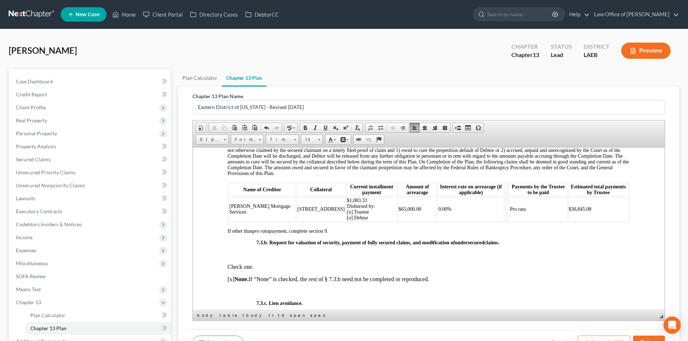
click at [505, 196] on th at bounding box center [505, 189] width 1 height 13
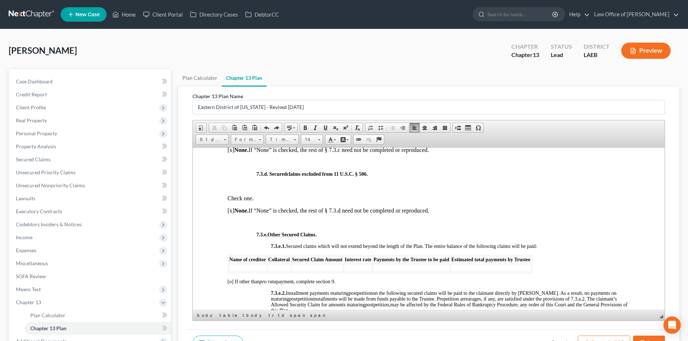
scroll to position [1806, 0]
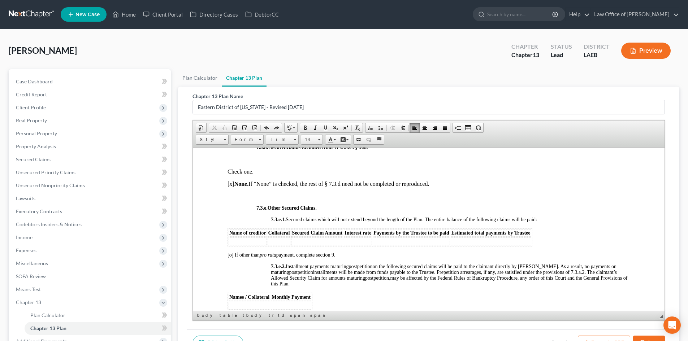
click at [255, 243] on td at bounding box center [248, 241] width 38 height 8
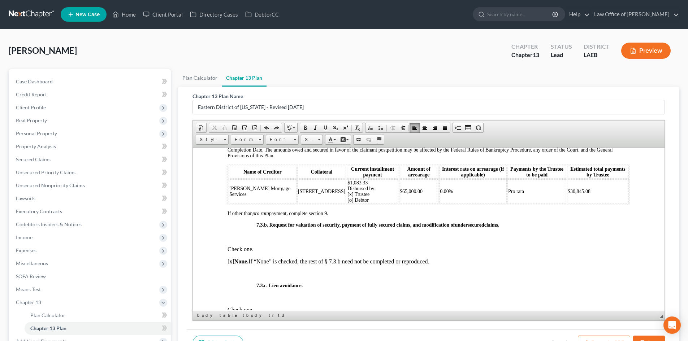
scroll to position [1590, 0]
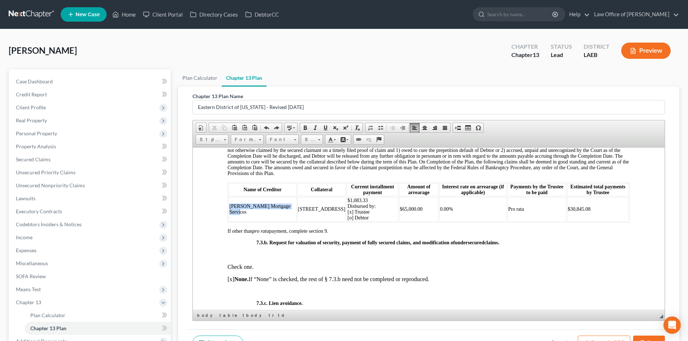
drag, startPoint x: 256, startPoint y: 220, endPoint x: 229, endPoint y: 212, distance: 28.0
click at [229, 212] on td "Carrington Mortgage Services" at bounding box center [263, 209] width 68 height 25
copy span "Carrington Mortgage Services"
click at [348, 212] on span "$1,083.33 Disbursed by: [x] Trustee [o] Debtor" at bounding box center [362, 209] width 28 height 23
click at [355, 204] on td "$1,083.33 Disbursed by: [x] Trustee [o] Debtor" at bounding box center [373, 209] width 52 height 25
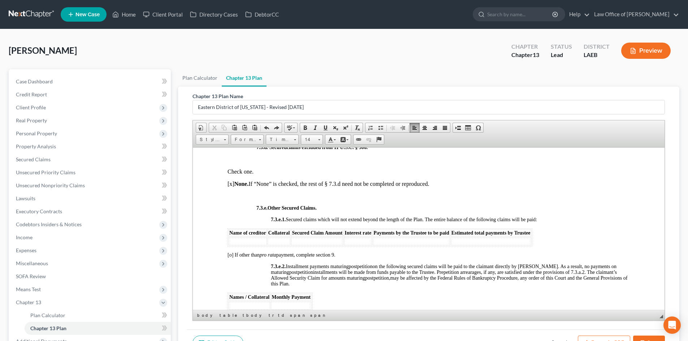
scroll to position [1879, 0]
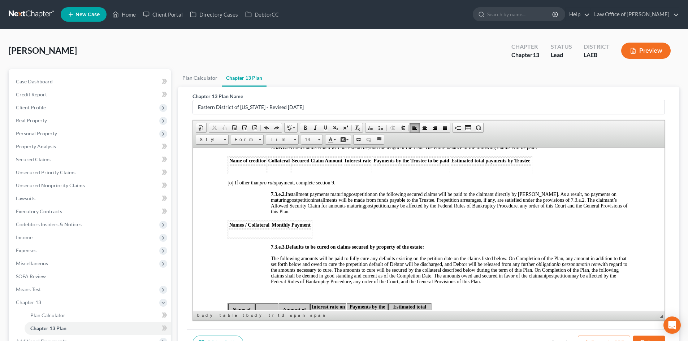
click at [248, 173] on td at bounding box center [248, 169] width 38 height 8
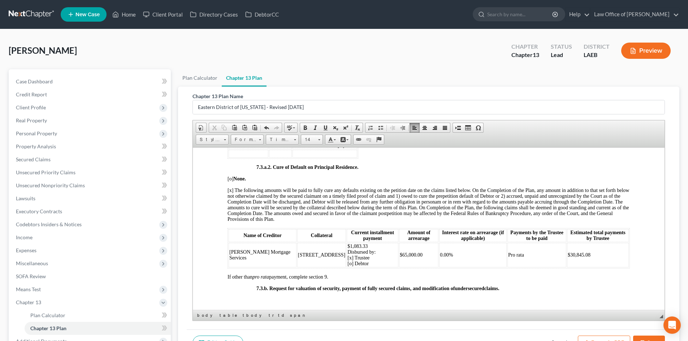
scroll to position [1517, 0]
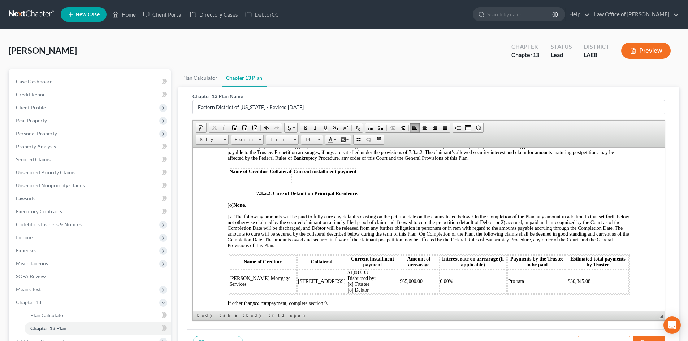
drag, startPoint x: 308, startPoint y: 293, endPoint x: 281, endPoint y: 278, distance: 30.6
click at [297, 278] on td "8530-32 Gervais Street" at bounding box center [321, 281] width 49 height 25
copy span "8530-32 Gervais Street"
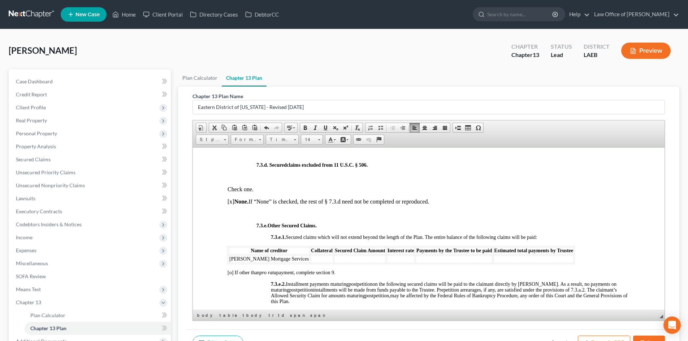
scroll to position [1806, 0]
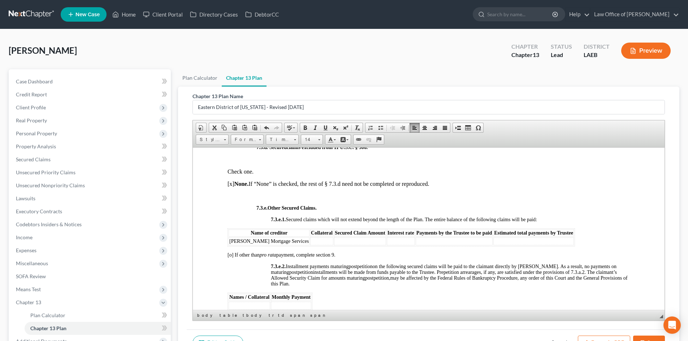
click at [310, 245] on td at bounding box center [321, 241] width 23 height 8
click at [367, 245] on td at bounding box center [386, 241] width 52 height 8
click at [450, 245] on td at bounding box center [479, 241] width 77 height 8
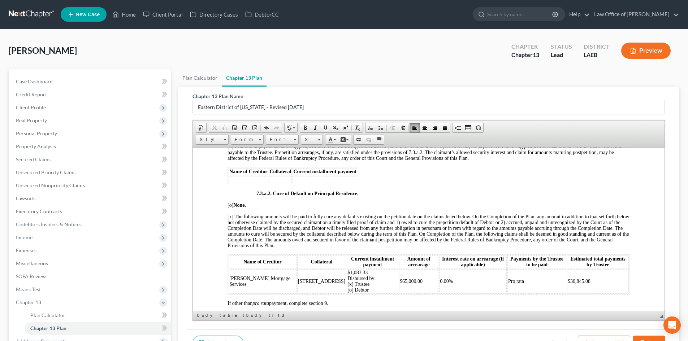
scroll to position [1590, 0]
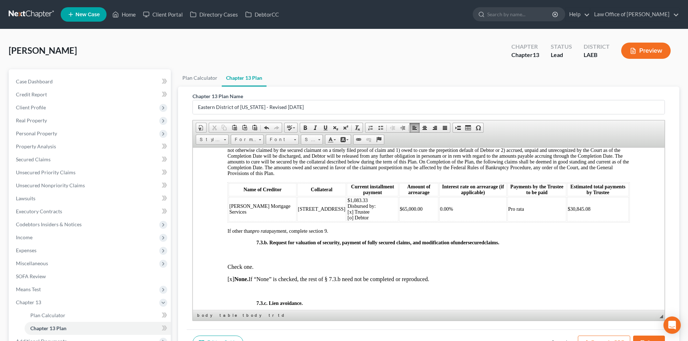
click at [358, 210] on td "$1,083.33 Disbursed by: [x] Trustee [o] Debtor" at bounding box center [373, 209] width 52 height 25
click at [356, 208] on td "$1,083.33 Disbursed by: [x] Trustee [o] Debtor" at bounding box center [373, 209] width 52 height 25
drag, startPoint x: 366, startPoint y: 198, endPoint x: 349, endPoint y: 194, distance: 18.1
click at [349, 194] on th "Current installment payment" at bounding box center [373, 189] width 52 height 13
click at [357, 205] on td "$1,083.33 Disbursed by: [x] Trustee [o] Debtor" at bounding box center [373, 209] width 52 height 25
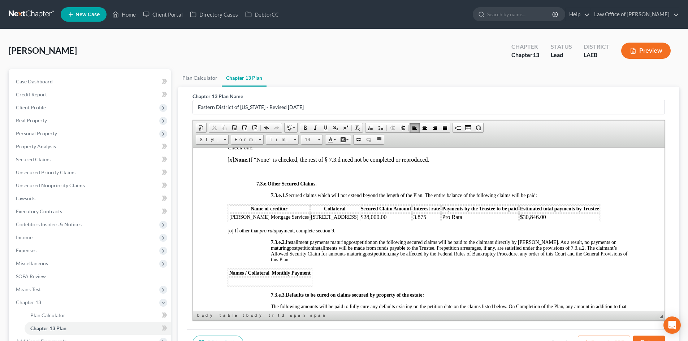
scroll to position [1806, 0]
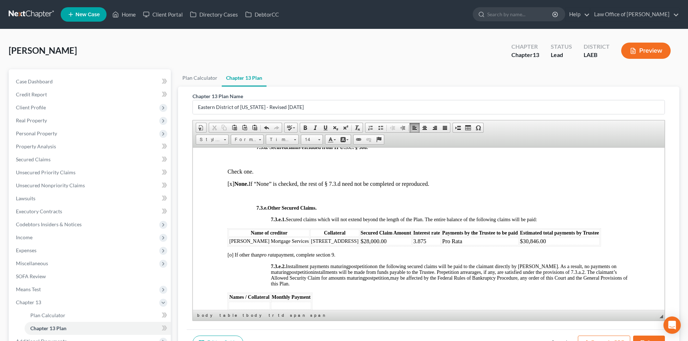
click at [372, 245] on td "$28,000.00" at bounding box center [386, 241] width 52 height 8
click at [415, 244] on td "3.875" at bounding box center [427, 241] width 28 height 8
click at [472, 245] on td "Pro Rata" at bounding box center [479, 241] width 77 height 8
click at [487, 276] on span "Insert Row After" at bounding box center [492, 277] width 42 height 9
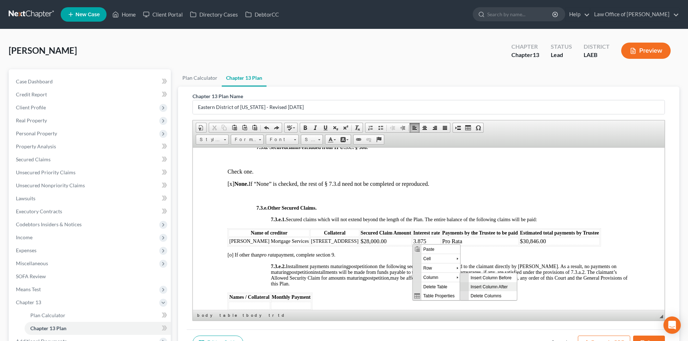
click at [482, 285] on span "Insert Column After" at bounding box center [493, 286] width 48 height 9
click at [441, 237] on th at bounding box center [441, 233] width 1 height 8
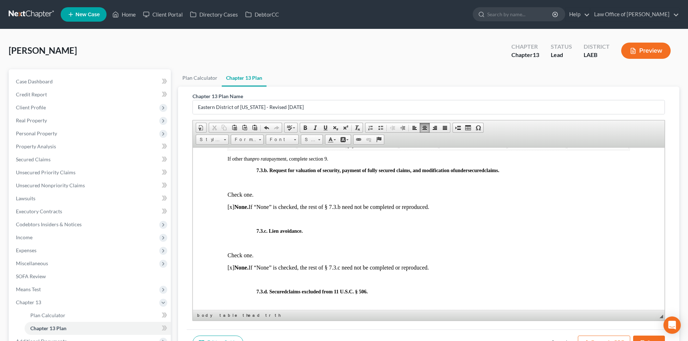
scroll to position [1590, 0]
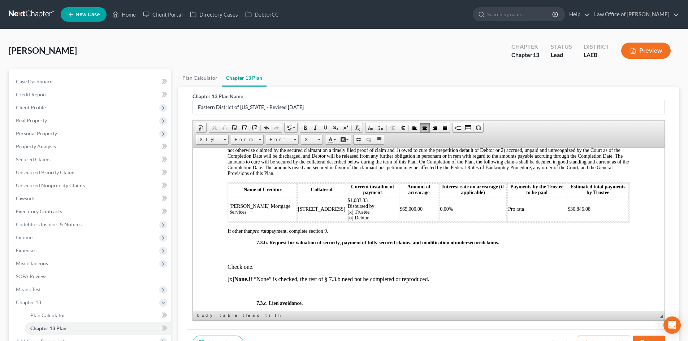
click at [359, 195] on span "Current installment payment" at bounding box center [372, 189] width 43 height 11
click at [369, 196] on th "Current installment payment" at bounding box center [373, 189] width 52 height 13
click at [345, 205] on span "$1,083.33 Disbursed by: [x] Trustee [o] Debtor" at bounding box center [359, 209] width 28 height 23
click at [369, 195] on span "Current installment payment (Escrow Only" at bounding box center [377, 189] width 63 height 11
click at [380, 196] on th "Current installment payment (Escrow Only" at bounding box center [378, 189] width 68 height 13
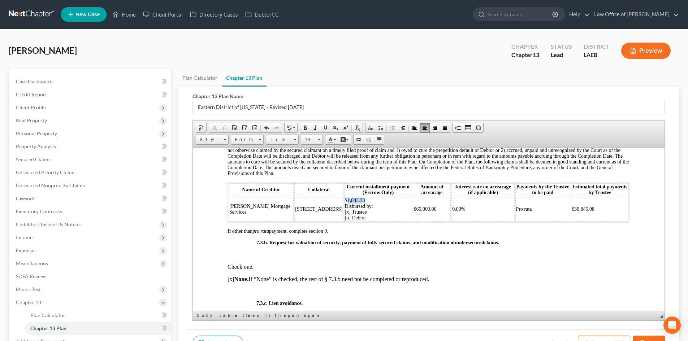
drag, startPoint x: 346, startPoint y: 205, endPoint x: 323, endPoint y: 206, distance: 22.4
click at [344, 206] on td "$1,083.33 Disbursed by: [x] Trustee [o] Debtor" at bounding box center [378, 209] width 68 height 25
click at [344, 204] on td "$1,083.33 Disbursed by: [x] Trustee [o] Debtor" at bounding box center [378, 209] width 68 height 25
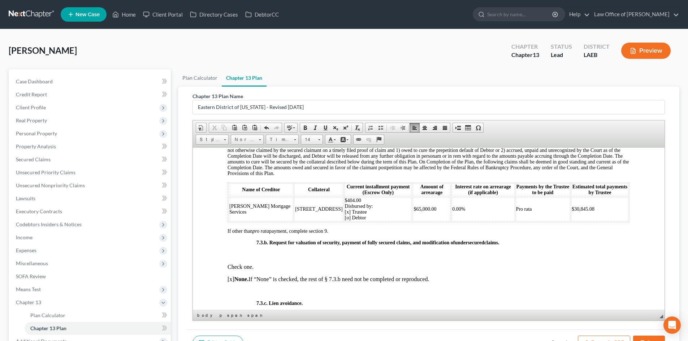
click at [591, 210] on td "$30,845.08" at bounding box center [600, 209] width 58 height 25
click at [594, 217] on td "$30,845.08" at bounding box center [600, 209] width 58 height 25
drag, startPoint x: 594, startPoint y: 212, endPoint x: 566, endPoint y: 219, distance: 28.6
click at [571, 219] on td "$30,845.08" at bounding box center [600, 209] width 58 height 25
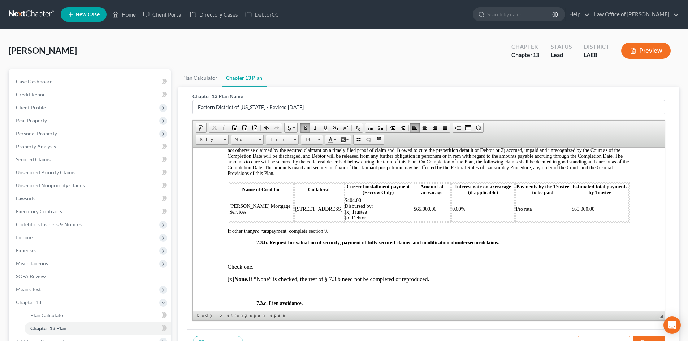
click at [378, 196] on th "Current installment payment (Escrow Only)" at bounding box center [378, 189] width 68 height 13
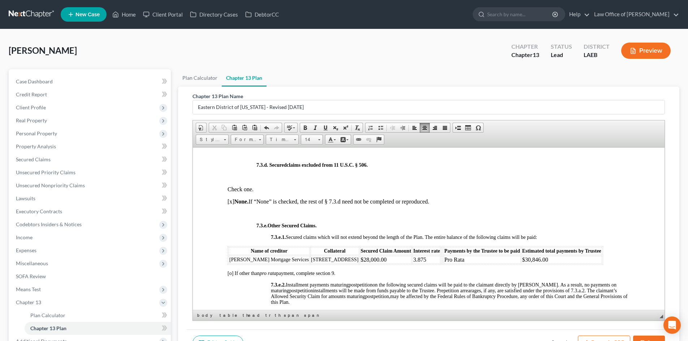
scroll to position [1806, 0]
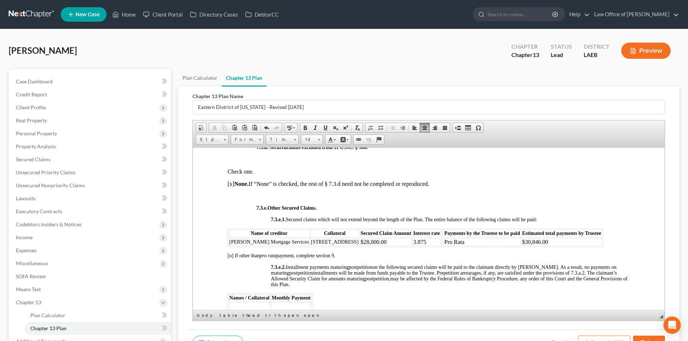
drag, startPoint x: 393, startPoint y: 238, endPoint x: 393, endPoint y: 244, distance: 5.8
click at [391, 237] on th "Secured Claim Amount" at bounding box center [386, 233] width 52 height 8
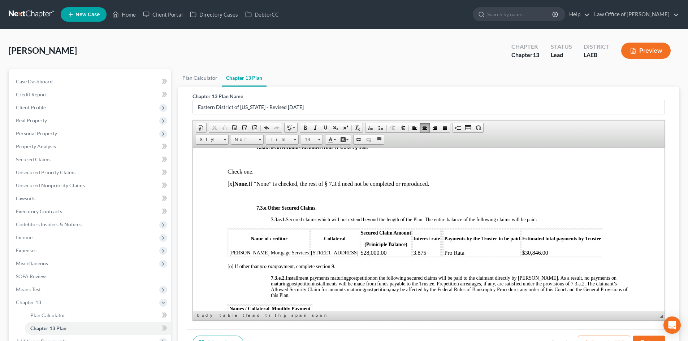
click at [593, 211] on p "7.3.e. Other S ecured C laims." at bounding box center [444, 208] width 374 height 6
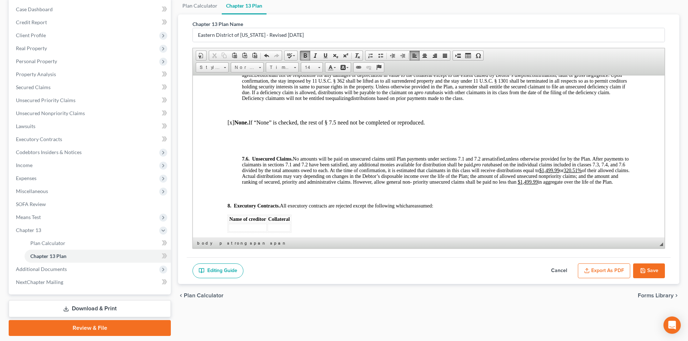
scroll to position [2240, 0]
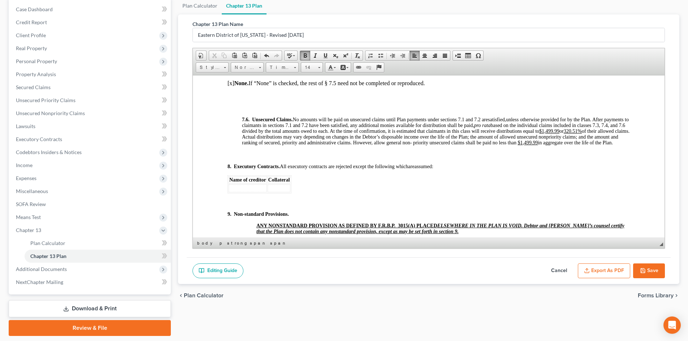
click at [564, 134] on u "320.51%" at bounding box center [573, 130] width 18 height 5
drag, startPoint x: 287, startPoint y: 142, endPoint x: 276, endPoint y: 142, distance: 10.1
click at [564, 134] on u "320.51%" at bounding box center [573, 130] width 18 height 5
drag, startPoint x: 594, startPoint y: 137, endPoint x: 578, endPoint y: 136, distance: 15.9
click at [560, 134] on u "$1,499.99" at bounding box center [549, 130] width 20 height 5
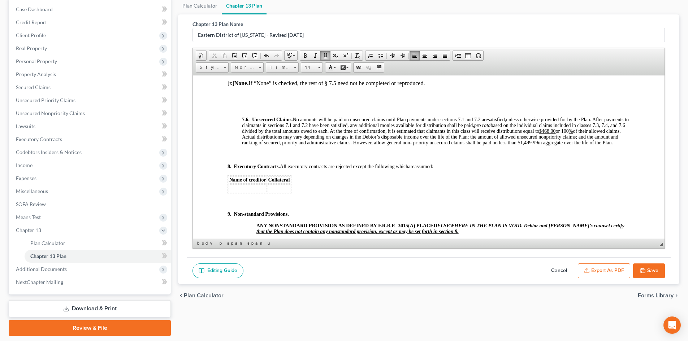
click at [580, 145] on span "in aggregate over the life of the Plan." at bounding box center [575, 142] width 75 height 5
click at [658, 273] on button "Save" at bounding box center [649, 271] width 32 height 15
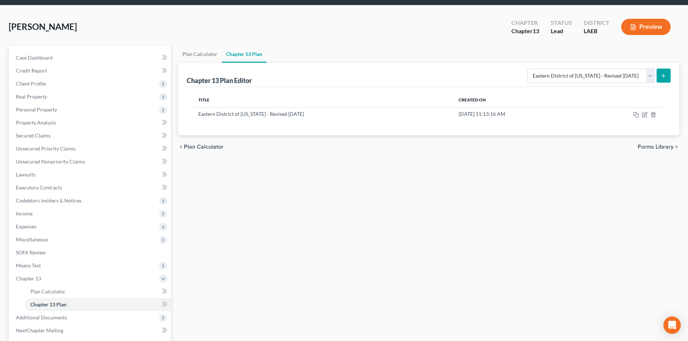
scroll to position [0, 0]
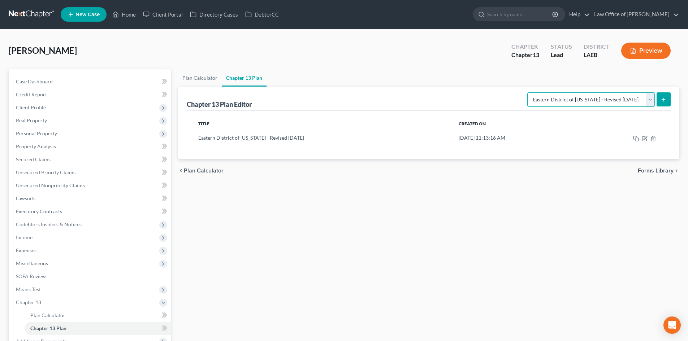
click at [601, 103] on select "Please select your Chapter 13 Plan Eastern District of Louisiana Eastern Distri…" at bounding box center [591, 99] width 128 height 14
click at [34, 147] on span "Property Analysis" at bounding box center [36, 146] width 40 height 6
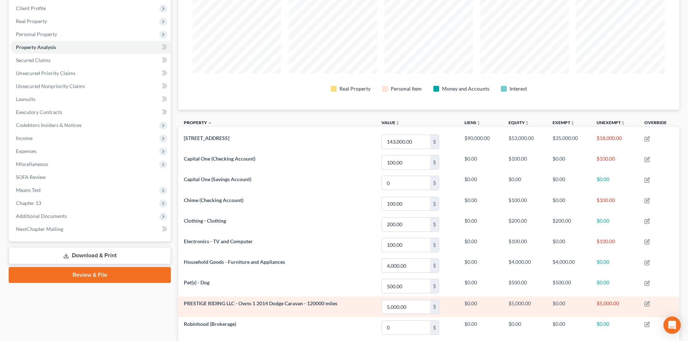
scroll to position [72, 0]
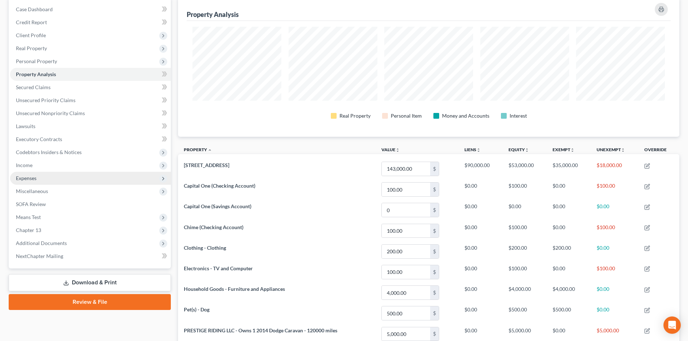
click at [26, 178] on span "Expenses" at bounding box center [26, 178] width 21 height 6
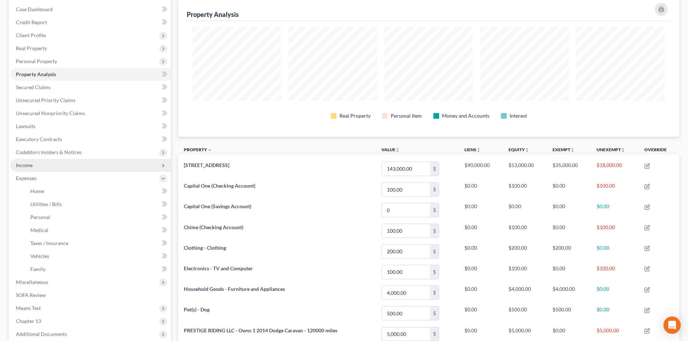
click at [33, 168] on span "Income" at bounding box center [90, 165] width 161 height 13
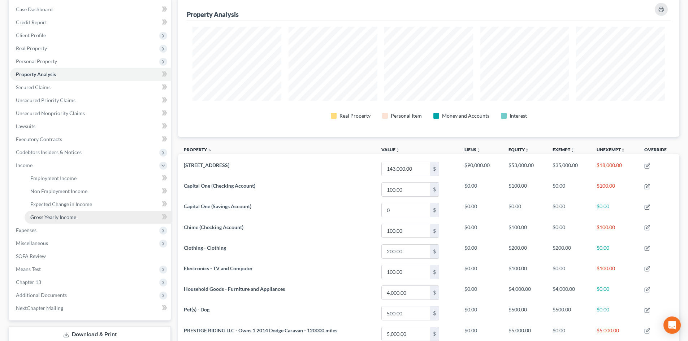
click at [48, 219] on span "Gross Yearly Income" at bounding box center [53, 217] width 46 height 6
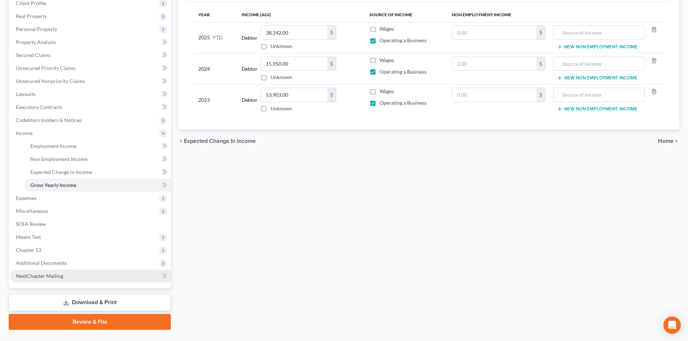
scroll to position [121, 0]
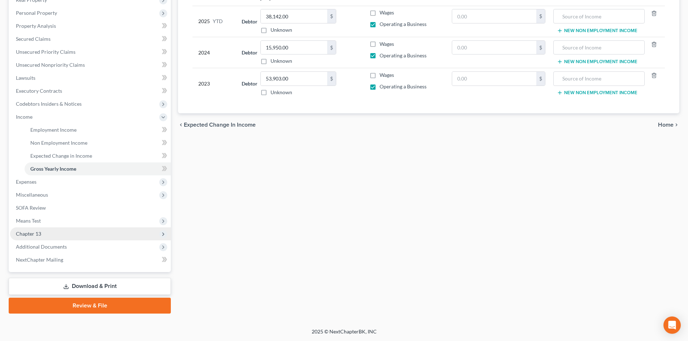
click at [28, 229] on span "Chapter 13" at bounding box center [90, 234] width 161 height 13
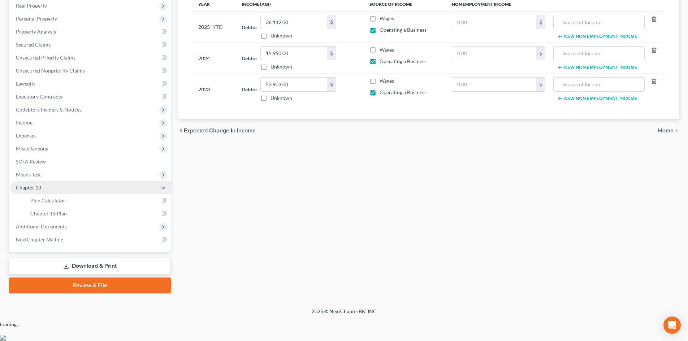
scroll to position [95, 0]
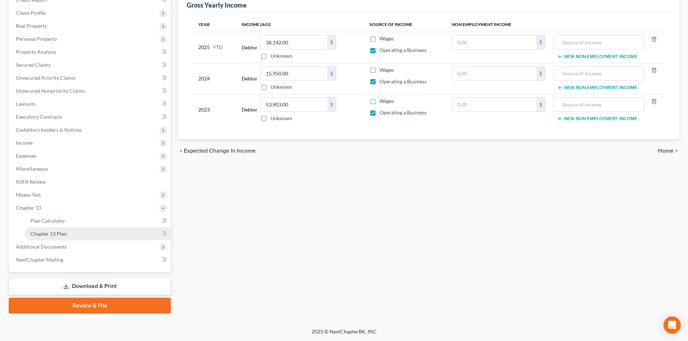
click at [40, 232] on span "Chapter 13 Plan" at bounding box center [48, 234] width 36 height 6
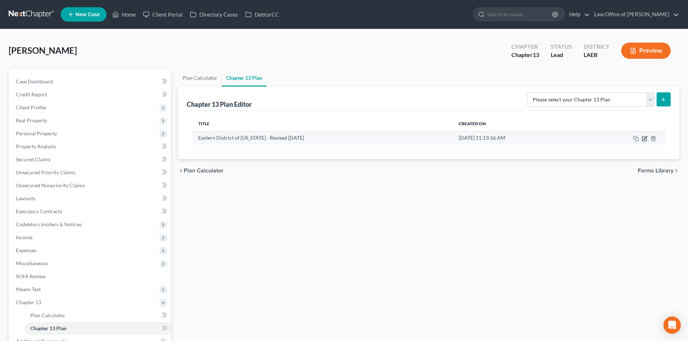
click at [643, 139] on icon "button" at bounding box center [645, 139] width 6 height 6
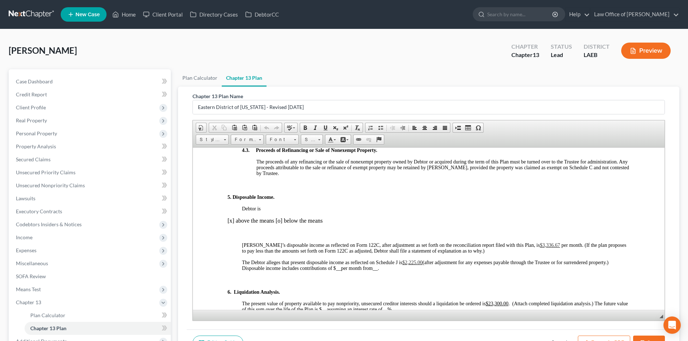
scroll to position [723, 0]
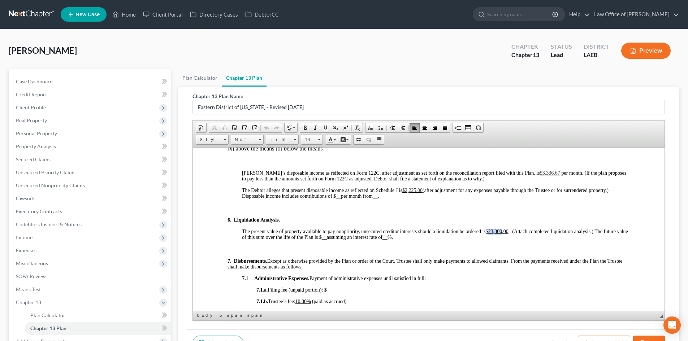
drag, startPoint x: 503, startPoint y: 233, endPoint x: 490, endPoint y: 234, distance: 13.1
click at [490, 234] on p "The present value of property available to pay nonpriority, unsecured creditor …" at bounding box center [436, 235] width 388 height 12
drag, startPoint x: 507, startPoint y: 231, endPoint x: 486, endPoint y: 232, distance: 21.0
click at [486, 232] on span "The present value of property available to pay nonpriority, unsecured creditor …" at bounding box center [434, 234] width 384 height 11
copy span "$7,276.00"
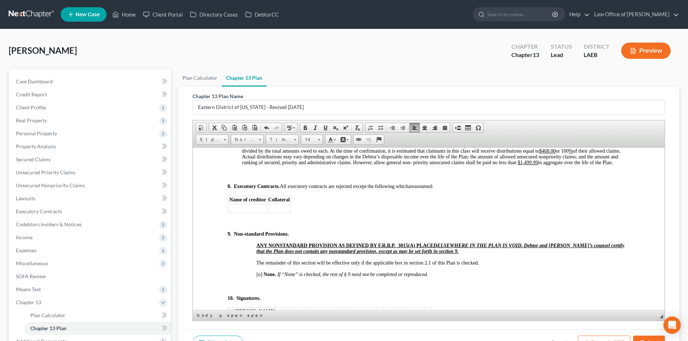
scroll to position [2263, 0]
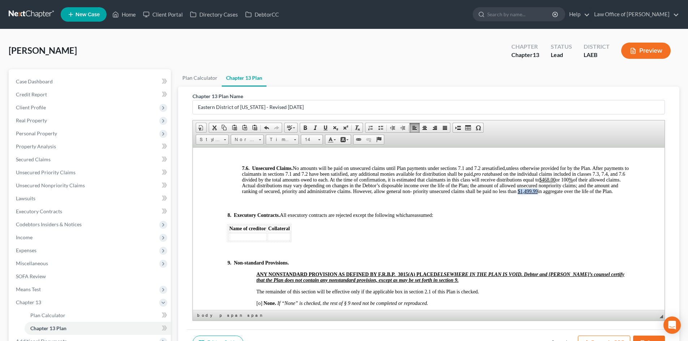
drag, startPoint x: 580, startPoint y: 197, endPoint x: 559, endPoint y: 197, distance: 21.0
click at [559, 194] on p "7.6. Unsecured Claims. No amounts will be paid on unsecured claims until Plan p…" at bounding box center [436, 179] width 388 height 29
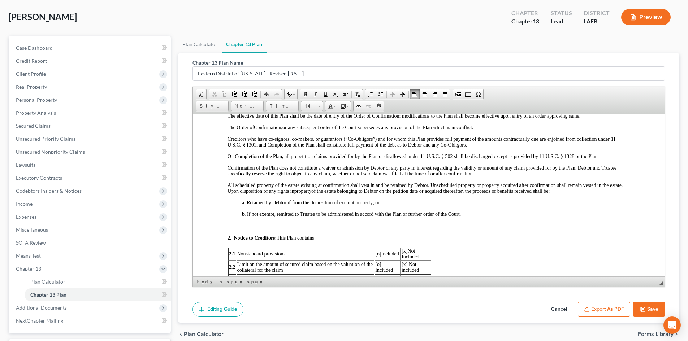
scroll to position [72, 0]
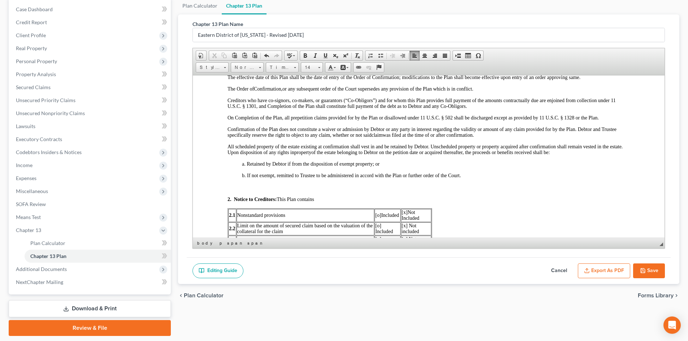
click at [653, 274] on button "Save" at bounding box center [649, 271] width 32 height 15
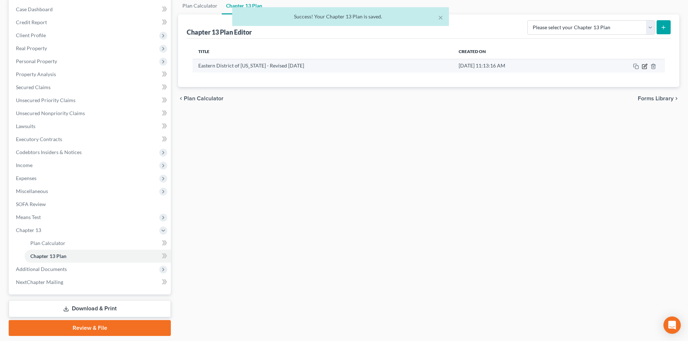
click at [643, 64] on icon "button" at bounding box center [645, 67] width 6 height 6
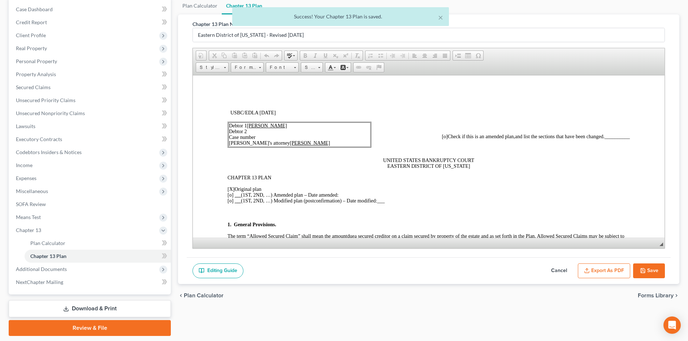
scroll to position [0, 0]
click at [597, 270] on button "Export as PDF" at bounding box center [604, 271] width 52 height 15
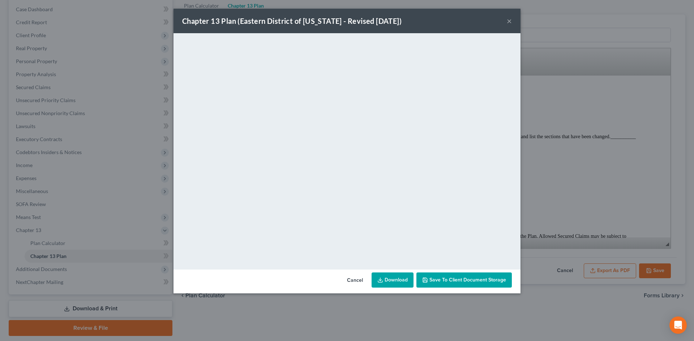
click at [387, 281] on link "Download" at bounding box center [392, 280] width 42 height 15
click at [512, 22] on div "Chapter 13 Plan (Eastern District of Louisiana - Revised 05/05/2020) ×" at bounding box center [346, 21] width 347 height 25
click at [510, 22] on button "×" at bounding box center [509, 21] width 5 height 9
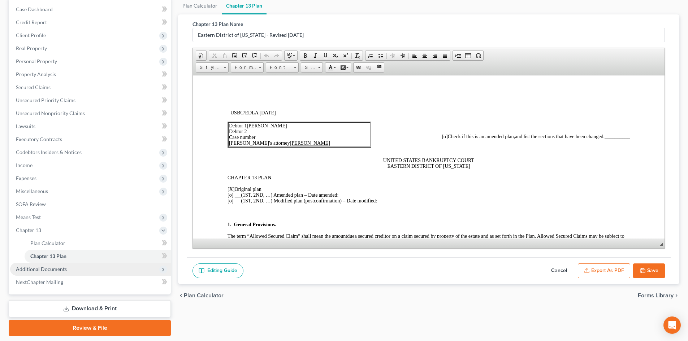
click at [36, 268] on span "Additional Documents" at bounding box center [41, 269] width 51 height 6
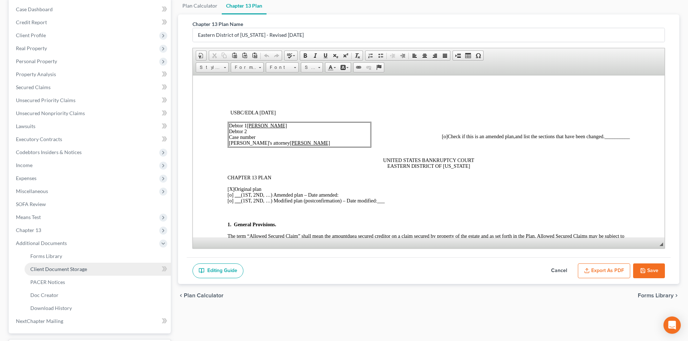
click at [50, 269] on span "Client Document Storage" at bounding box center [58, 269] width 57 height 6
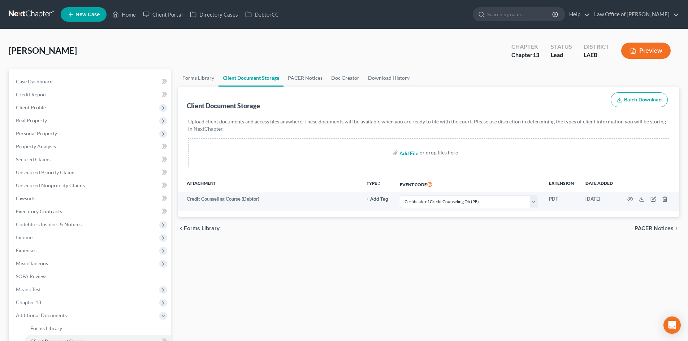
click at [406, 154] on input "file" at bounding box center [408, 152] width 17 height 13
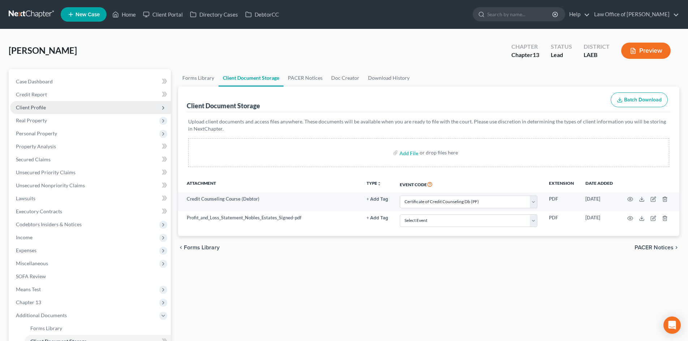
click at [32, 113] on span "Client Profile" at bounding box center [90, 107] width 161 height 13
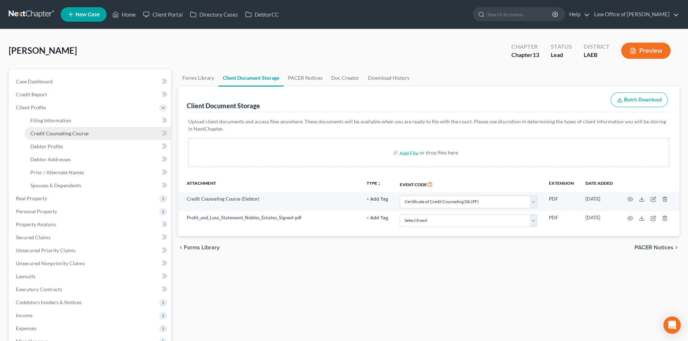
click at [39, 127] on link "Credit Counseling Course" at bounding box center [98, 133] width 146 height 13
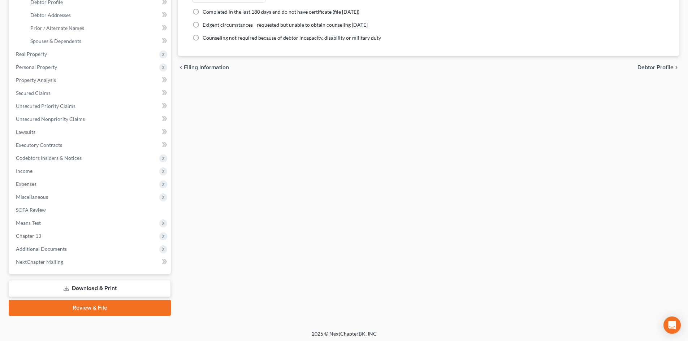
click at [83, 289] on link "Download & Print" at bounding box center [90, 288] width 162 height 17
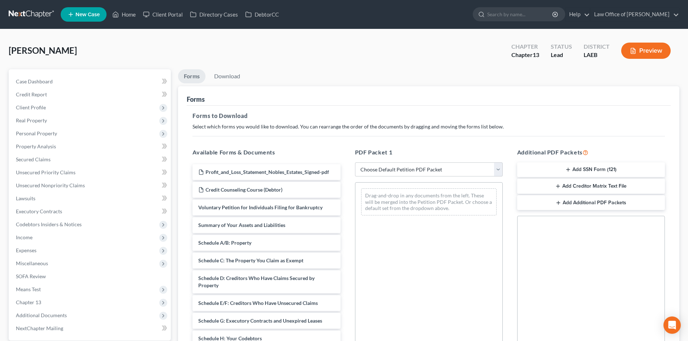
click at [420, 178] on div "PDF Packet 1 Choose Default Petition PDF Packet Complete Bankruptcy Petition (a…" at bounding box center [429, 264] width 162 height 245
click at [418, 172] on select "Choose Default Petition PDF Packet Complete Bankruptcy Petition (all forms and …" at bounding box center [429, 170] width 148 height 14
click at [355, 163] on select "Choose Default Petition PDF Packet Complete Bankruptcy Petition (all forms and …" at bounding box center [429, 170] width 148 height 14
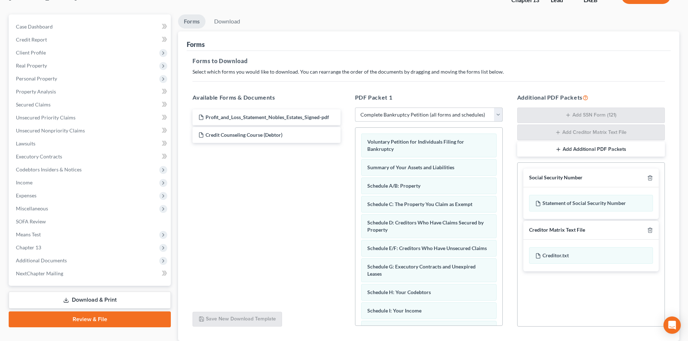
scroll to position [72, 0]
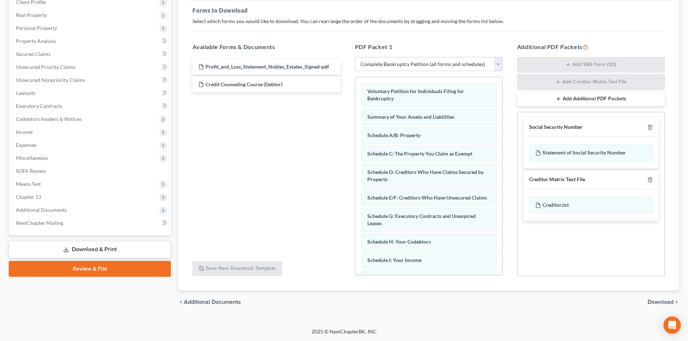
click at [659, 302] on span "Download" at bounding box center [661, 303] width 26 height 6
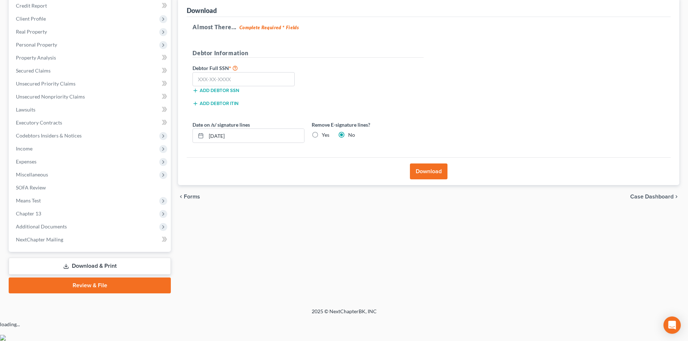
scroll to position [69, 0]
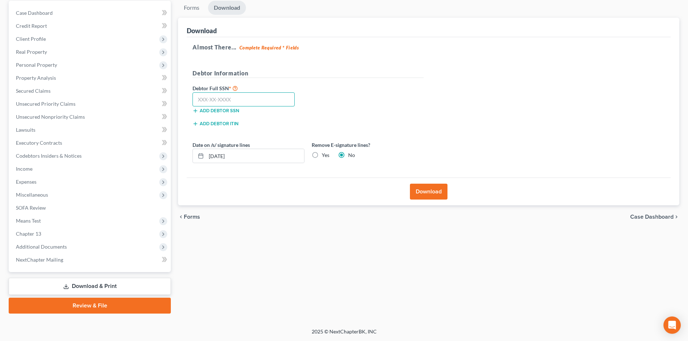
click at [216, 102] on input "text" at bounding box center [244, 99] width 102 height 14
click at [208, 92] on input "text" at bounding box center [244, 99] width 102 height 14
click at [424, 190] on button "Download" at bounding box center [429, 192] width 38 height 16
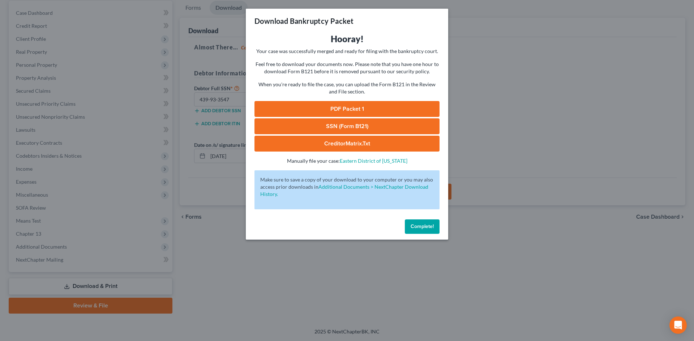
click at [342, 106] on link "PDF Packet 1" at bounding box center [346, 109] width 185 height 16
click at [332, 128] on link "SSN (Form B121)" at bounding box center [346, 127] width 185 height 16
click at [352, 149] on link "CreditorMatrix.txt" at bounding box center [346, 144] width 185 height 16
click at [418, 229] on span "Complete!" at bounding box center [421, 227] width 23 height 6
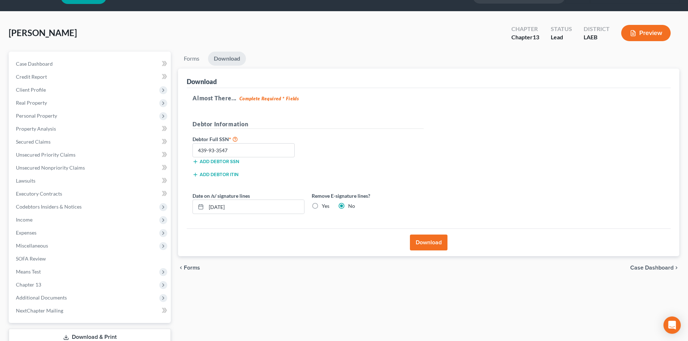
scroll to position [0, 0]
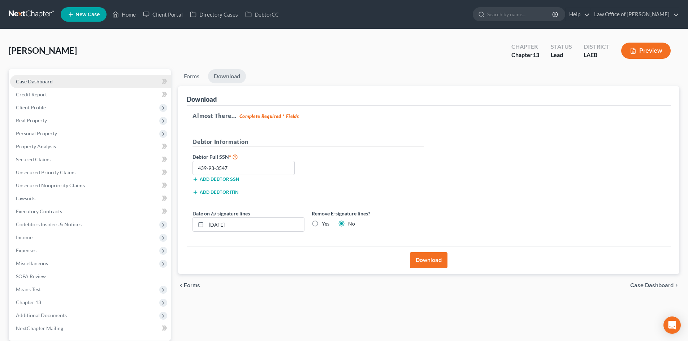
drag, startPoint x: 29, startPoint y: 84, endPoint x: 103, endPoint y: 86, distance: 74.5
click at [29, 84] on span "Case Dashboard" at bounding box center [34, 81] width 37 height 6
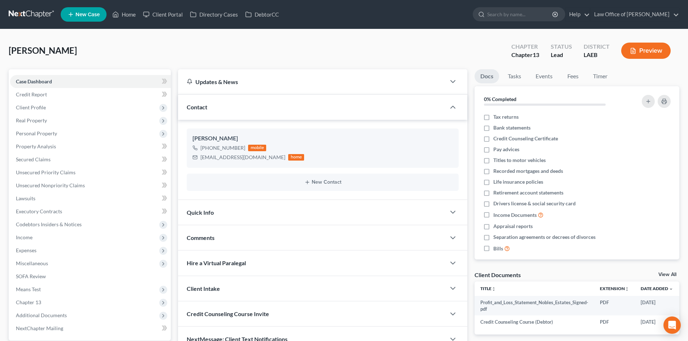
click at [23, 15] on link at bounding box center [32, 14] width 46 height 13
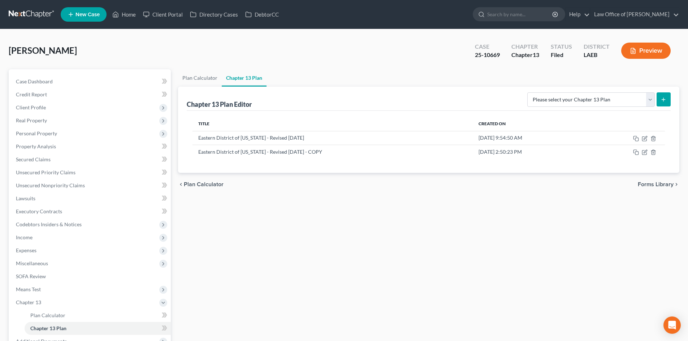
click at [37, 17] on link at bounding box center [32, 14] width 46 height 13
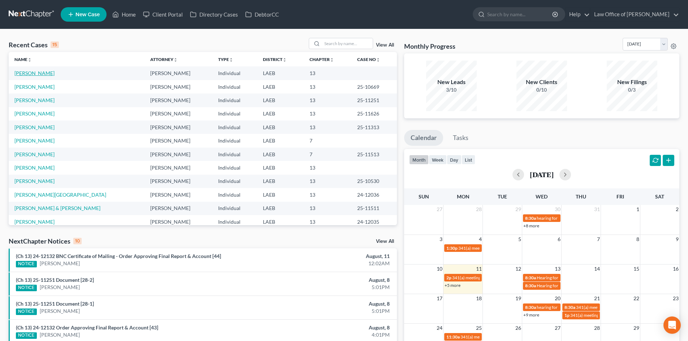
click at [26, 76] on link "[PERSON_NAME]" at bounding box center [34, 73] width 40 height 6
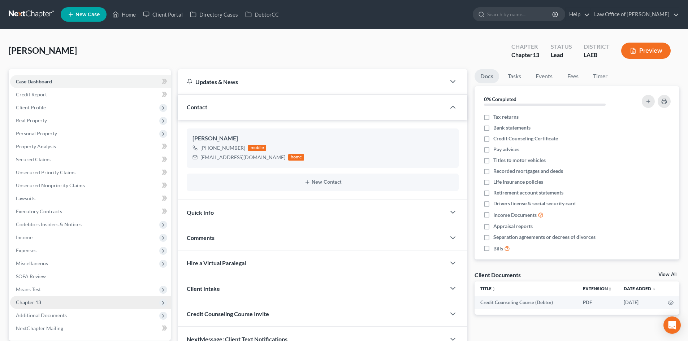
click at [41, 301] on span "Chapter 13" at bounding box center [90, 302] width 161 height 13
click at [57, 315] on span "Plan Calculator" at bounding box center [47, 316] width 35 height 6
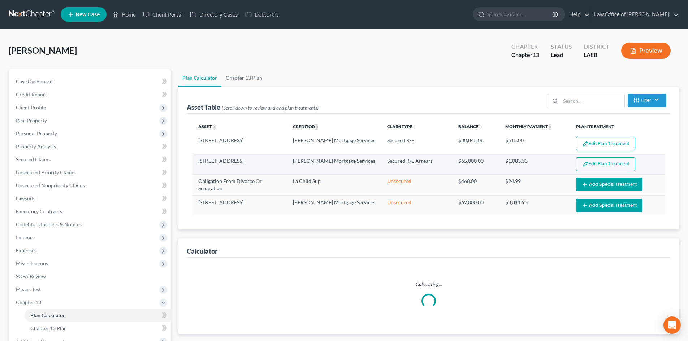
select select "59"
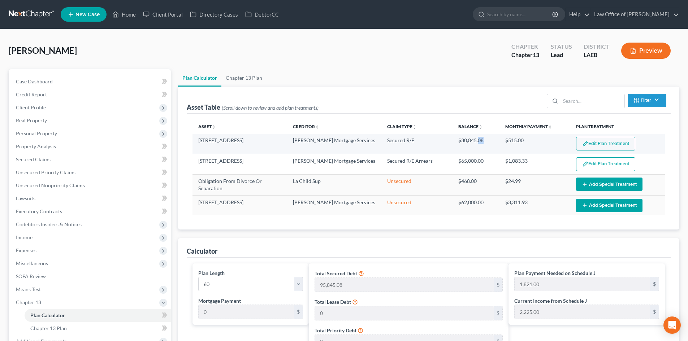
drag, startPoint x: 485, startPoint y: 141, endPoint x: 478, endPoint y: 141, distance: 6.5
click at [478, 141] on td "$30,845.08" at bounding box center [476, 144] width 47 height 20
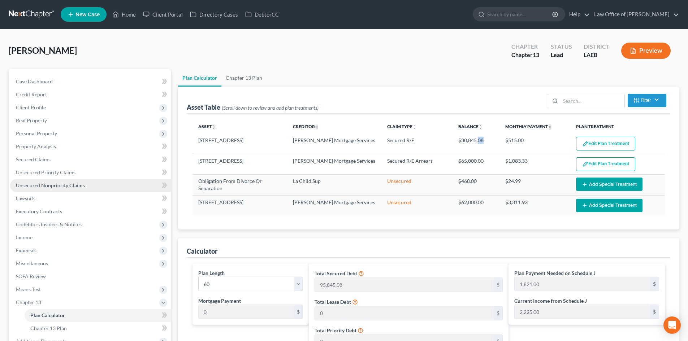
click at [39, 186] on span "Unsecured Nonpriority Claims" at bounding box center [50, 185] width 69 height 6
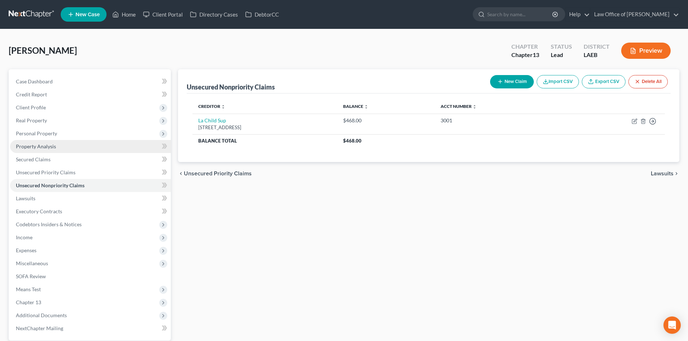
click at [33, 148] on span "Property Analysis" at bounding box center [36, 146] width 40 height 6
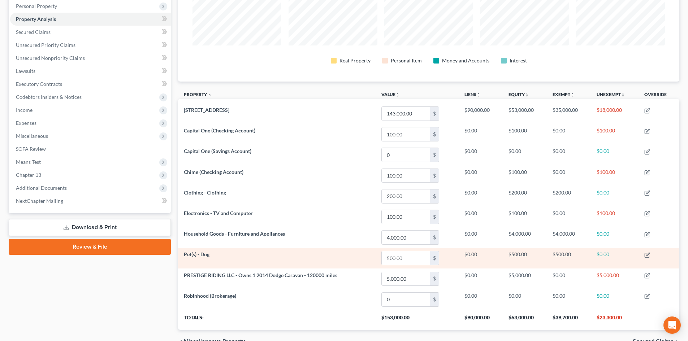
scroll to position [145, 0]
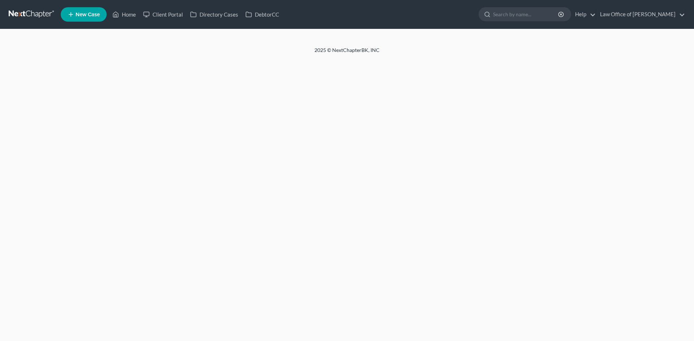
click at [16, 11] on link at bounding box center [32, 14] width 46 height 13
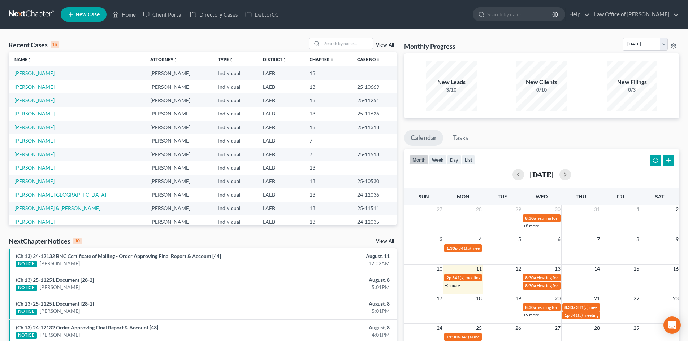
click at [31, 115] on link "[PERSON_NAME]" at bounding box center [34, 114] width 40 height 6
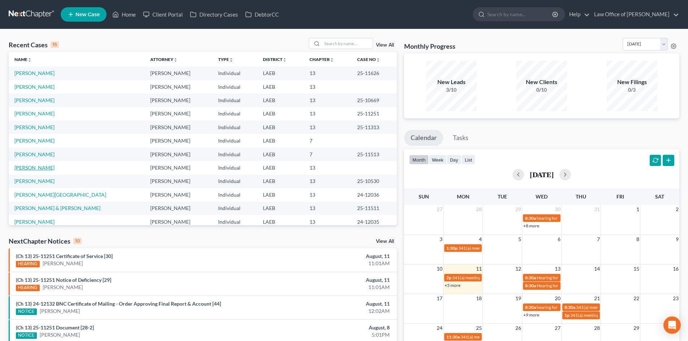
click at [23, 169] on link "[PERSON_NAME]" at bounding box center [34, 168] width 40 height 6
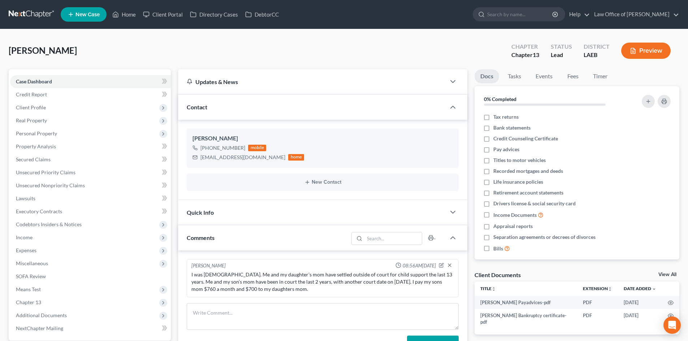
click at [27, 17] on link at bounding box center [32, 14] width 46 height 13
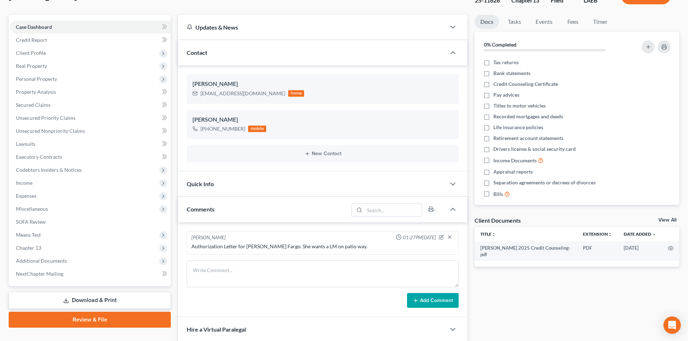
scroll to position [72, 0]
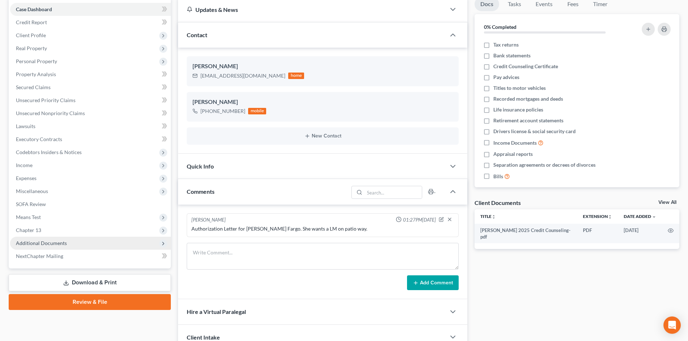
click at [55, 242] on span "Additional Documents" at bounding box center [41, 243] width 51 height 6
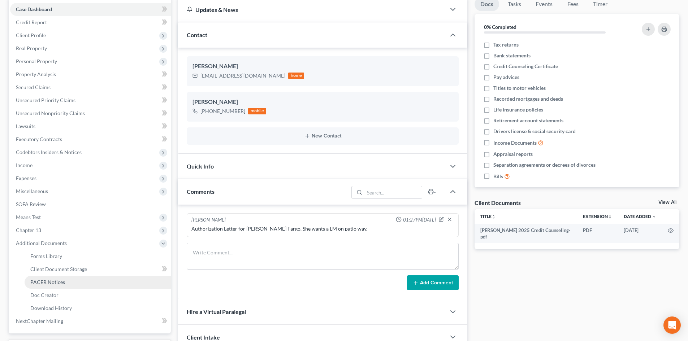
click at [52, 281] on span "PACER Notices" at bounding box center [47, 282] width 35 height 6
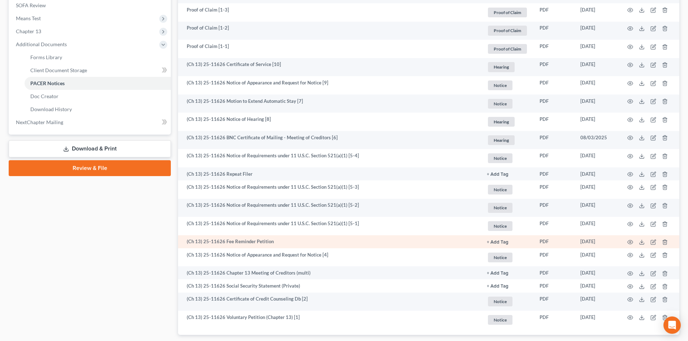
scroll to position [289, 0]
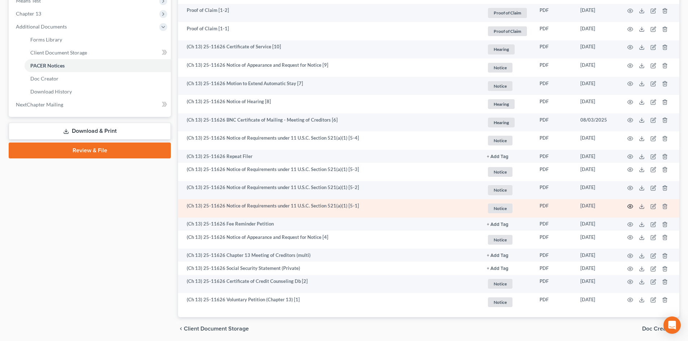
click at [629, 205] on icon "button" at bounding box center [631, 207] width 6 height 6
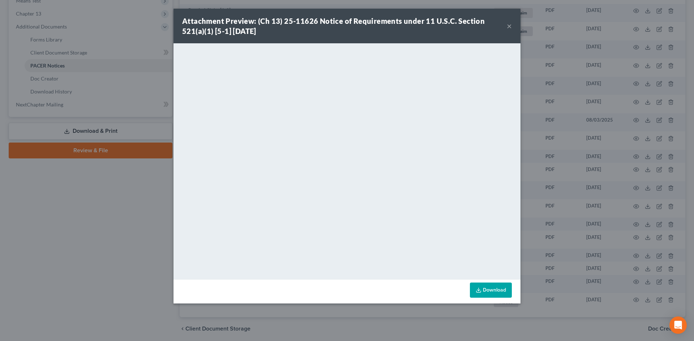
click at [508, 29] on button "×" at bounding box center [509, 26] width 5 height 9
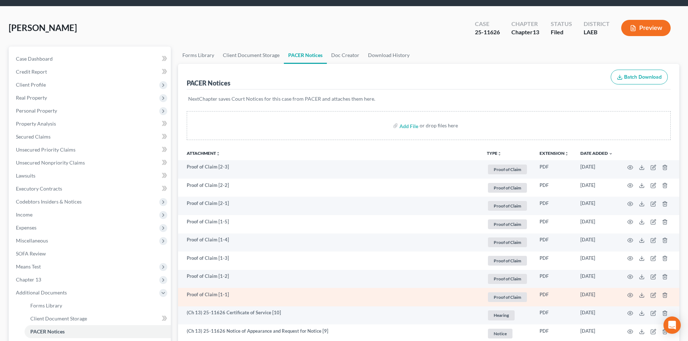
scroll to position [0, 0]
